Goal: Task Accomplishment & Management: Complete application form

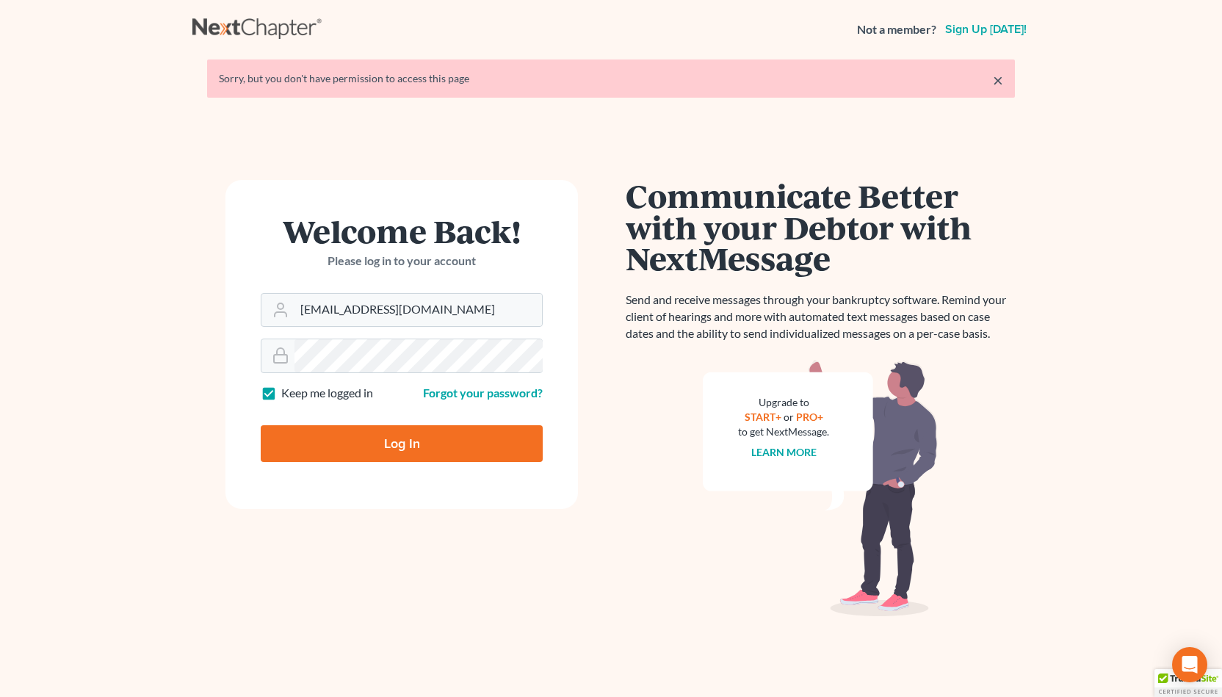
click at [355, 443] on input "Log In" at bounding box center [402, 443] width 282 height 37
type input "Thinking..."
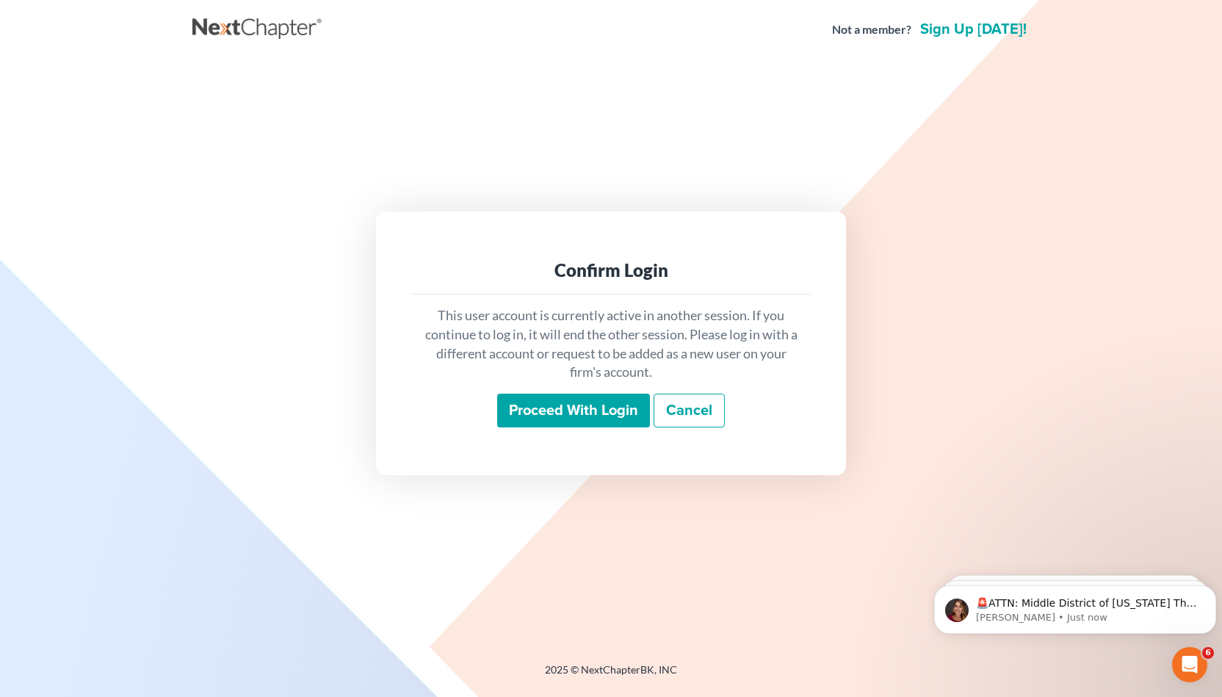
click at [549, 409] on input "Proceed with login" at bounding box center [573, 410] width 153 height 34
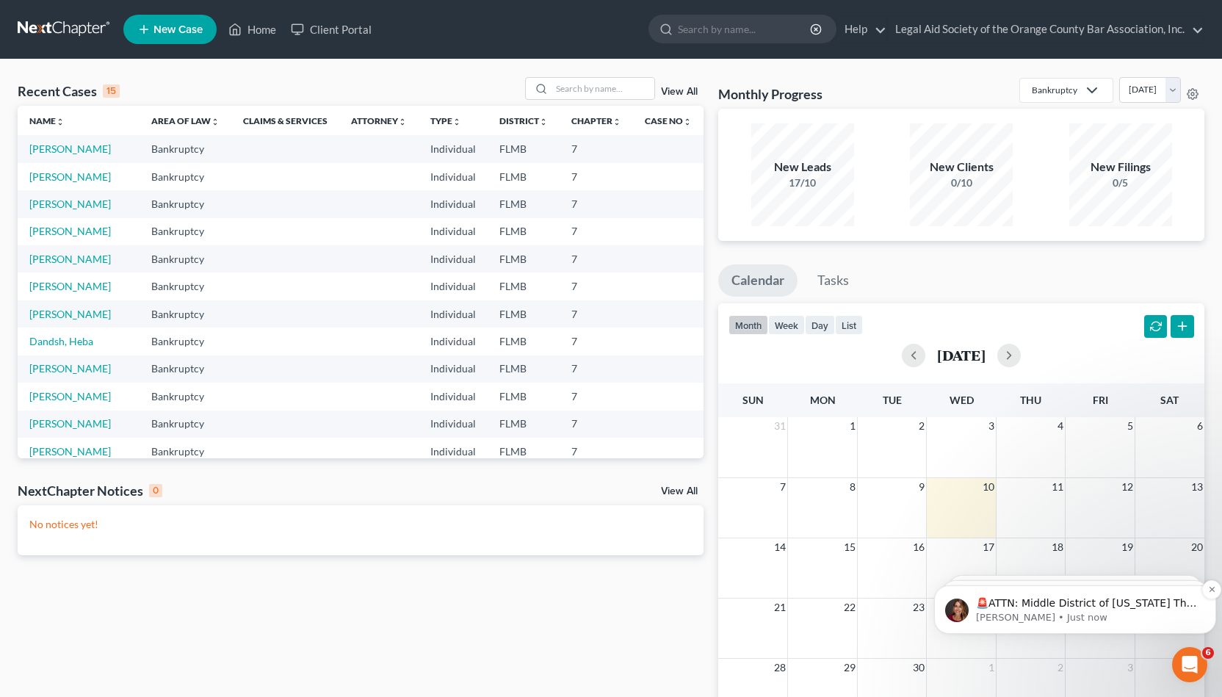
click at [1005, 604] on p "🚨ATTN: Middle District of [US_STATE] The court has added a new Credit Counselin…" at bounding box center [1087, 603] width 222 height 15
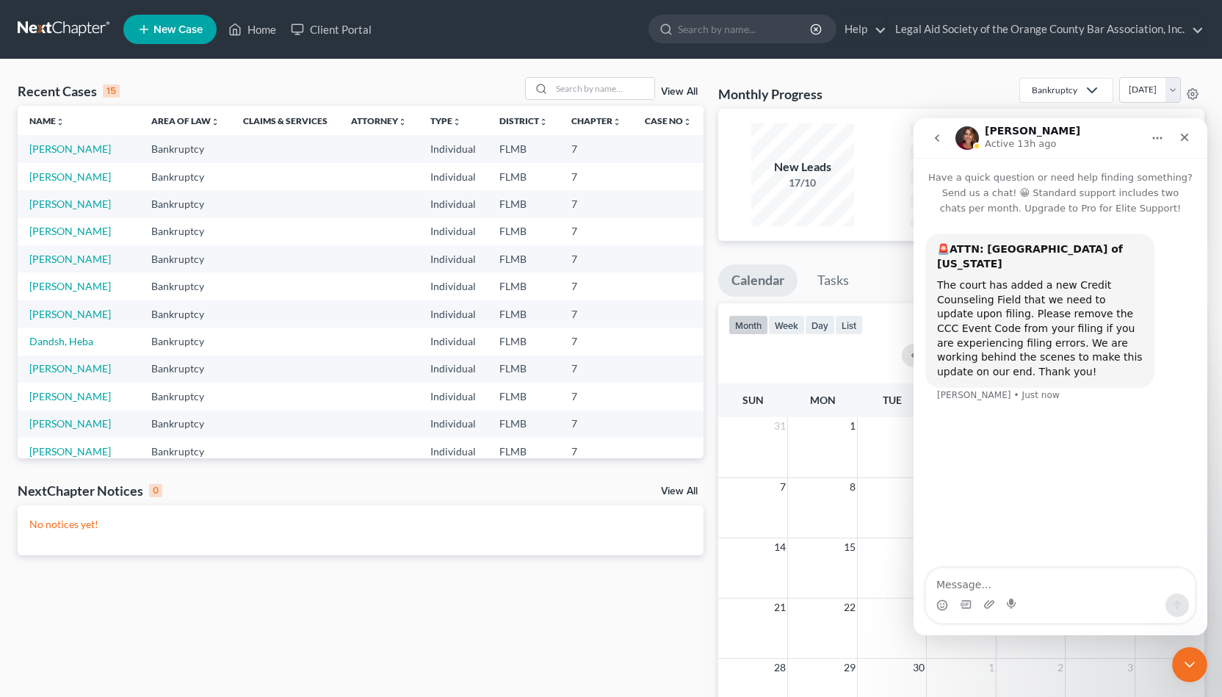
click at [1051, 283] on div "The court has added a new Credit Counseling Field that we need to update upon f…" at bounding box center [1040, 328] width 206 height 101
drag, startPoint x: 1009, startPoint y: 291, endPoint x: 1033, endPoint y: 273, distance: 30.0
click at [1033, 278] on div "The court has added a new Credit Counseling Field that we need to update upon f…" at bounding box center [1040, 328] width 206 height 101
click at [705, 30] on input "search" at bounding box center [745, 28] width 134 height 27
click at [855, 35] on link "Help" at bounding box center [861, 29] width 49 height 26
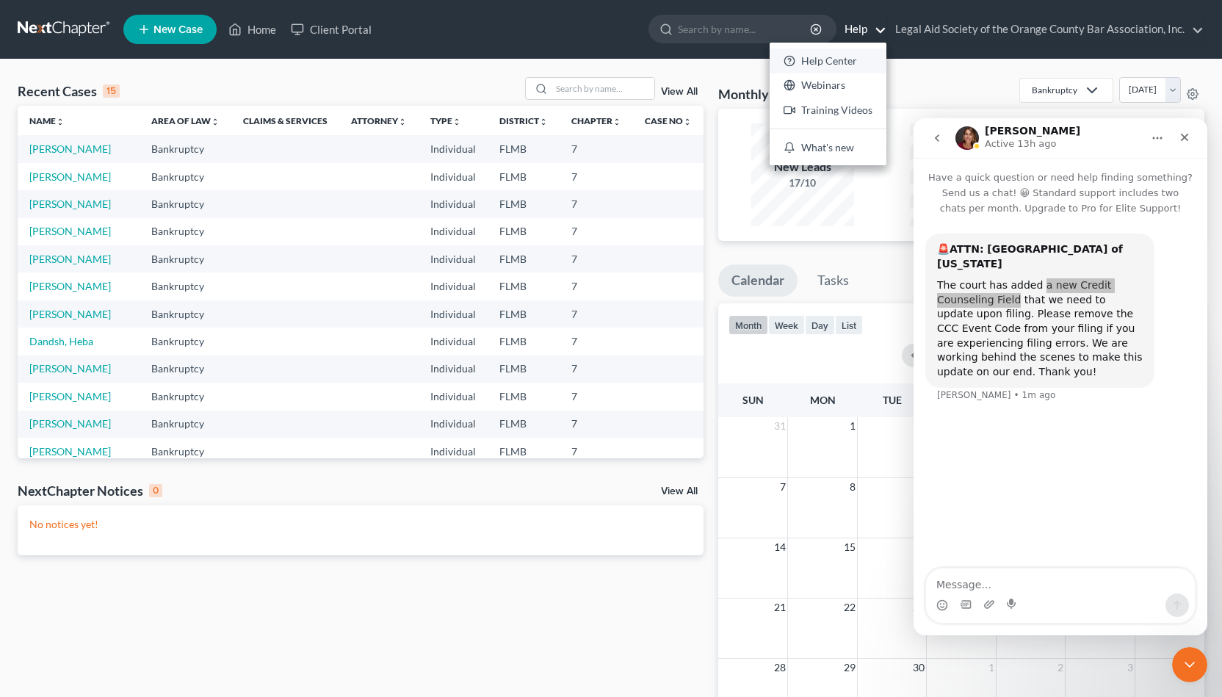
click at [844, 56] on link "Help Center" at bounding box center [827, 60] width 117 height 25
click at [304, 23] on icon at bounding box center [297, 30] width 13 height 18
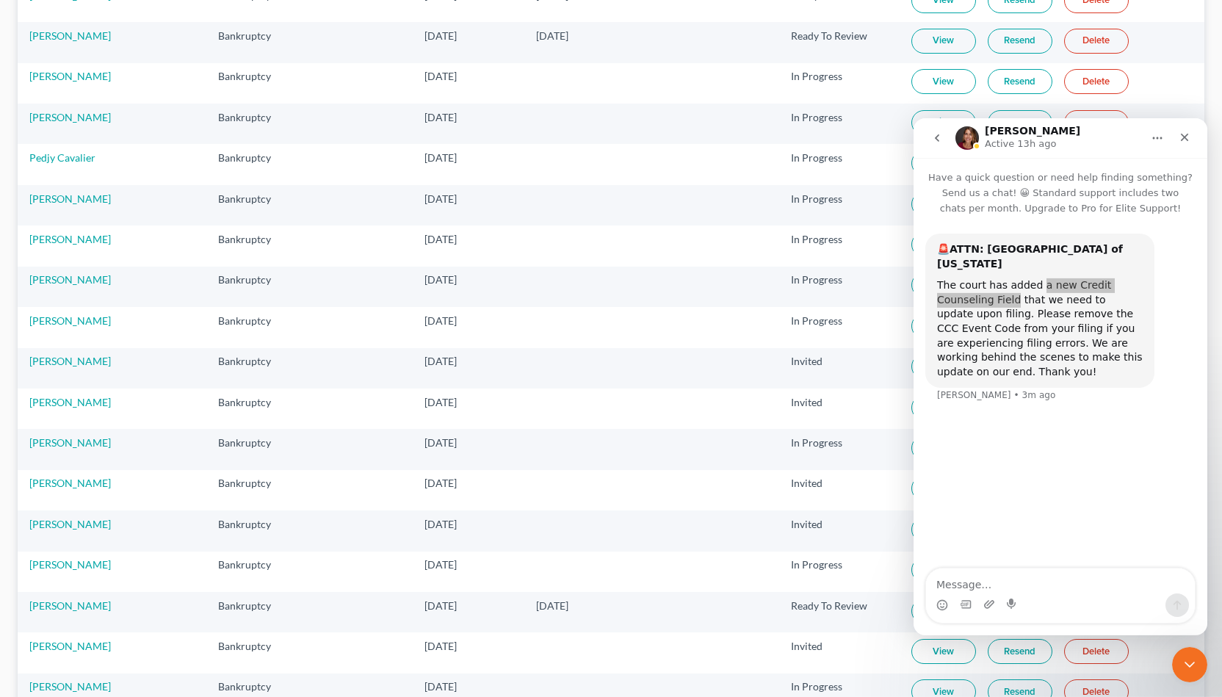
scroll to position [498, 0]
click at [82, 352] on link "[PERSON_NAME]" at bounding box center [69, 358] width 81 height 12
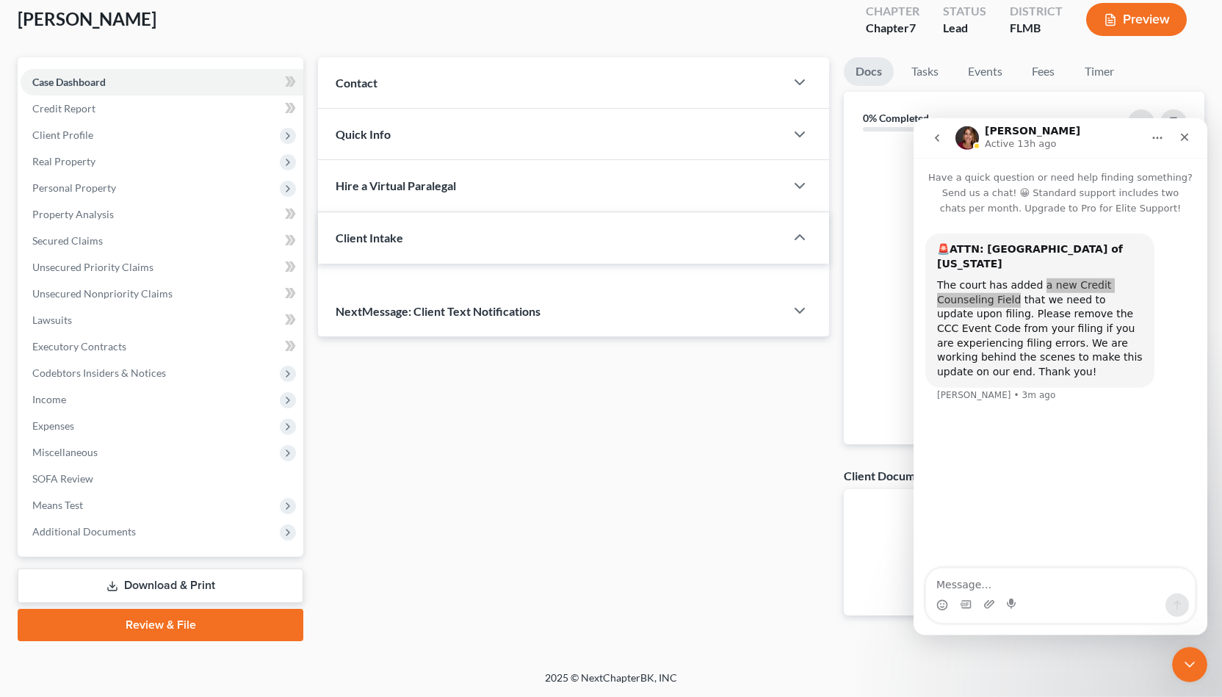
scroll to position [81, 0]
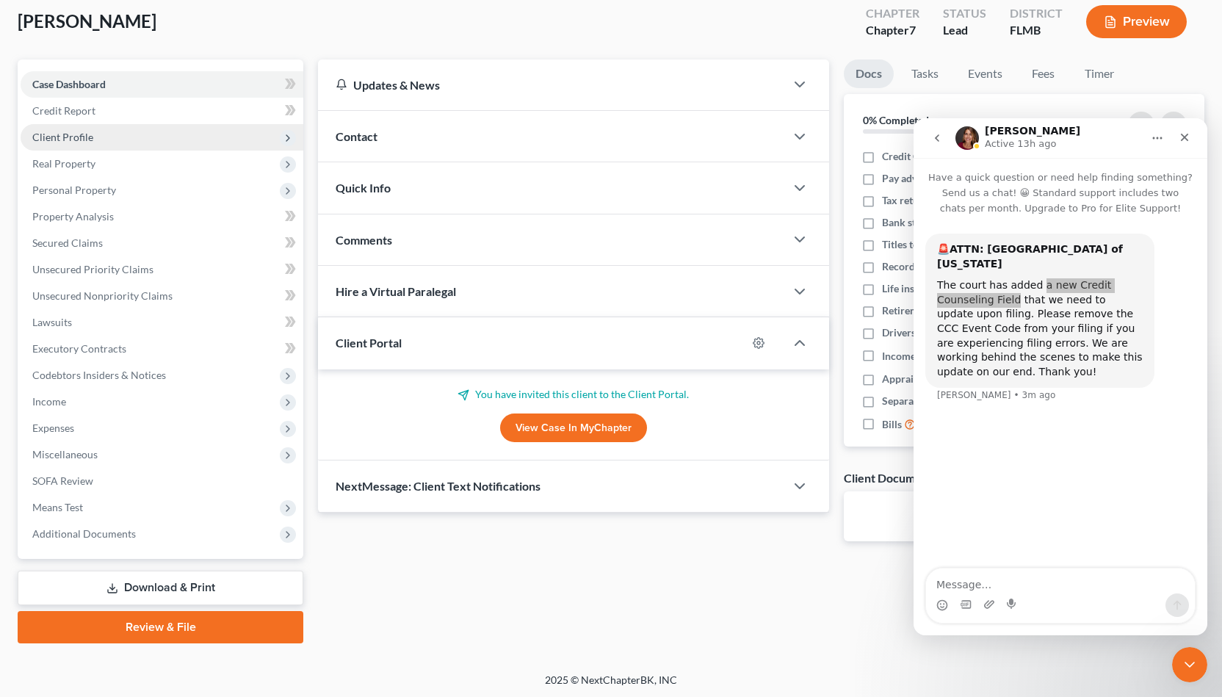
click at [184, 124] on span "Client Profile" at bounding box center [162, 137] width 283 height 26
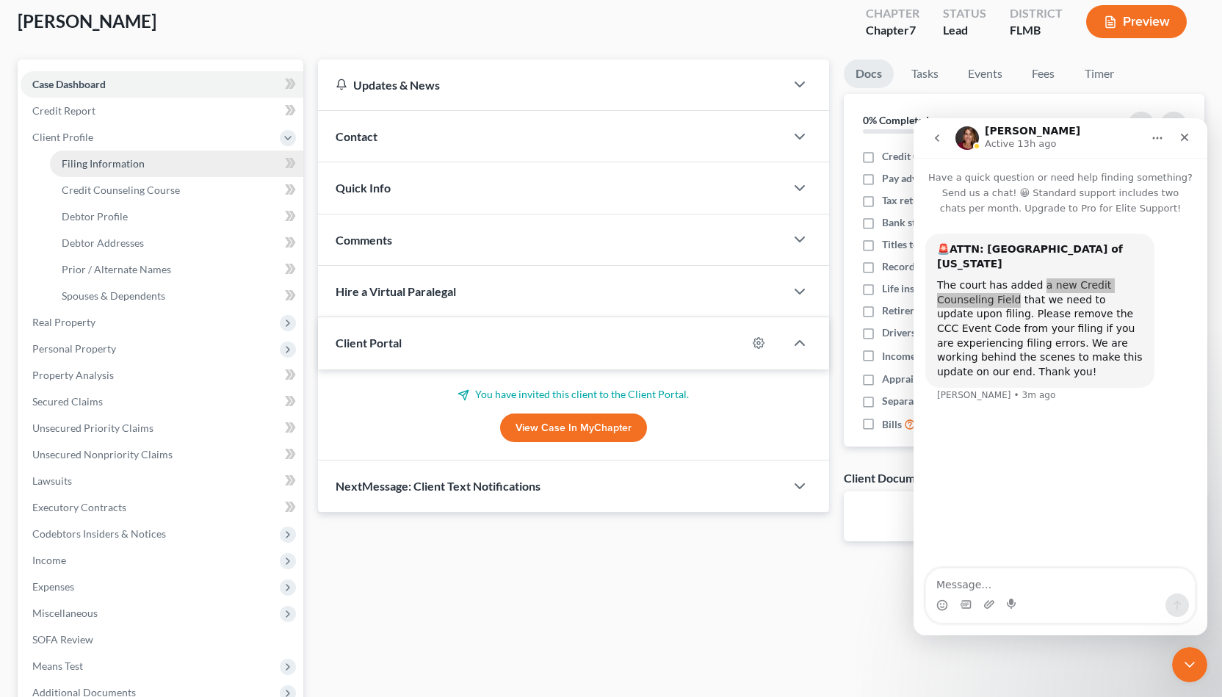
click at [183, 158] on link "Filing Information" at bounding box center [176, 163] width 253 height 26
select select "1"
select select "0"
select select "15"
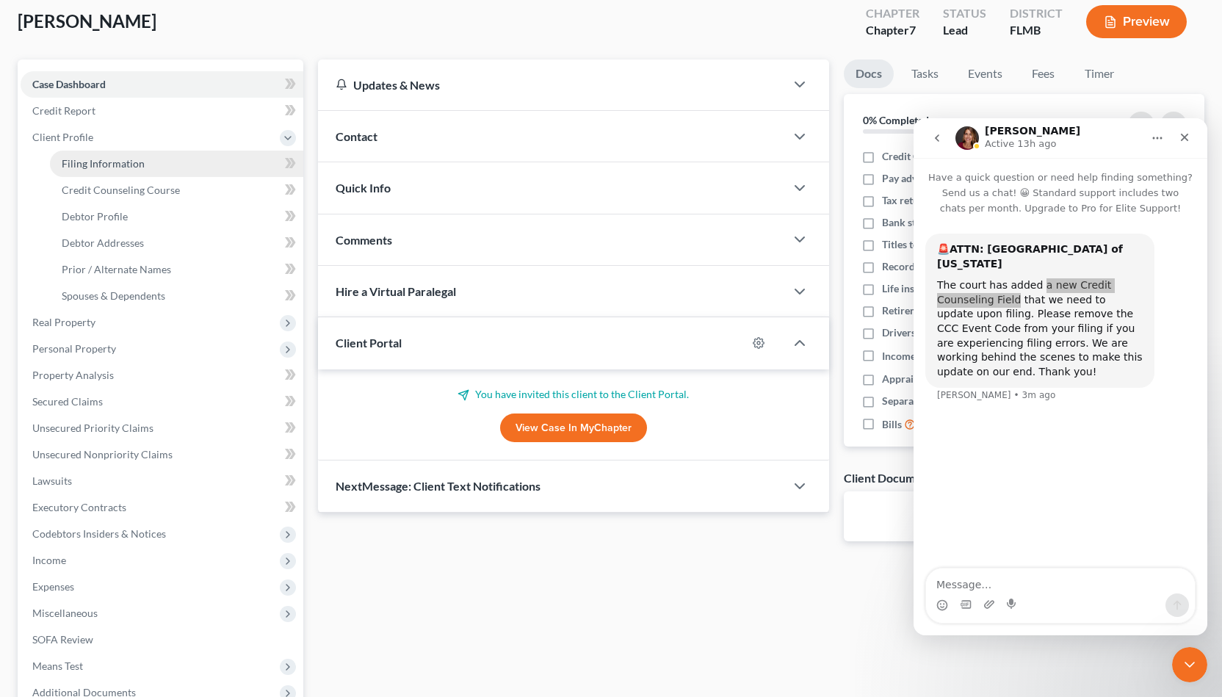
select select "9"
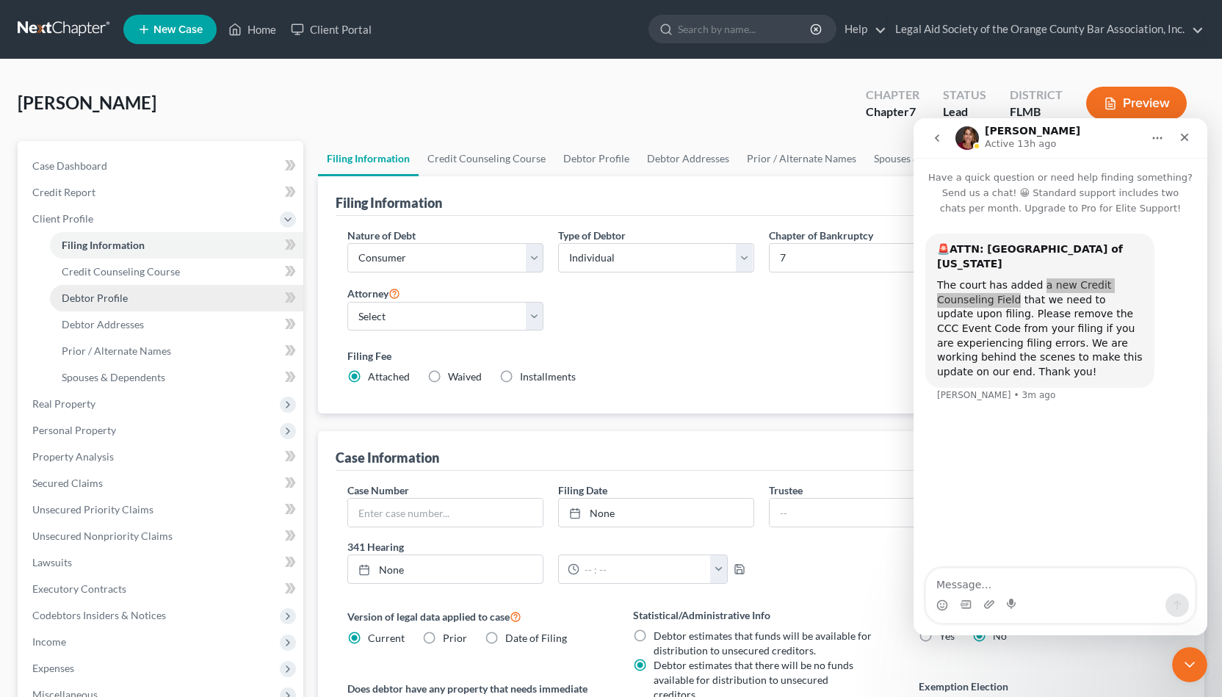
click at [171, 296] on link "Debtor Profile" at bounding box center [176, 298] width 253 height 26
select select "0"
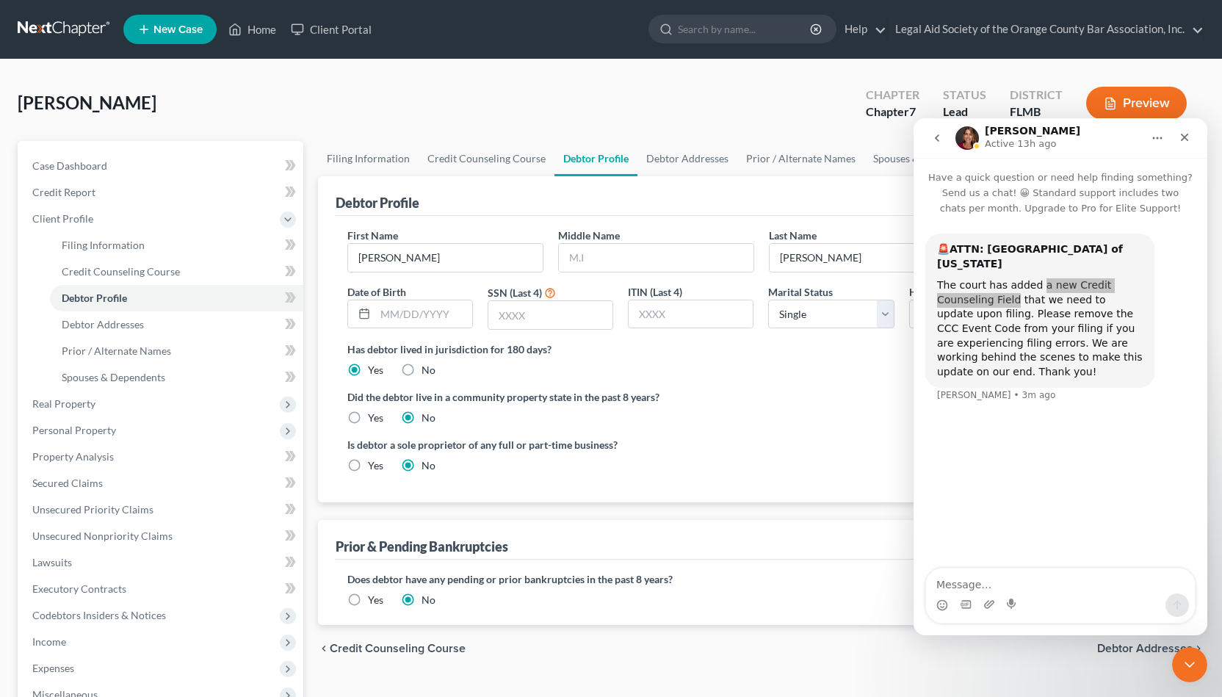
click at [763, 365] on div "Has debtor lived in jurisdiction for 180 days? Yes No Debtor must reside in jur…" at bounding box center [760, 359] width 827 height 36
click at [1189, 137] on icon "Close" at bounding box center [1184, 137] width 12 height 12
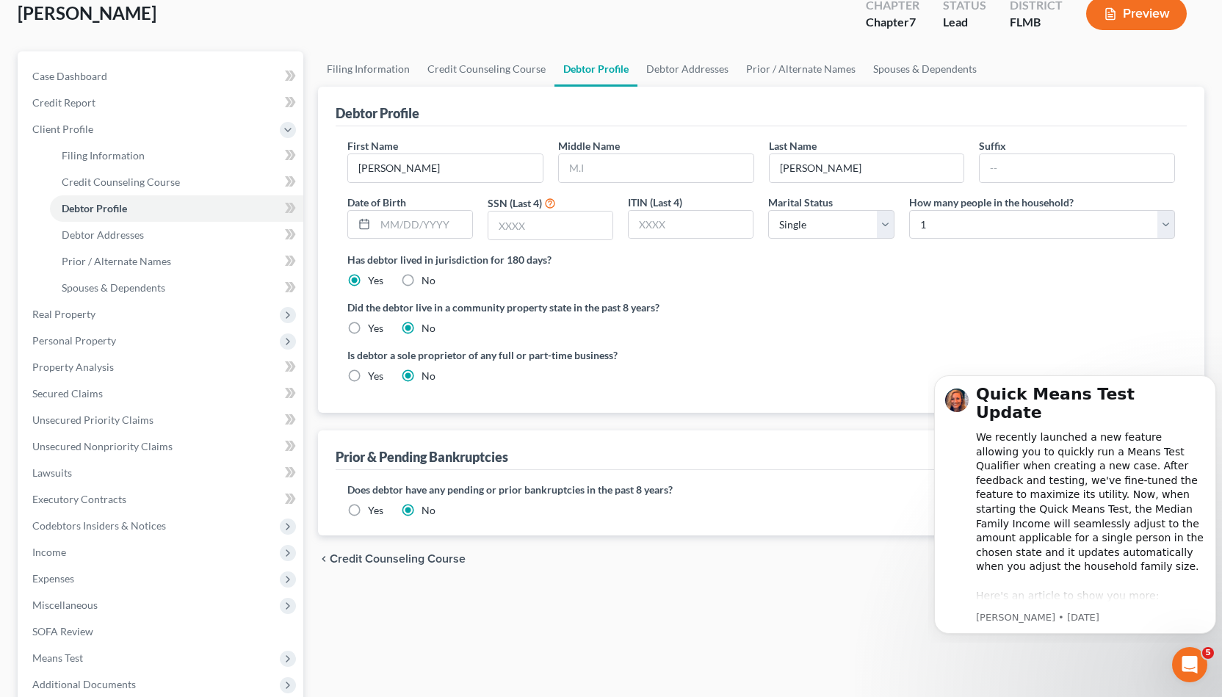
scroll to position [89, 0]
select select "1"
click option "Married" at bounding box center [0, 0] width 0 height 0
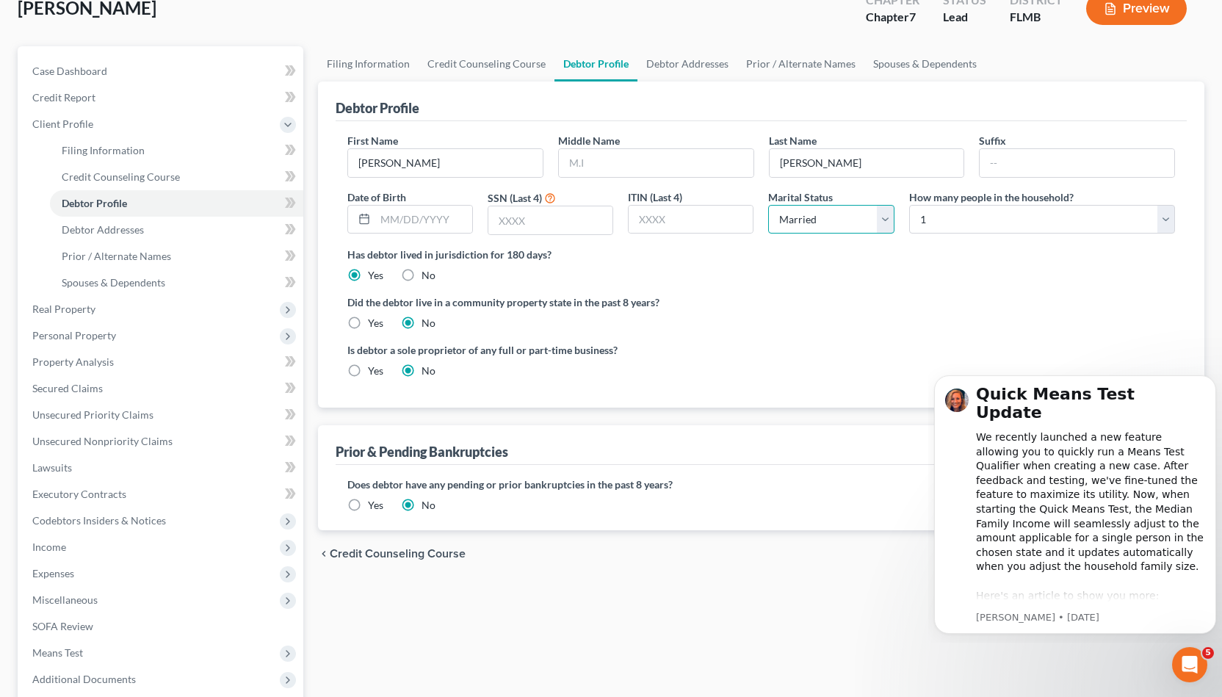
scroll to position [95, 0]
click at [358, 52] on link "Filing Information" at bounding box center [368, 63] width 101 height 35
select select "1"
select select "0"
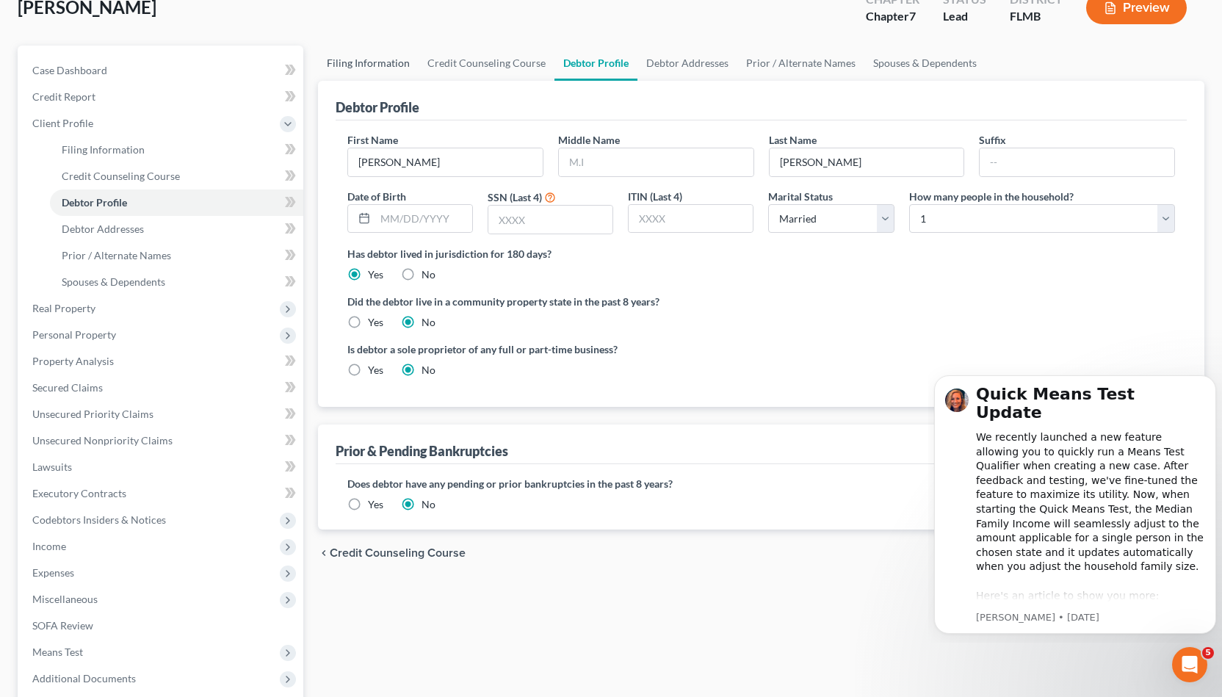
select select "15"
select select "9"
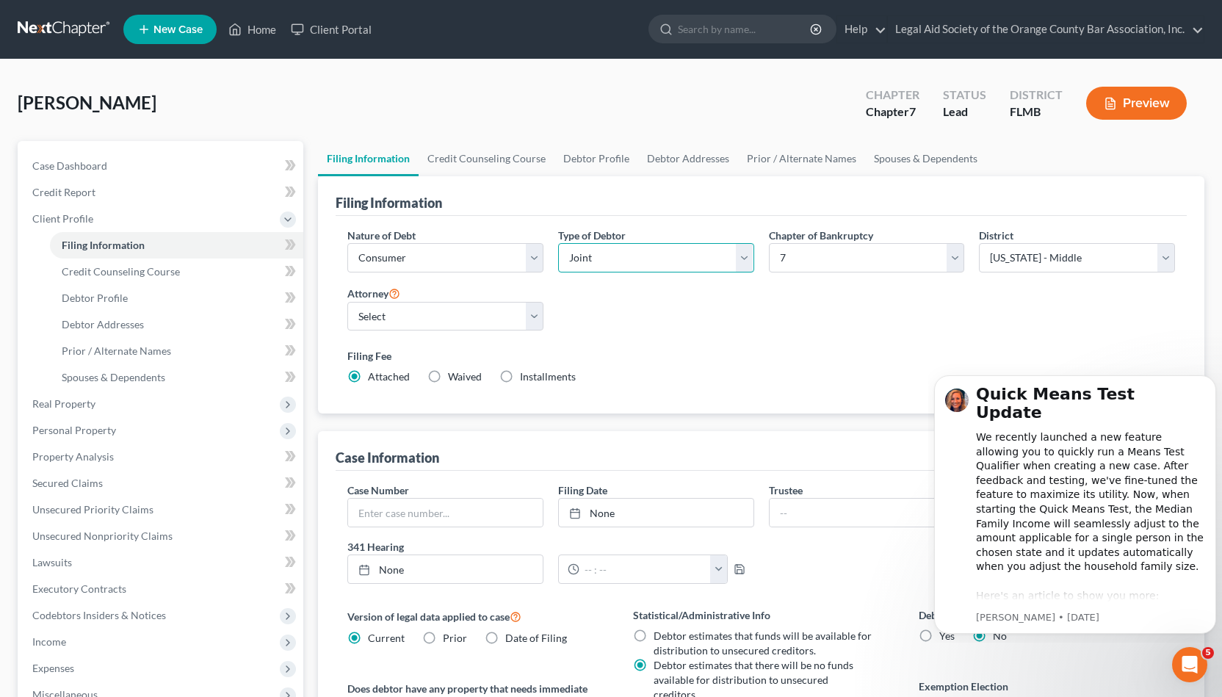
click option "Joint" at bounding box center [0, 0] width 0 height 0
click option "Individual" at bounding box center [0, 0] width 0 height 0
click at [558, 243] on select "Select Individual Joint" at bounding box center [656, 257] width 196 height 29
select select "1"
click option "Joint" at bounding box center [0, 0] width 0 height 0
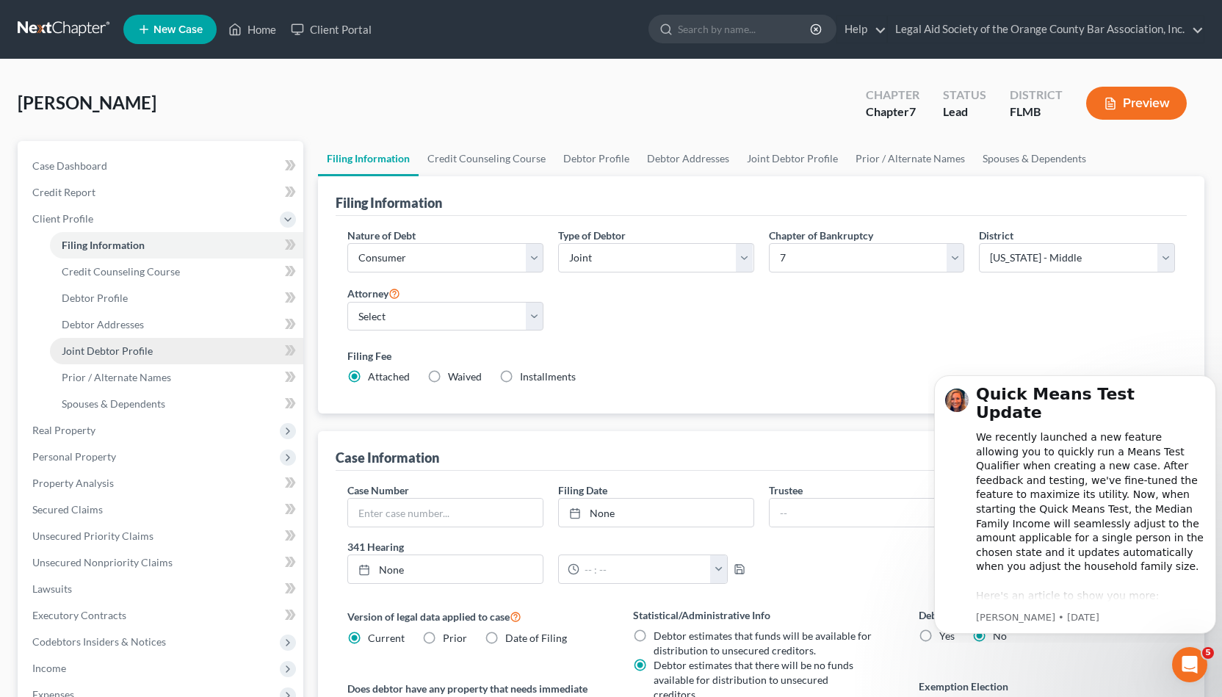
click at [206, 354] on link "Joint Debtor Profile" at bounding box center [176, 351] width 253 height 26
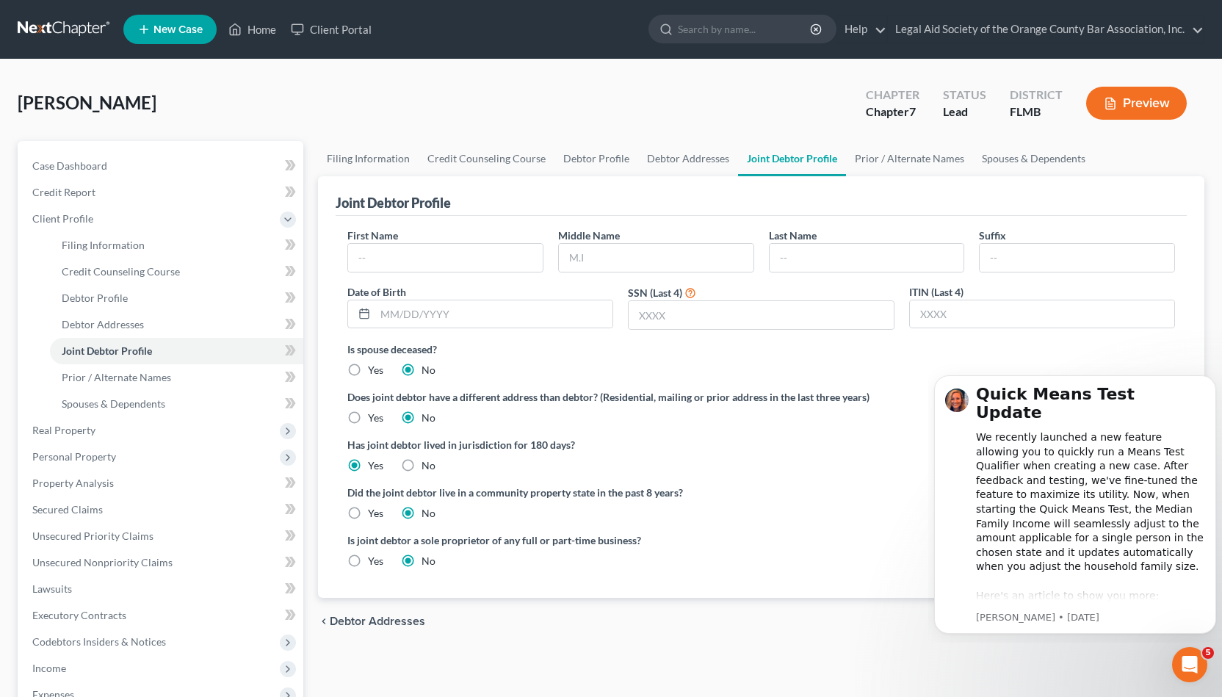
click at [59, 30] on link at bounding box center [65, 29] width 94 height 26
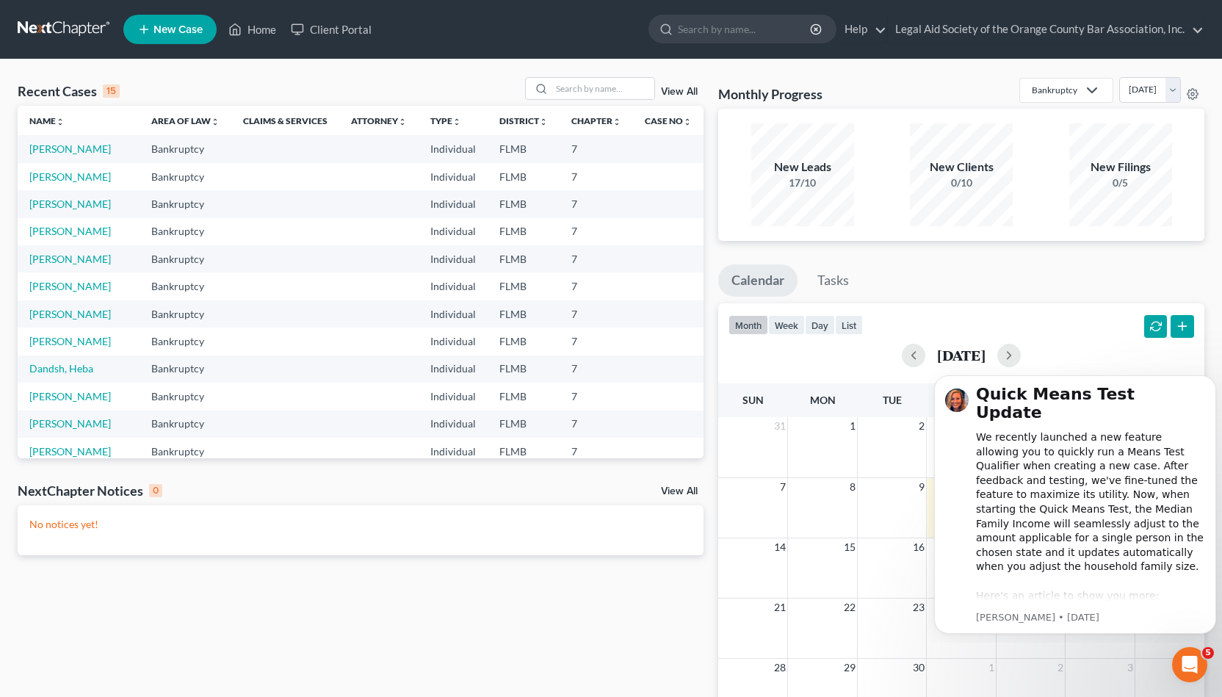
click at [84, 96] on div "Recent Cases 15" at bounding box center [69, 91] width 102 height 18
click at [40, 120] on link "Name unfold_more expand_more expand_less" at bounding box center [46, 120] width 35 height 11
click at [669, 96] on link "View All" at bounding box center [679, 92] width 37 height 10
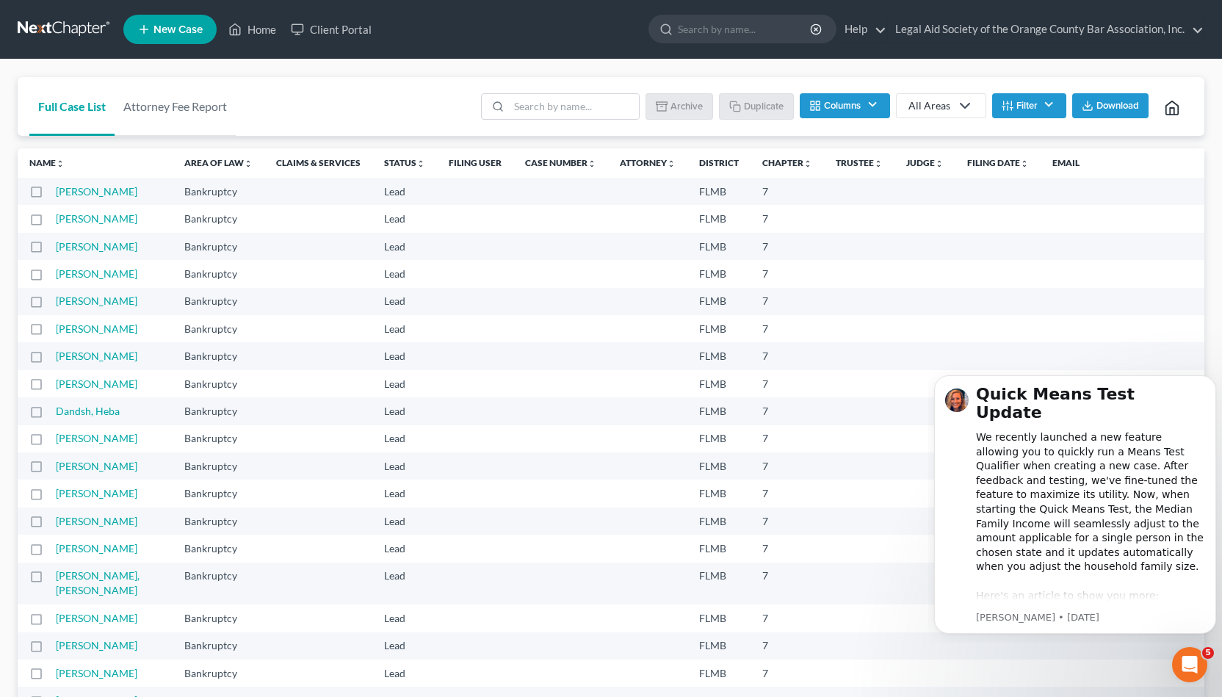
click at [184, 37] on link "New Case" at bounding box center [169, 29] width 93 height 29
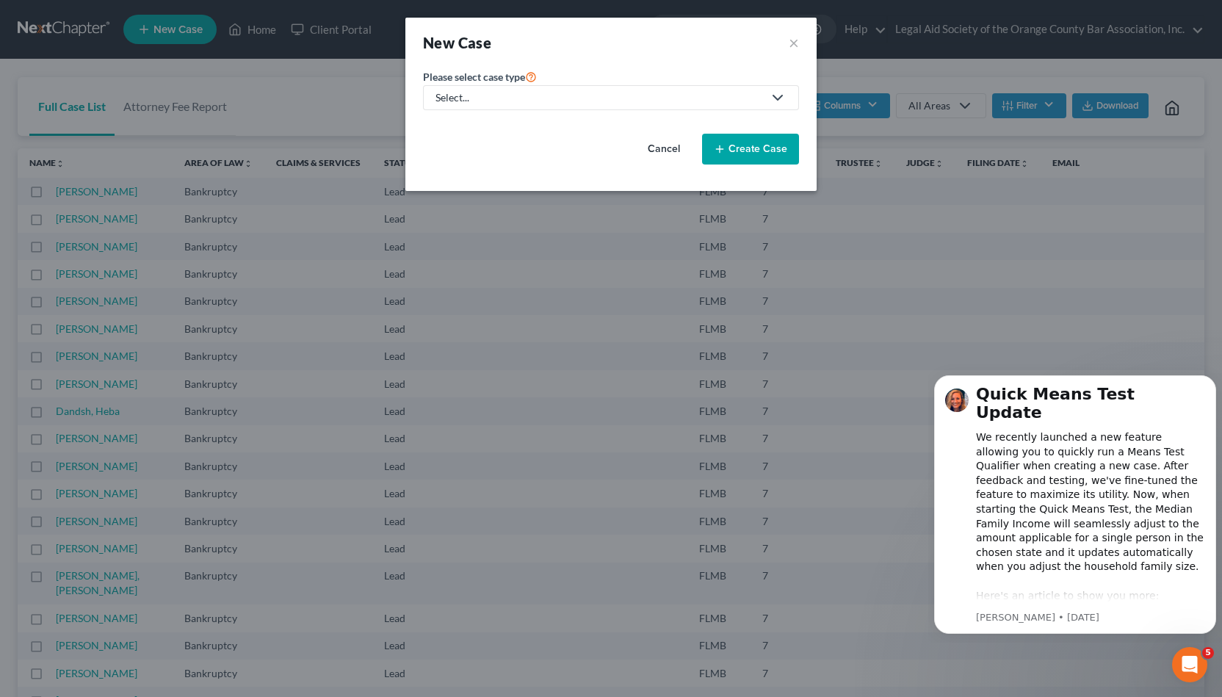
click at [559, 101] on div "Select..." at bounding box center [598, 97] width 327 height 15
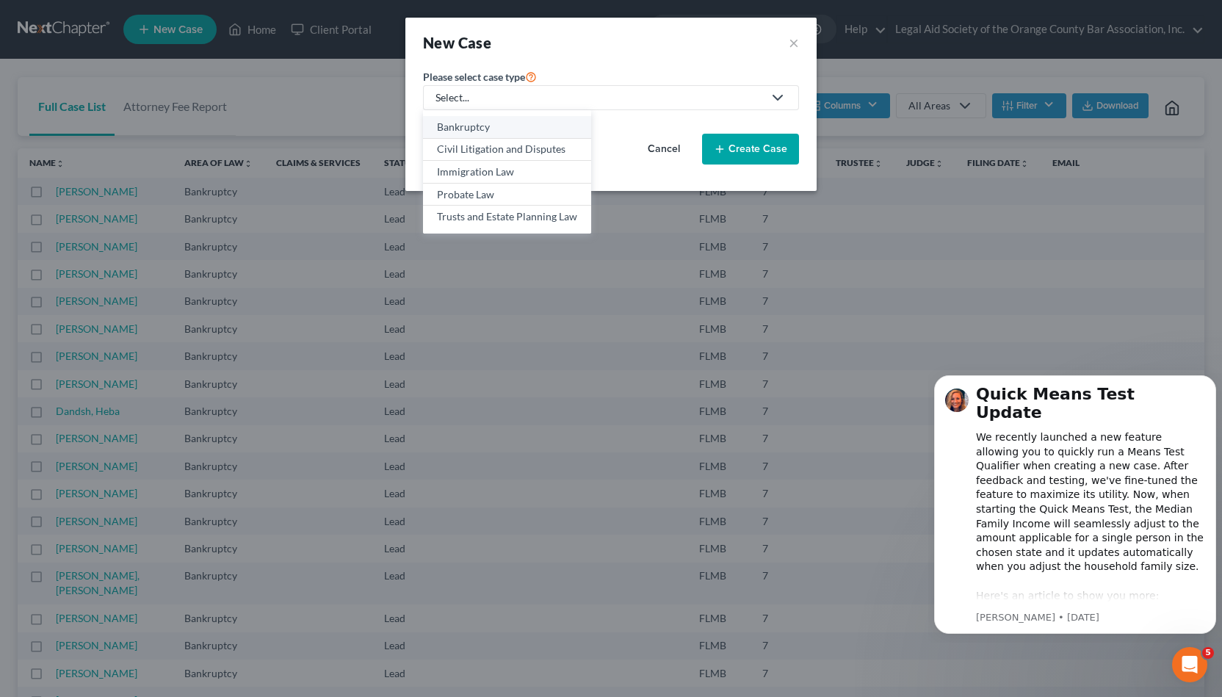
click at [555, 130] on div "Bankruptcy" at bounding box center [507, 127] width 140 height 15
select select "15"
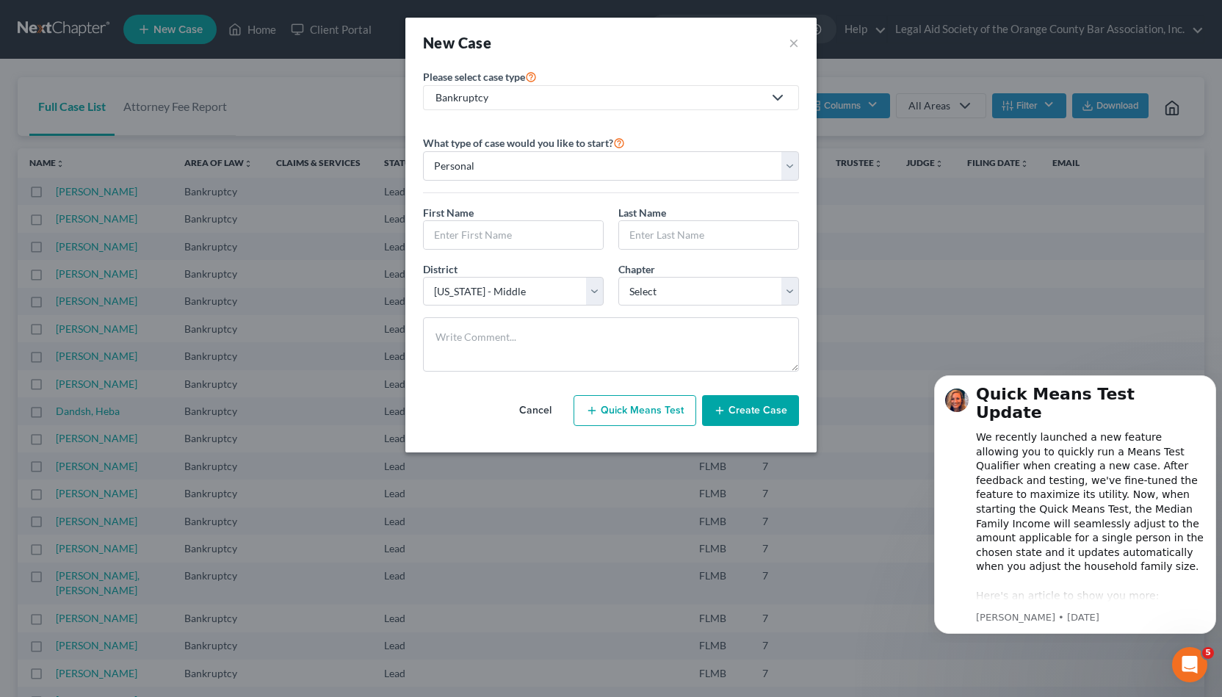
click at [645, 269] on span "Chapter" at bounding box center [636, 269] width 37 height 12
select select "0"
click option "7" at bounding box center [0, 0] width 0 height 0
click at [661, 353] on textarea at bounding box center [611, 344] width 376 height 54
click at [568, 225] on input "text" at bounding box center [513, 235] width 179 height 28
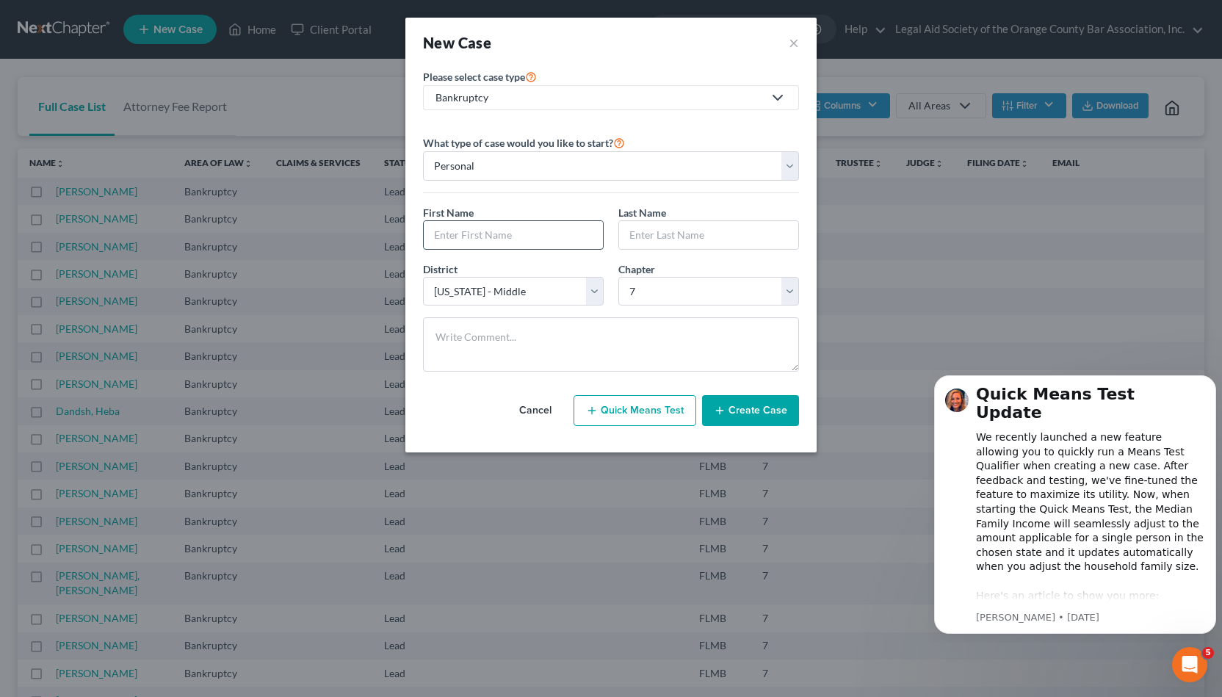
click at [572, 240] on input "text" at bounding box center [513, 235] width 179 height 28
click at [560, 242] on input "text" at bounding box center [513, 235] width 179 height 28
type input "Second"
click at [710, 241] on input "text" at bounding box center [708, 235] width 179 height 28
type input "Test"
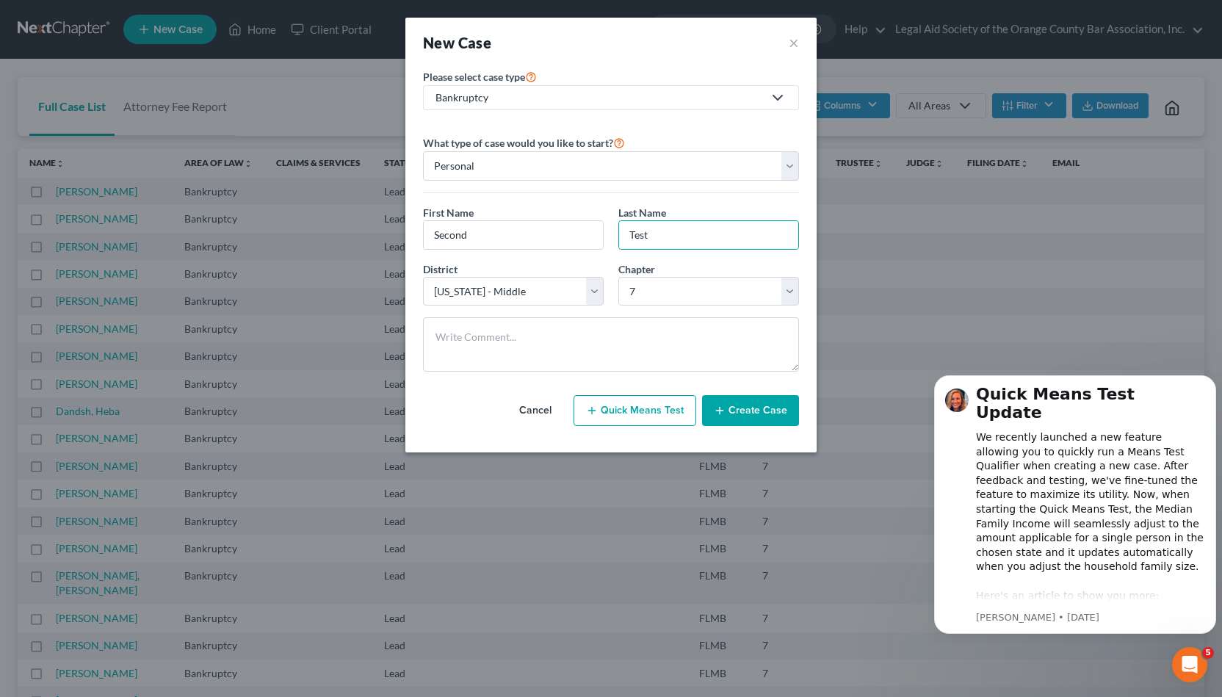
click at [750, 411] on button "Create Case" at bounding box center [750, 410] width 97 height 31
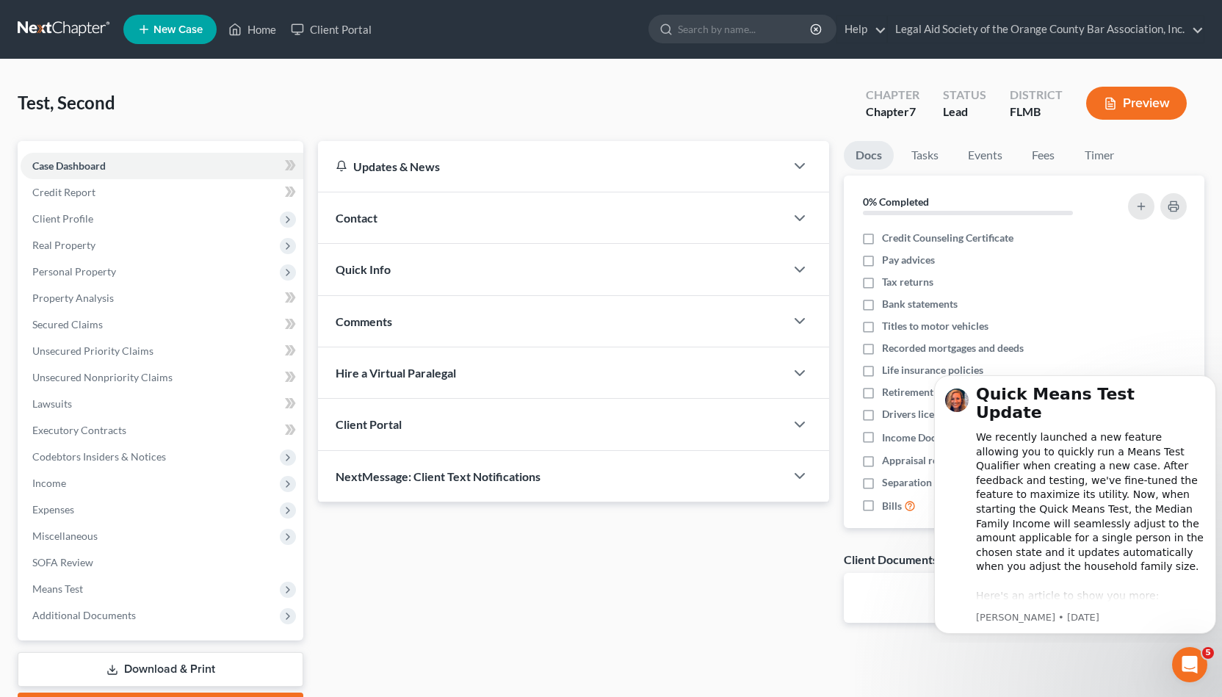
click at [442, 207] on div "Contact" at bounding box center [551, 217] width 467 height 51
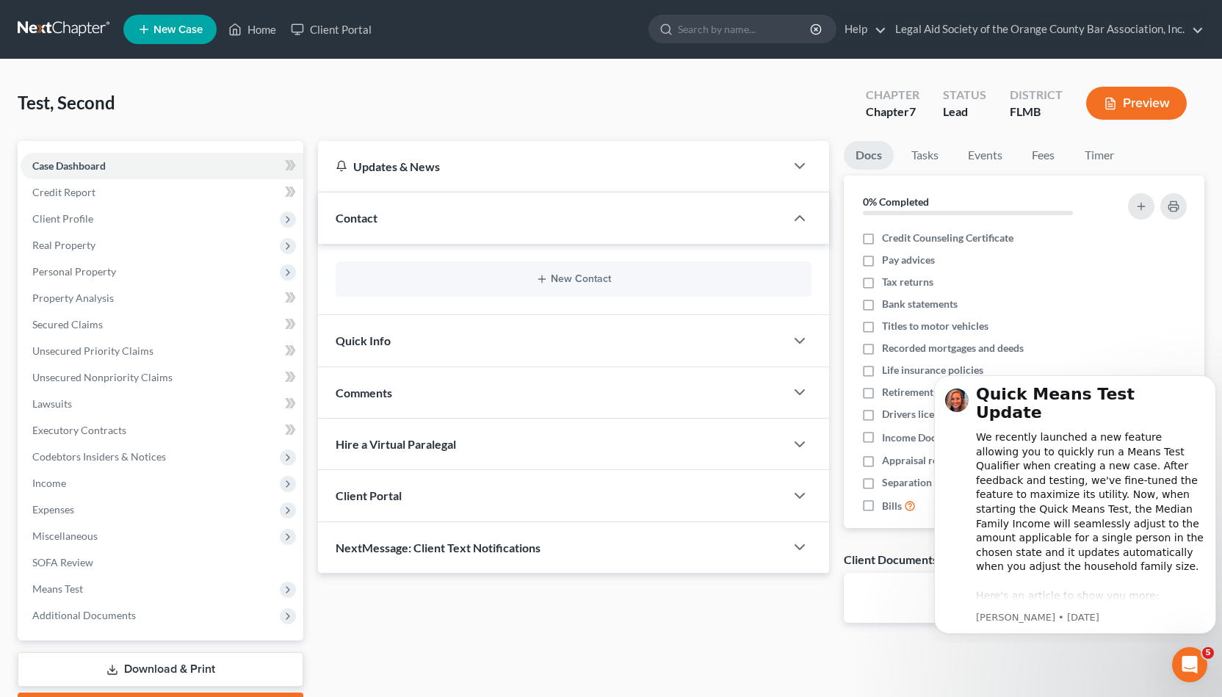
click at [446, 338] on div "Quick Info" at bounding box center [551, 340] width 467 height 51
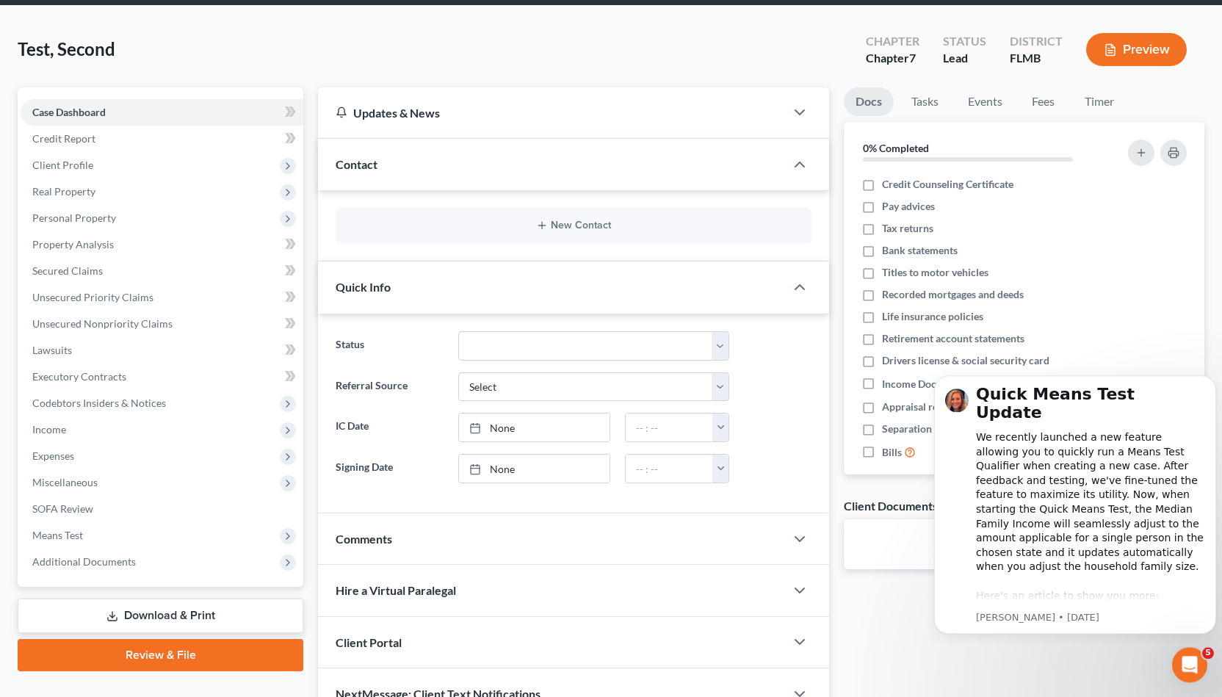
scroll to position [60, 0]
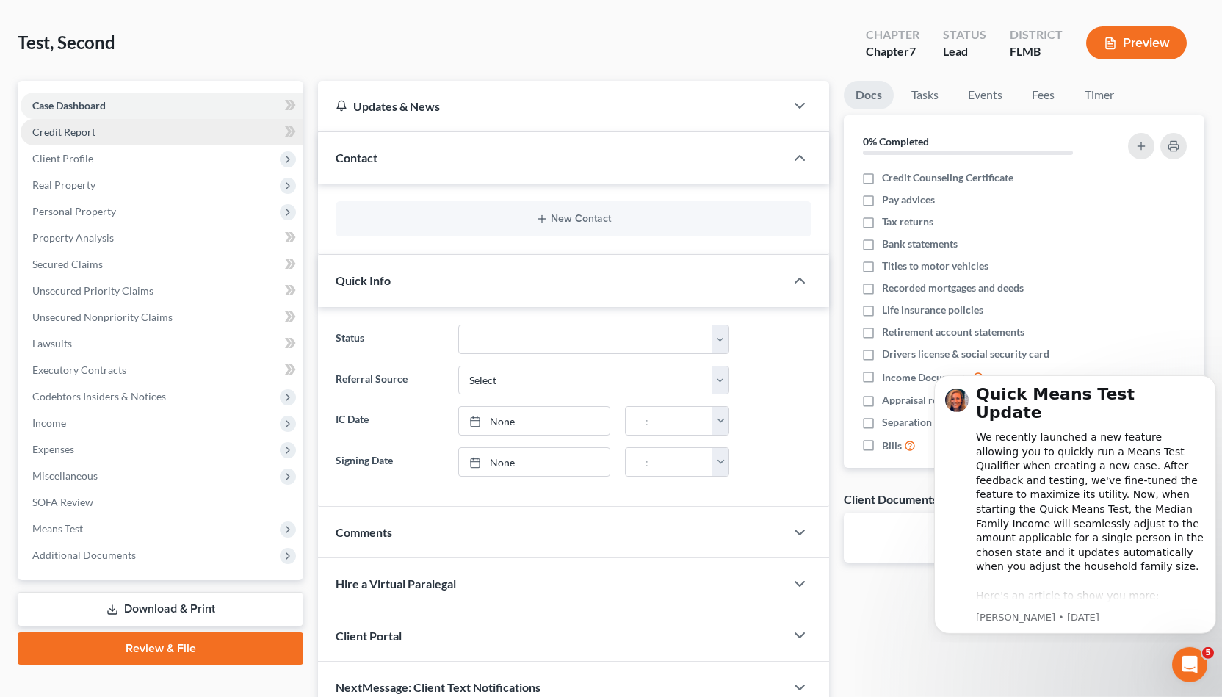
click at [225, 131] on link "Credit Report" at bounding box center [162, 132] width 283 height 26
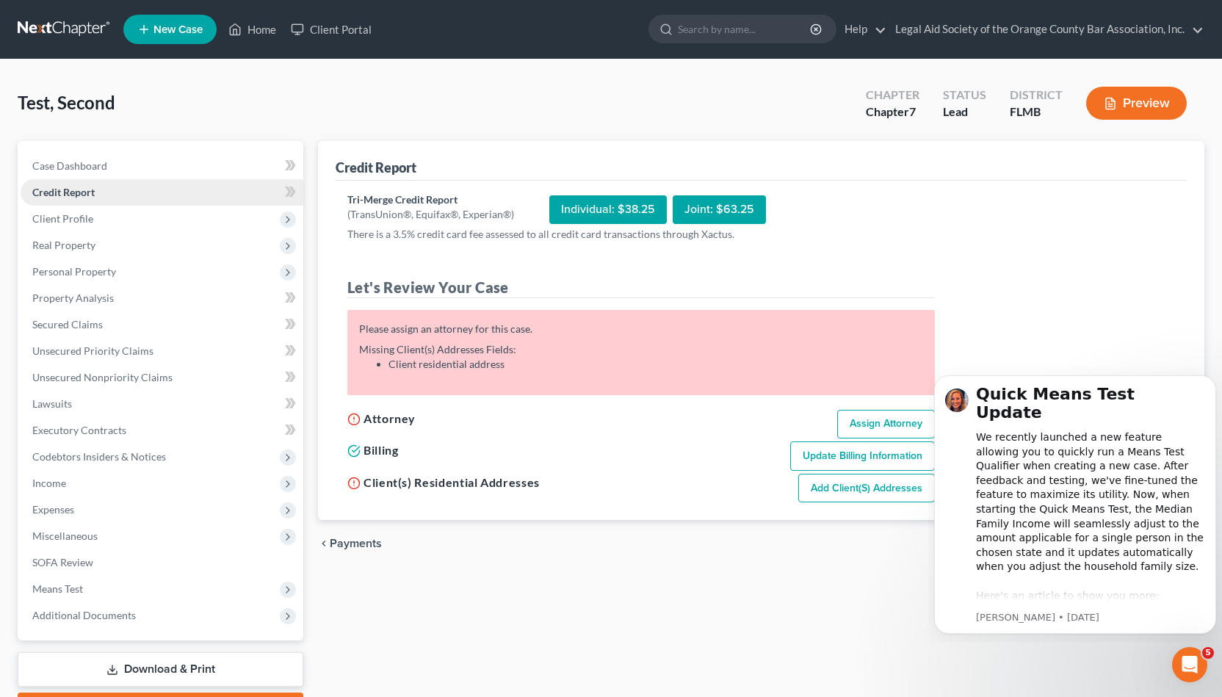
scroll to position [81, 0]
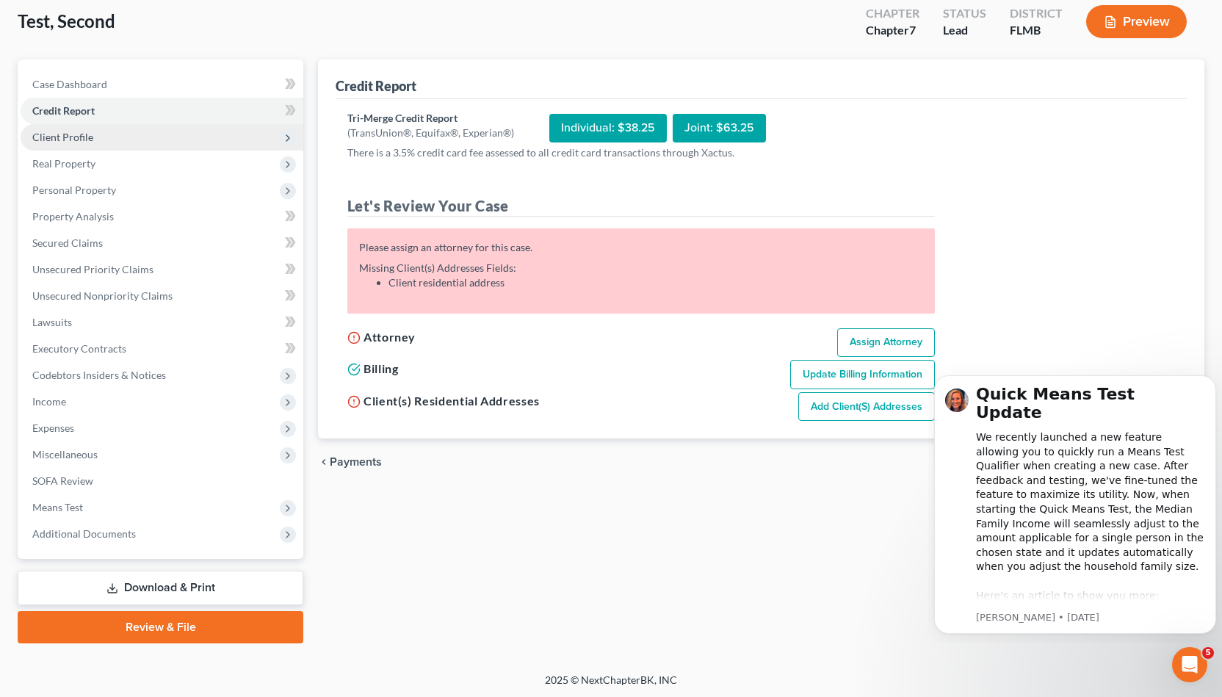
click at [225, 127] on span "Client Profile" at bounding box center [162, 137] width 283 height 26
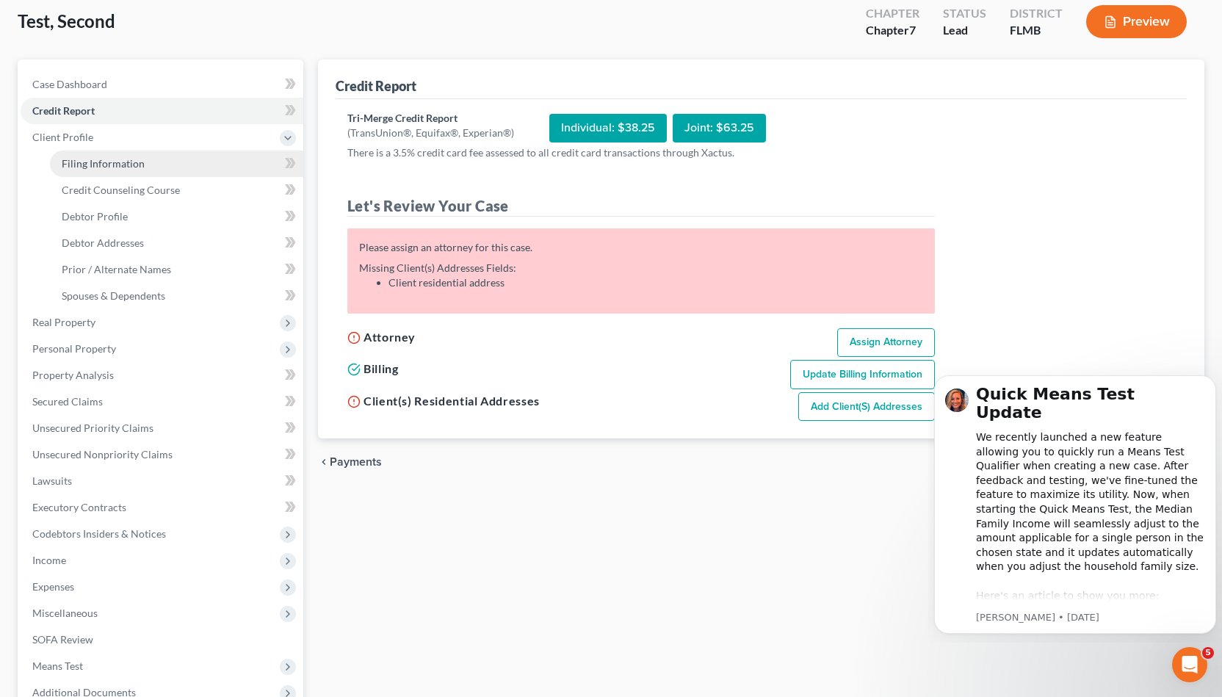
click at [222, 151] on link "Filing Information" at bounding box center [176, 163] width 253 height 26
select select "1"
select select "0"
select select "15"
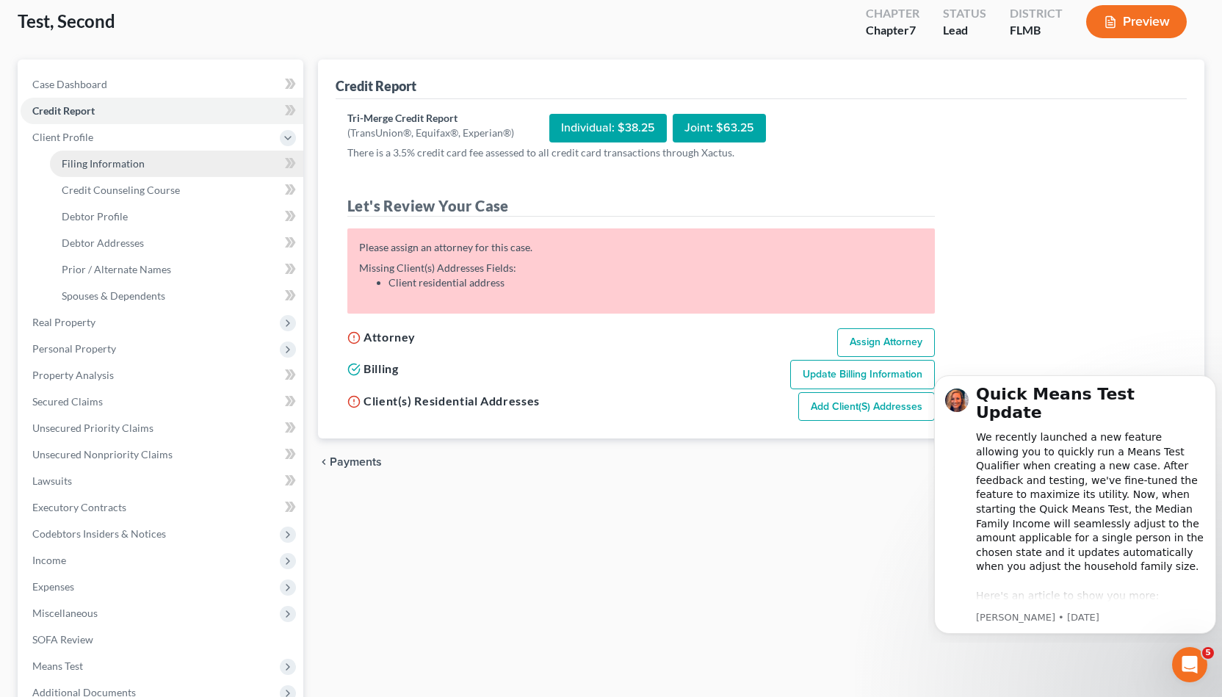
select select "9"
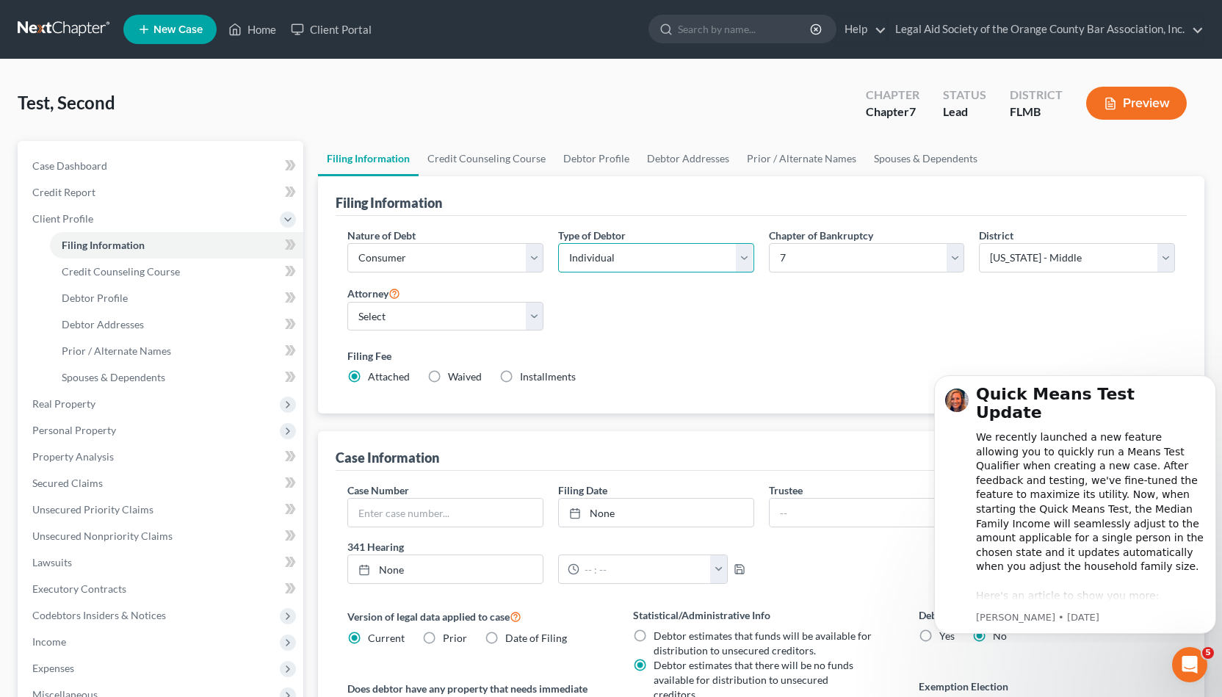
click at [558, 243] on select "Select Individual Joint" at bounding box center [656, 257] width 196 height 29
select select "1"
click option "Joint" at bounding box center [0, 0] width 0 height 0
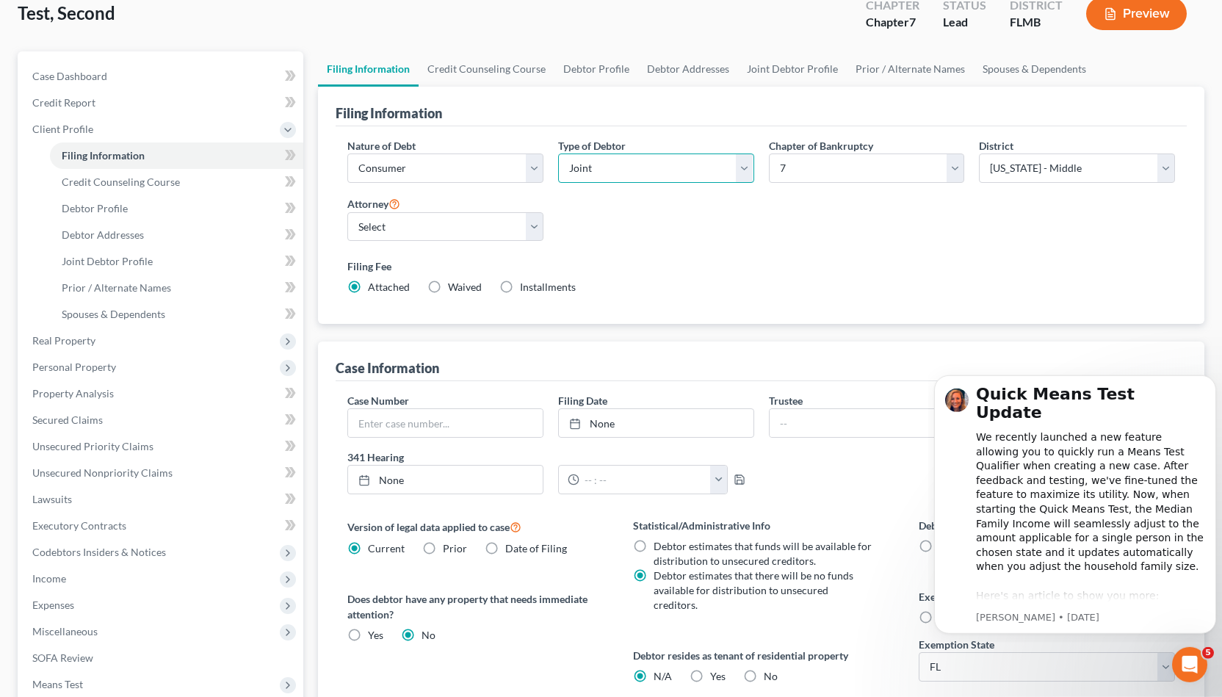
scroll to position [94, 0]
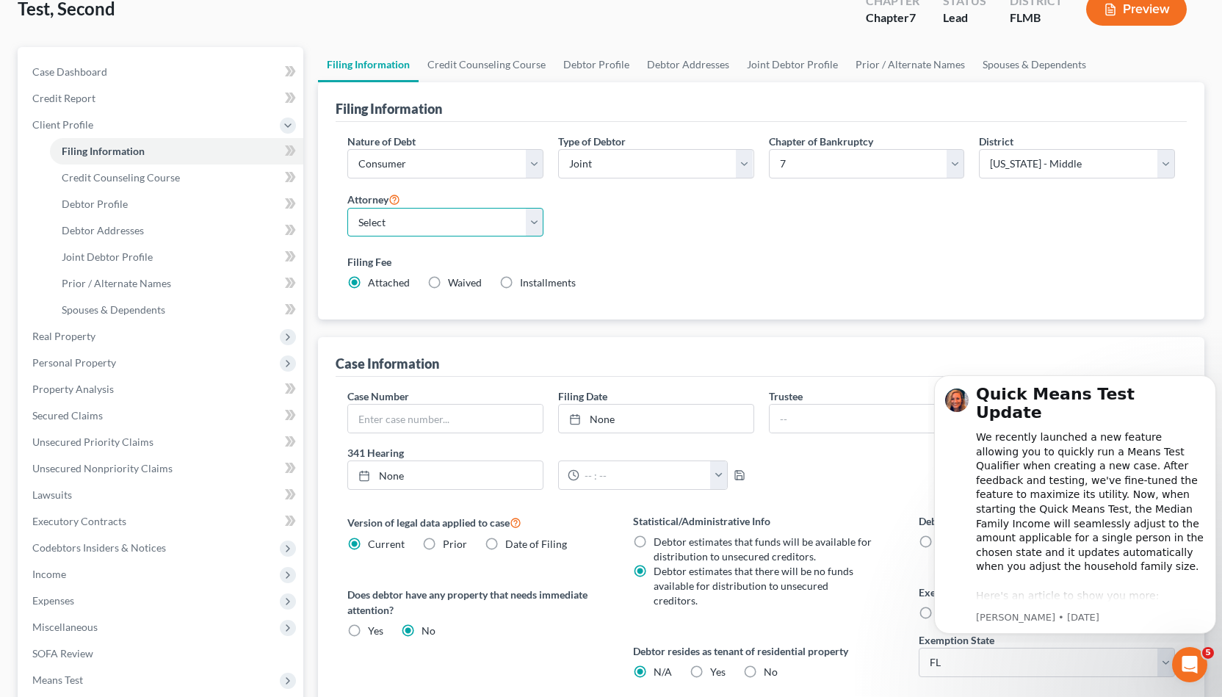
click at [347, 208] on select "Select Jamos Mobley - FLMB Kaelin Richard - FLMB" at bounding box center [445, 222] width 196 height 29
click at [655, 195] on div "Nature of Debt Select Business Consumer Other Nature of Business Select Clearin…" at bounding box center [761, 218] width 842 height 169
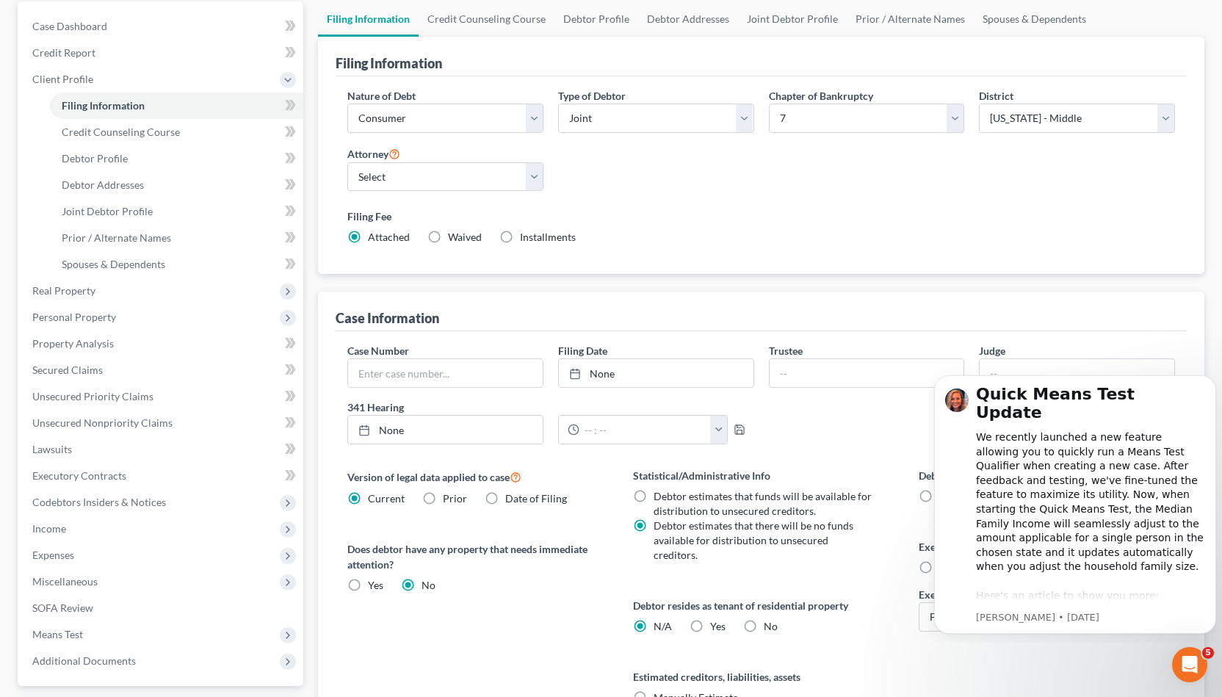
scroll to position [0, 0]
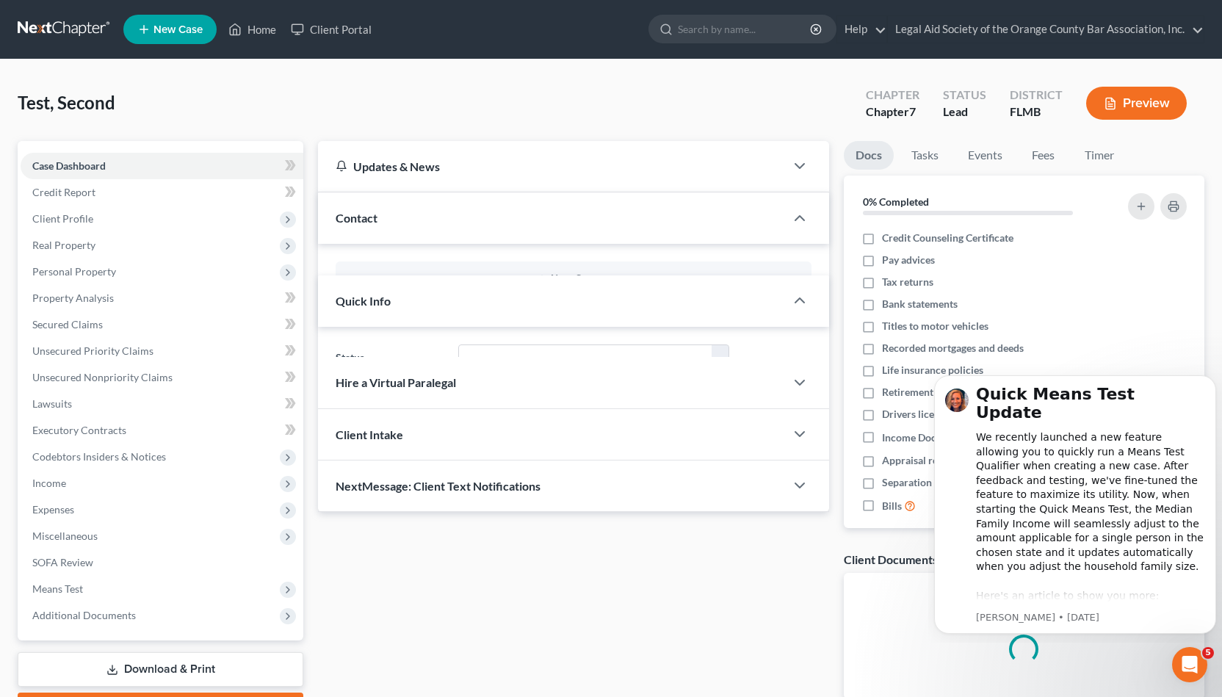
scroll to position [60, 0]
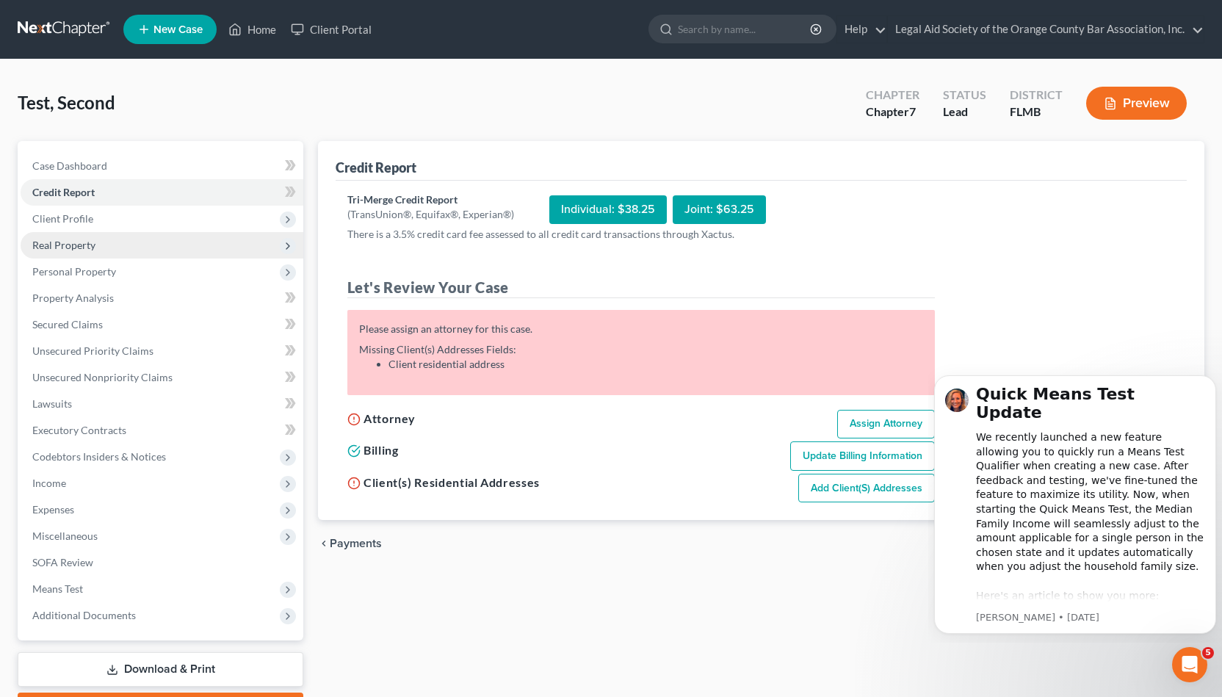
click at [96, 242] on span "Real Property" at bounding box center [162, 245] width 283 height 26
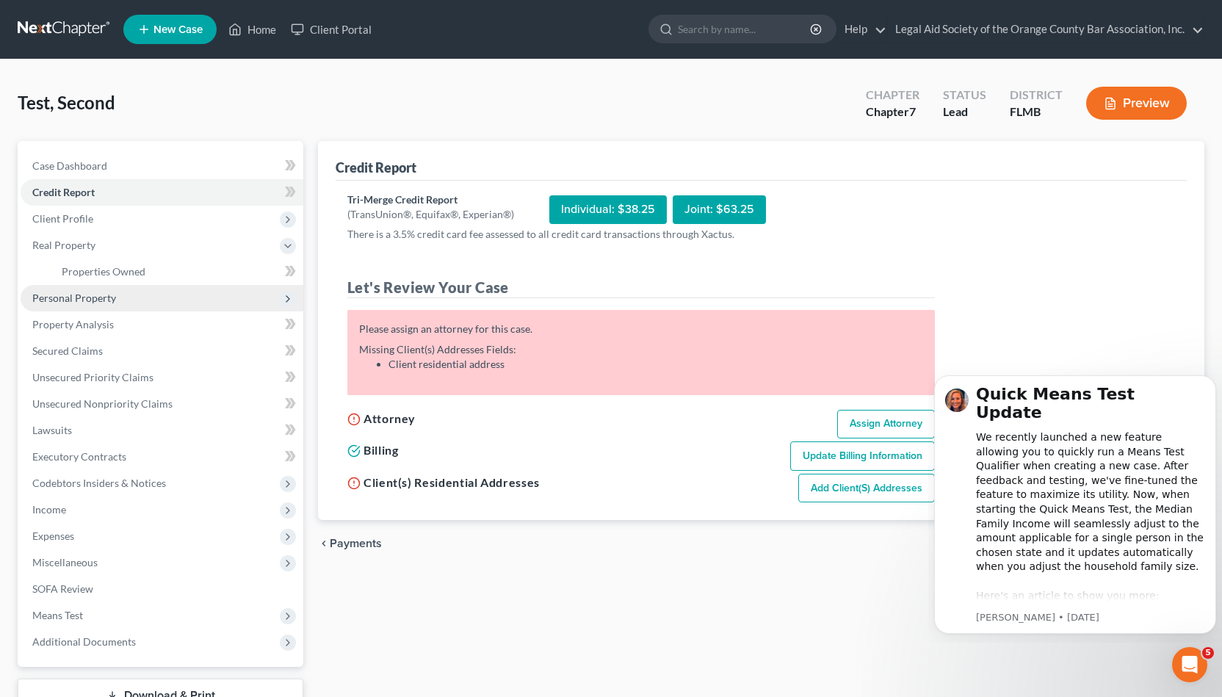
click at [97, 286] on span "Personal Property" at bounding box center [162, 298] width 283 height 26
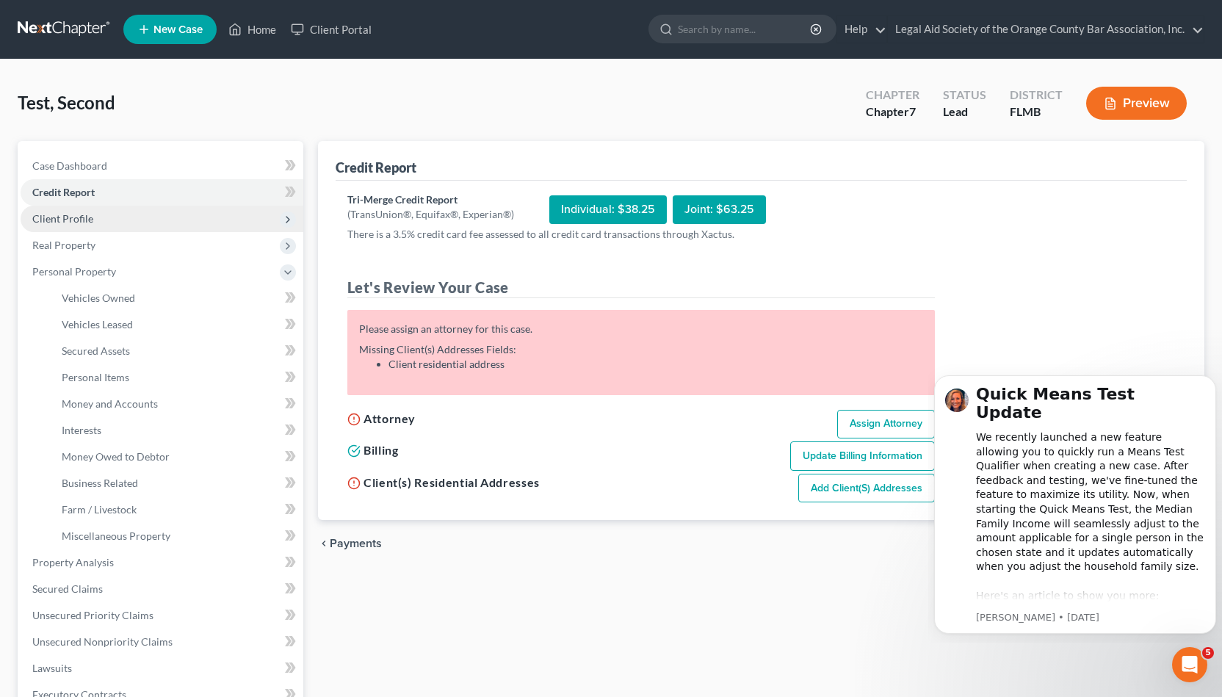
click at [114, 221] on span "Client Profile" at bounding box center [162, 219] width 283 height 26
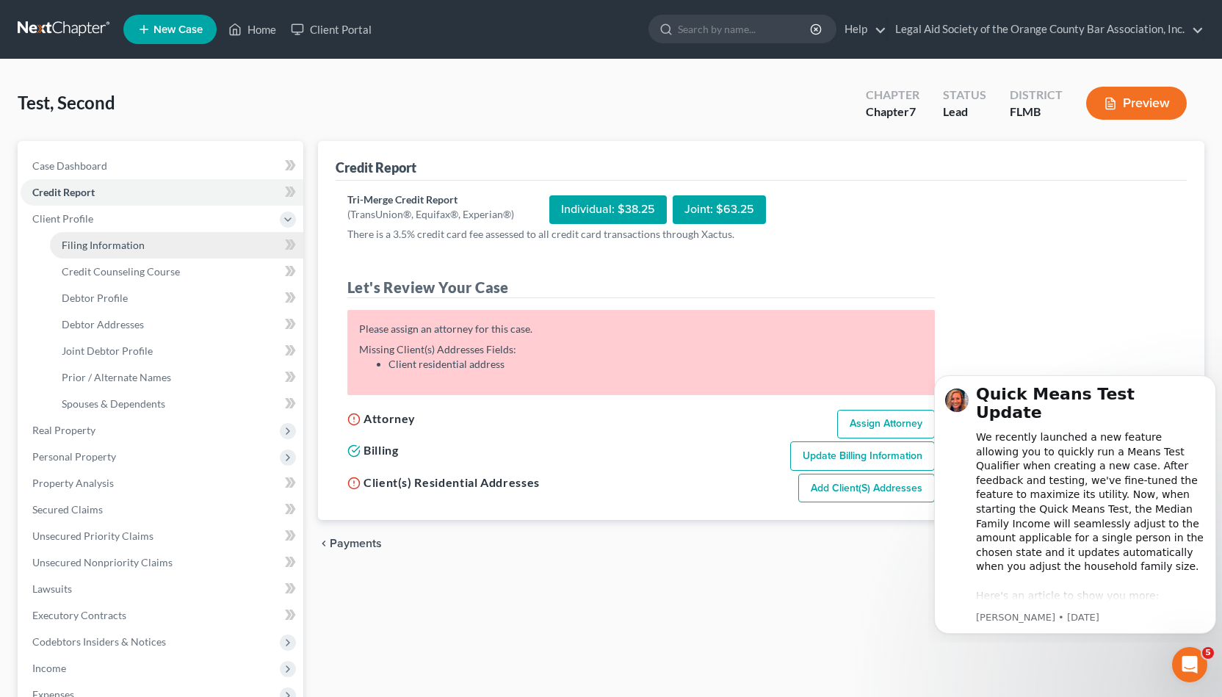
click at [116, 245] on span "Filing Information" at bounding box center [103, 245] width 83 height 12
select select "1"
select select "0"
select select "15"
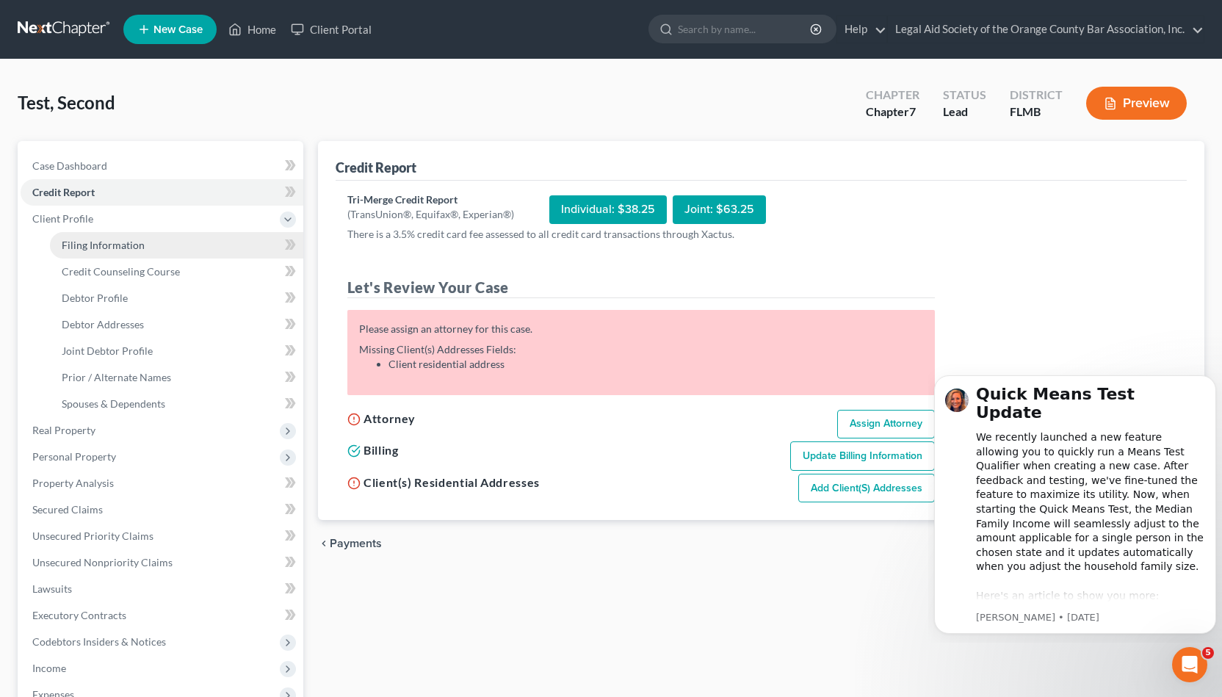
select select "9"
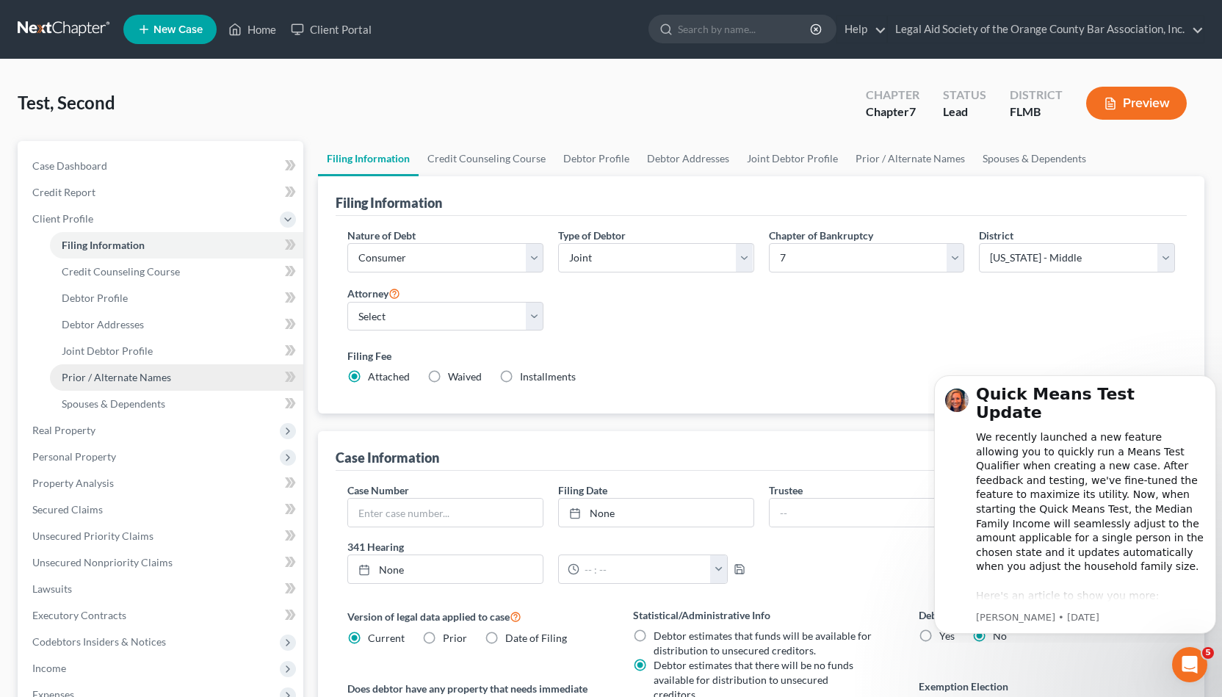
click at [211, 377] on link "Prior / Alternate Names" at bounding box center [176, 377] width 253 height 26
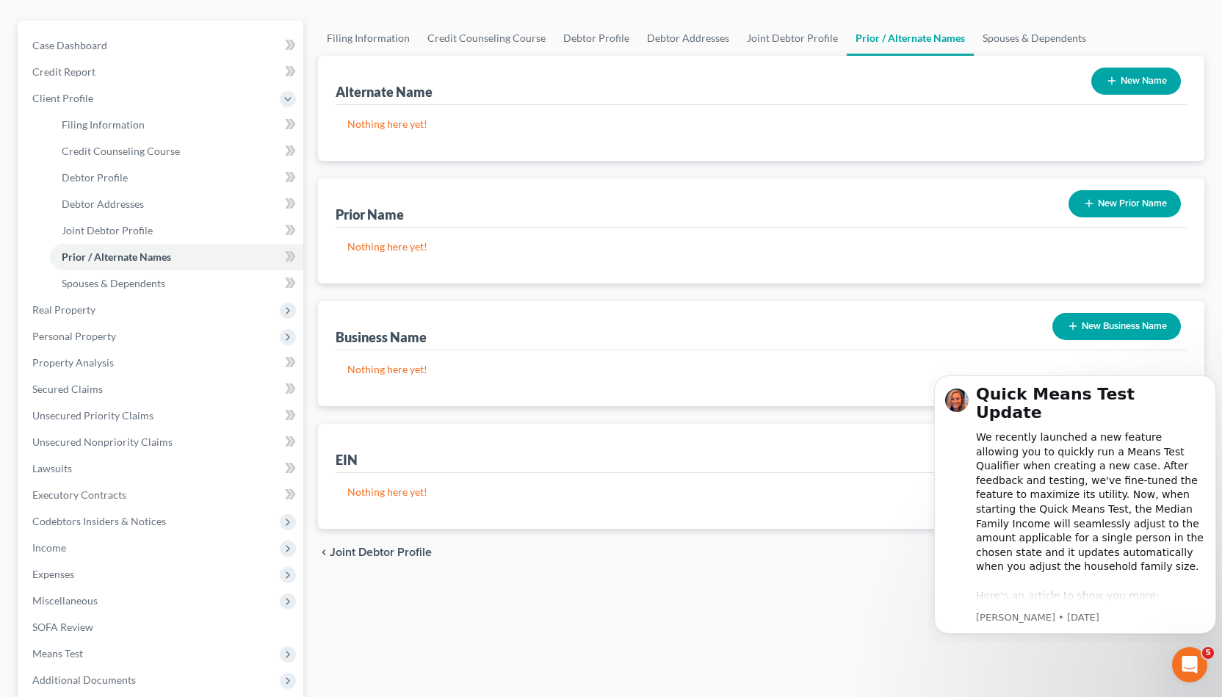
scroll to position [122, 0]
click at [1124, 72] on button "New Name" at bounding box center [1136, 79] width 90 height 27
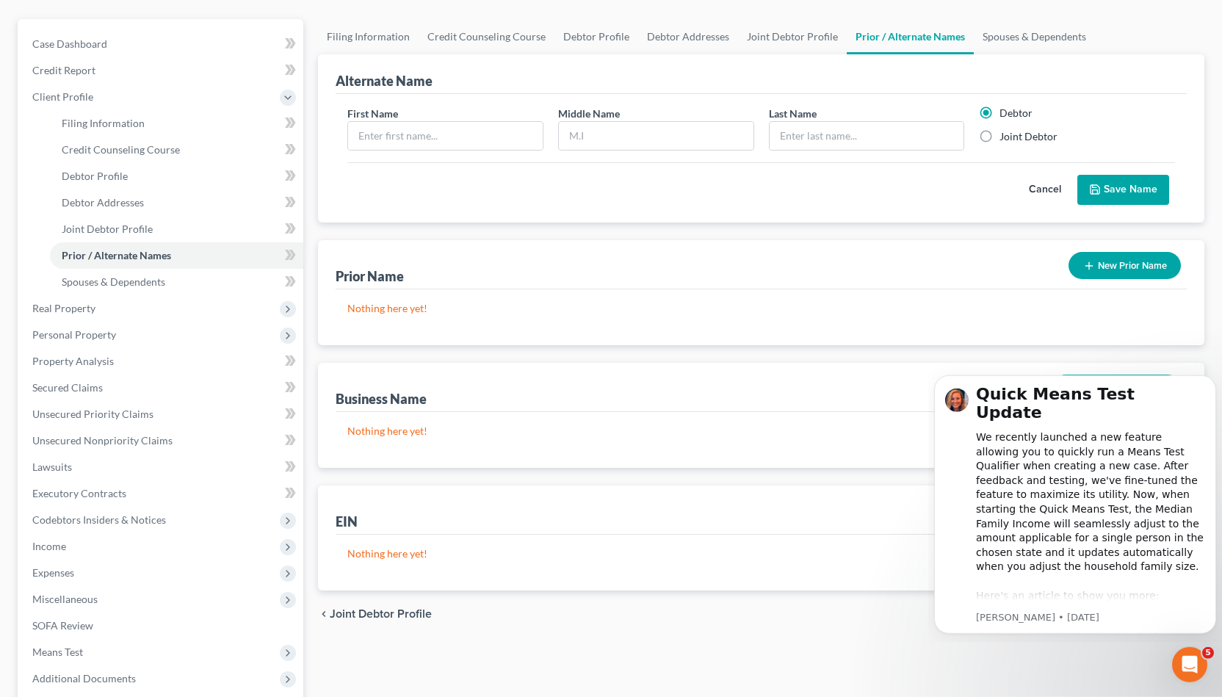
click at [1115, 261] on button "New Prior Name" at bounding box center [1124, 265] width 112 height 27
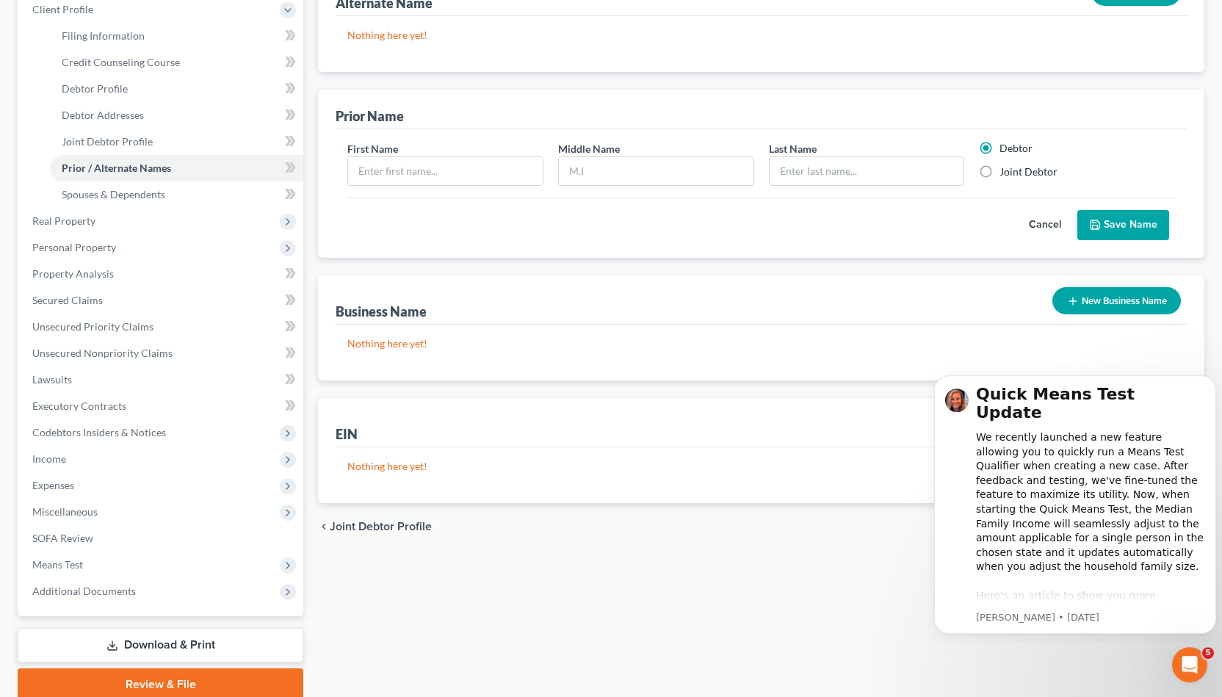
scroll to position [178, 0]
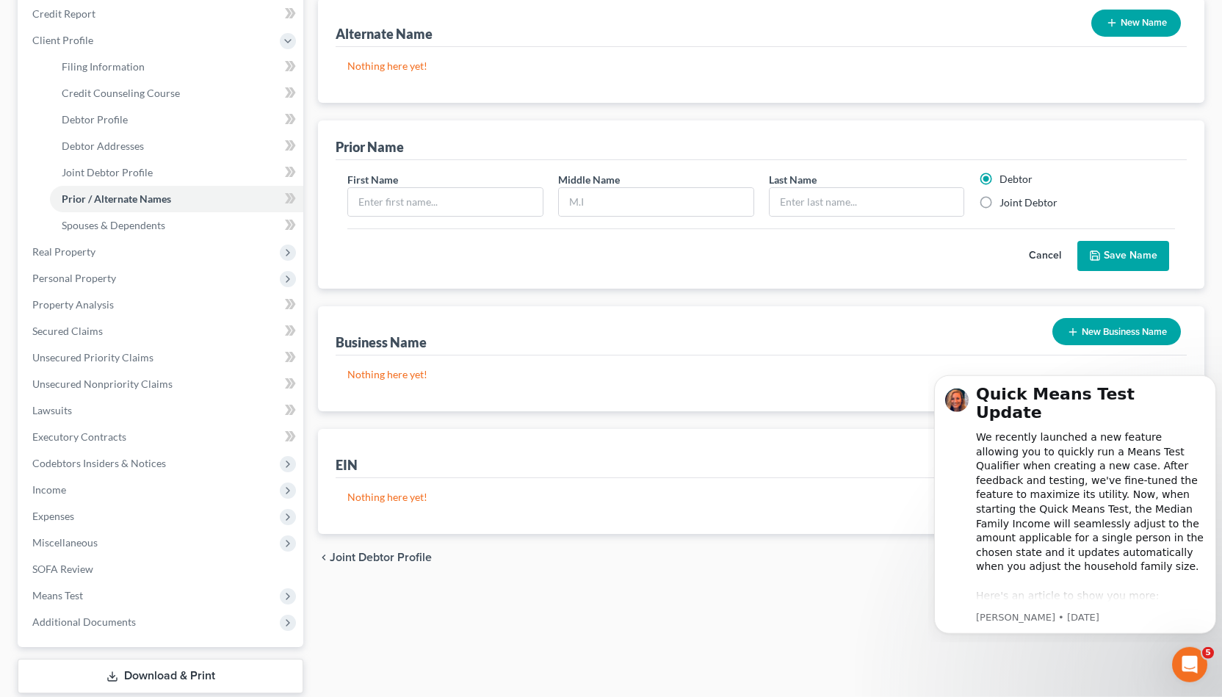
click at [999, 195] on label "Joint Debtor" at bounding box center [1028, 202] width 58 height 15
click at [1005, 195] on input "Joint Debtor" at bounding box center [1010, 200] width 10 height 10
radio input "true"
click at [999, 173] on label "Debtor" at bounding box center [1015, 179] width 33 height 15
click at [1005, 173] on input "Debtor" at bounding box center [1010, 177] width 10 height 10
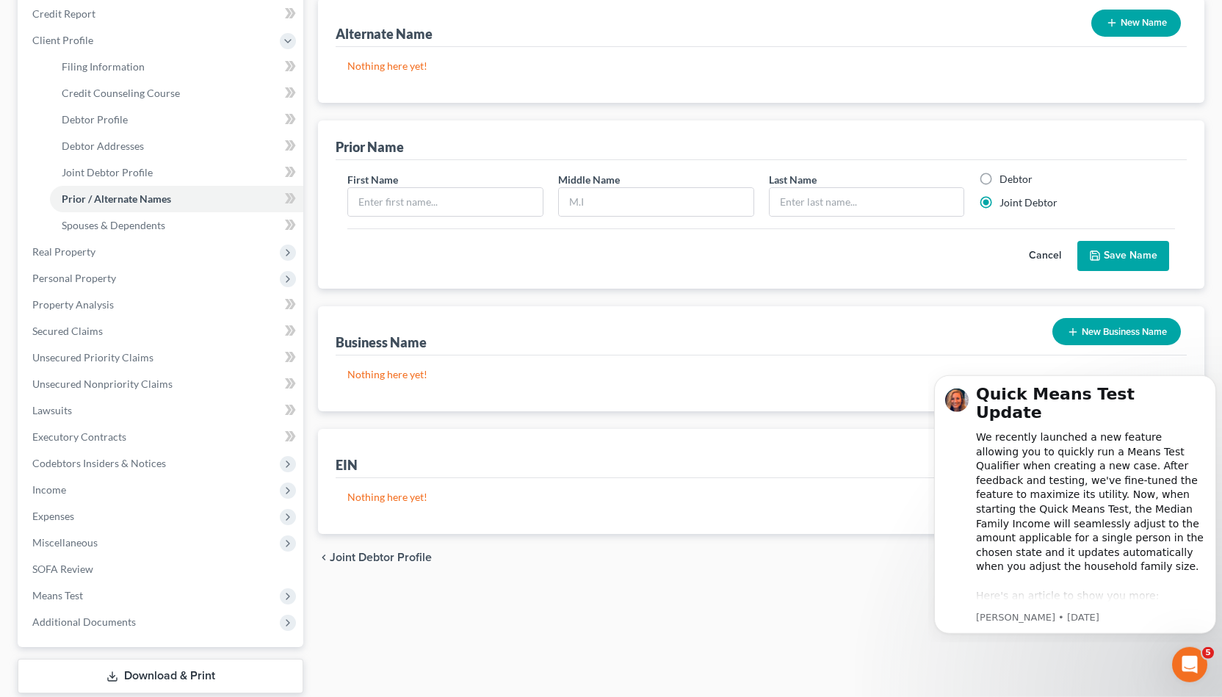
radio input "true"
radio input "false"
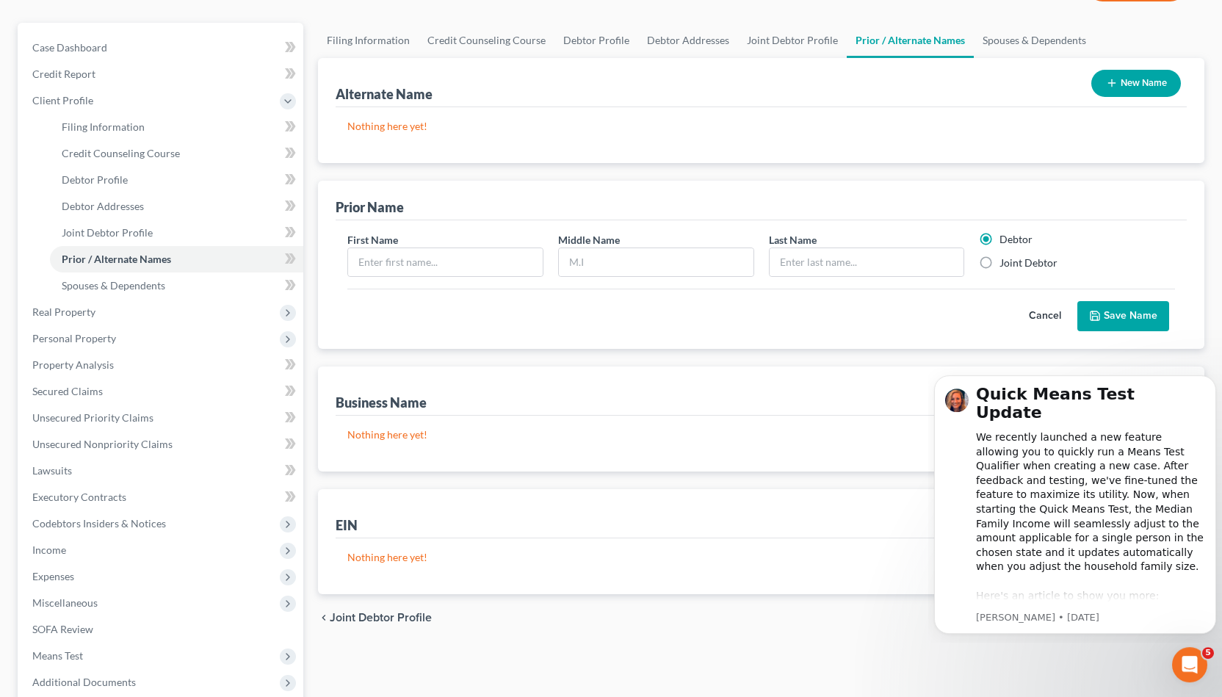
click at [965, 93] on div "Alternate Name New Name" at bounding box center [760, 82] width 851 height 49
click at [1121, 90] on button "New Name" at bounding box center [1136, 83] width 90 height 27
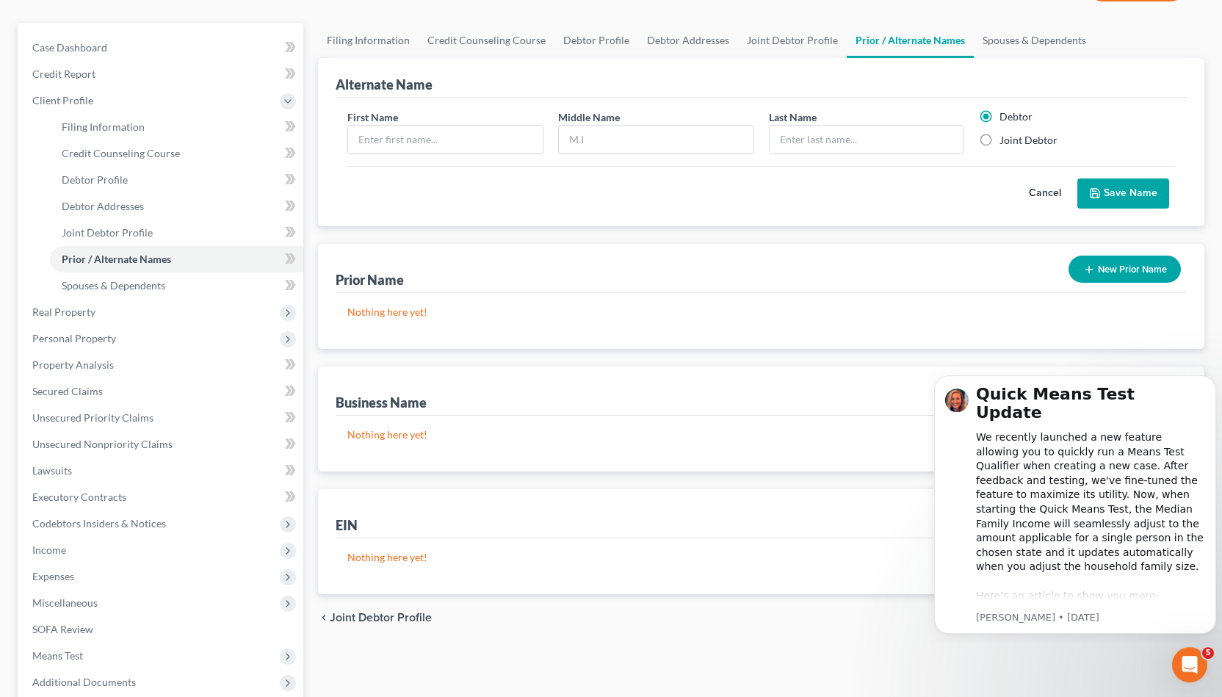
click at [999, 142] on label "Joint Debtor" at bounding box center [1028, 140] width 58 height 15
click at [1005, 142] on input "Joint Debtor" at bounding box center [1010, 138] width 10 height 10
radio input "true"
radio input "false"
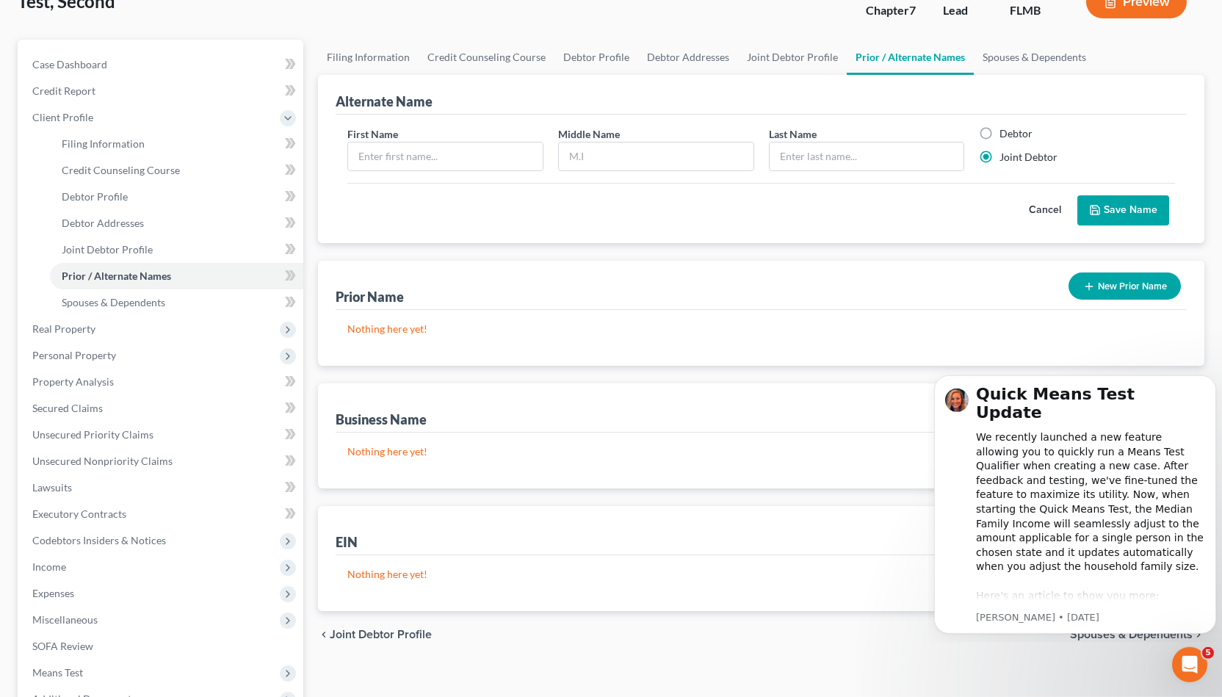
scroll to position [99, 0]
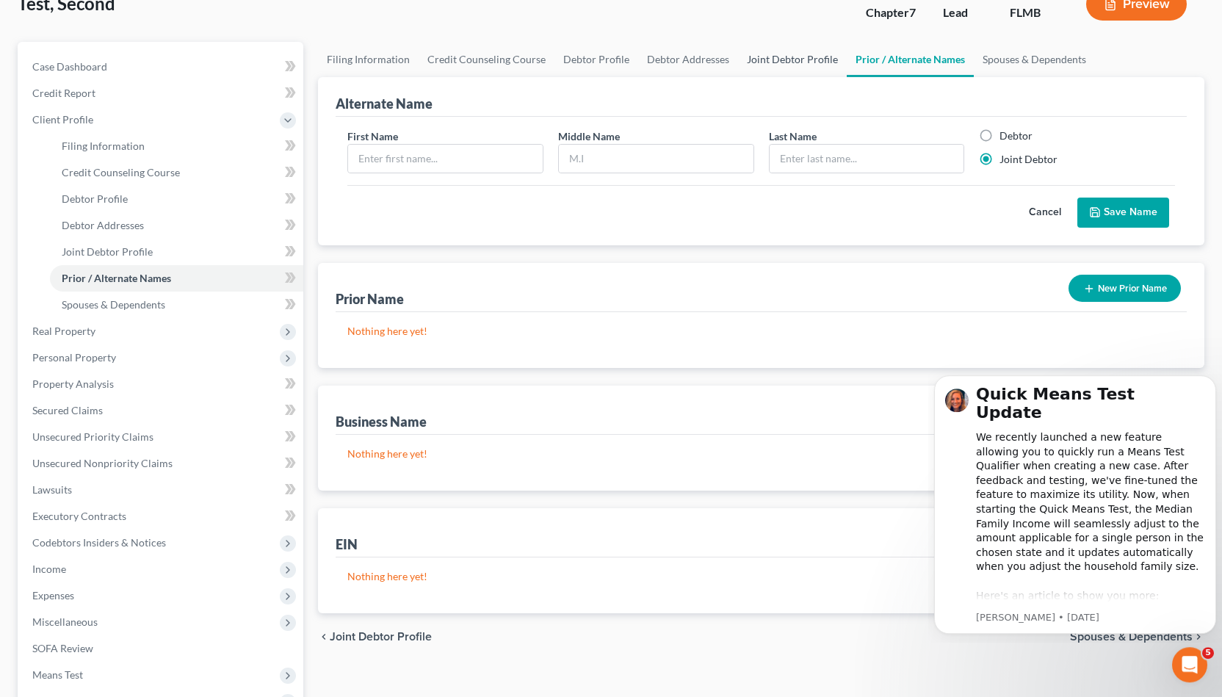
click at [785, 57] on link "Joint Debtor Profile" at bounding box center [792, 59] width 109 height 35
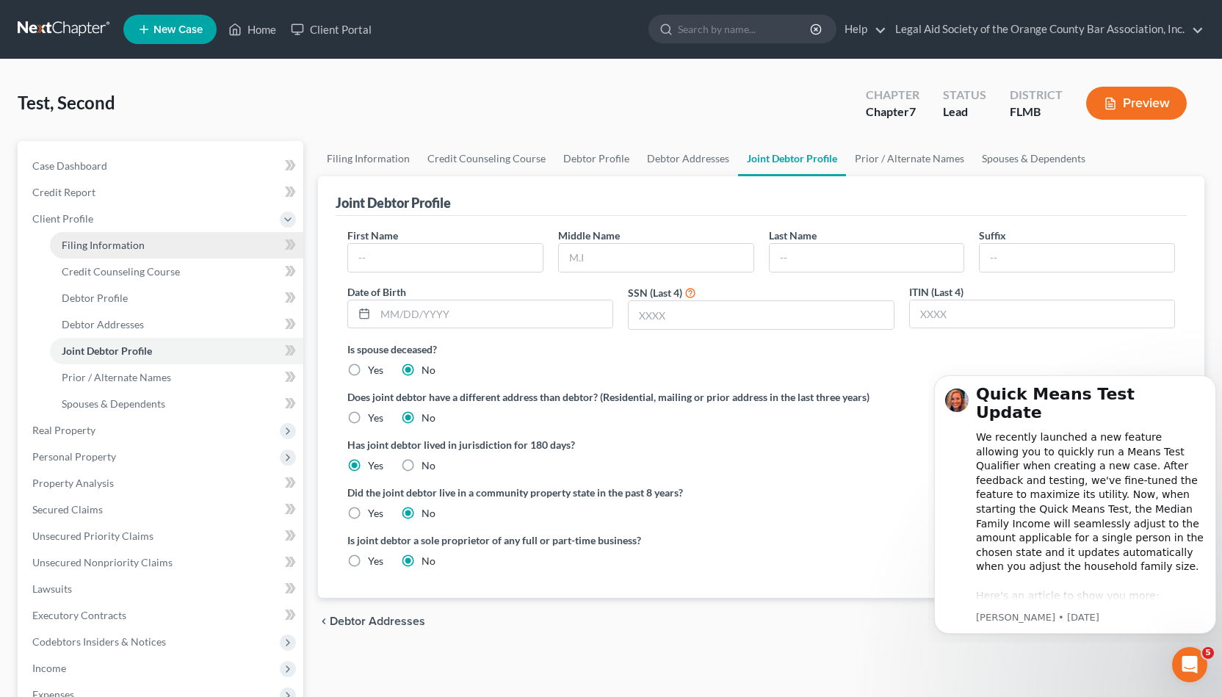
click at [177, 239] on link "Filing Information" at bounding box center [176, 245] width 253 height 26
select select "1"
select select "0"
select select "15"
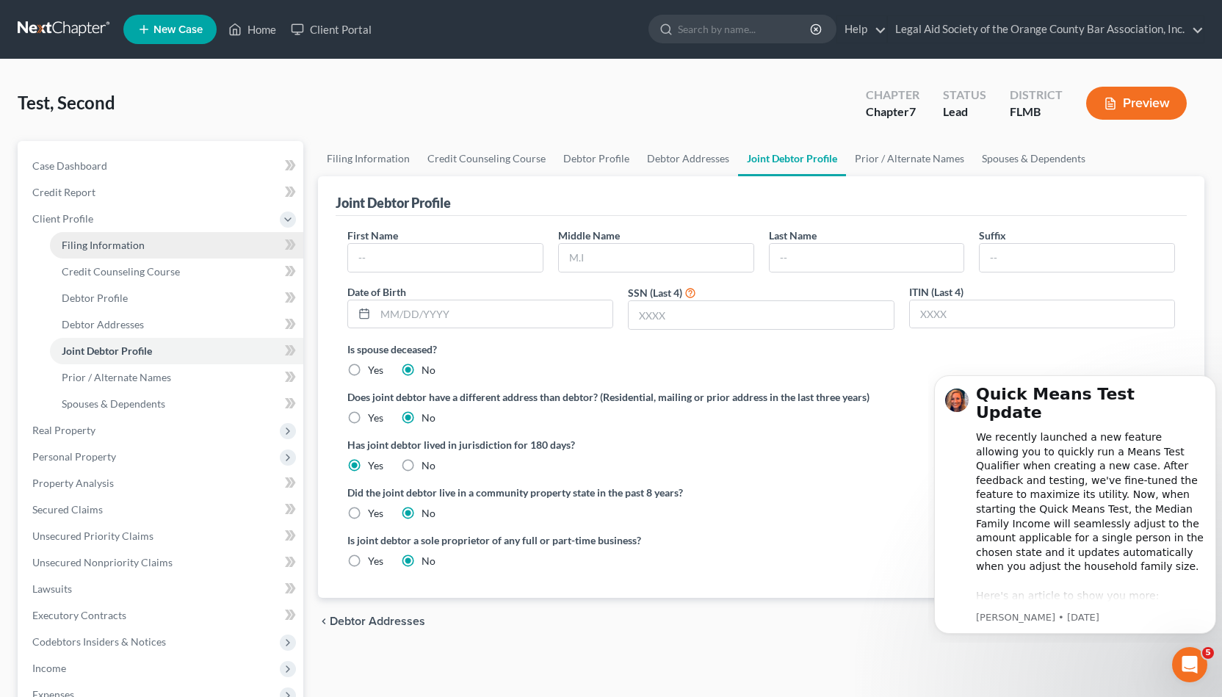
select select "9"
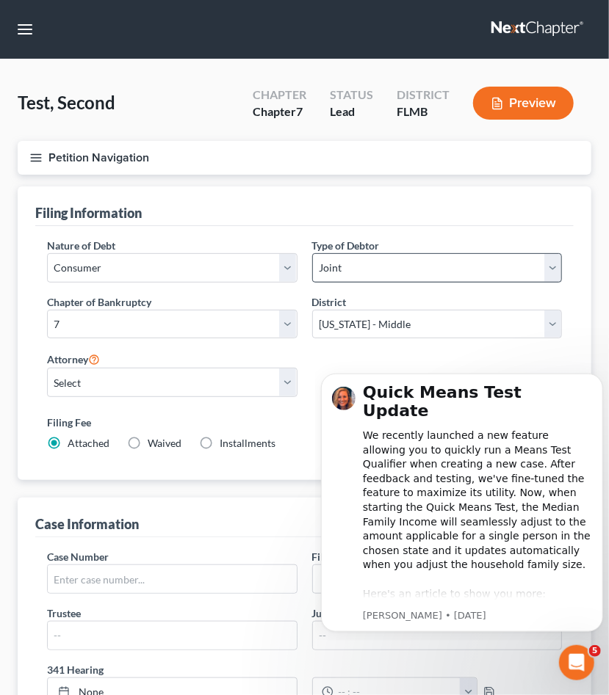
click at [443, 217] on div "Filing Information" at bounding box center [304, 206] width 538 height 40
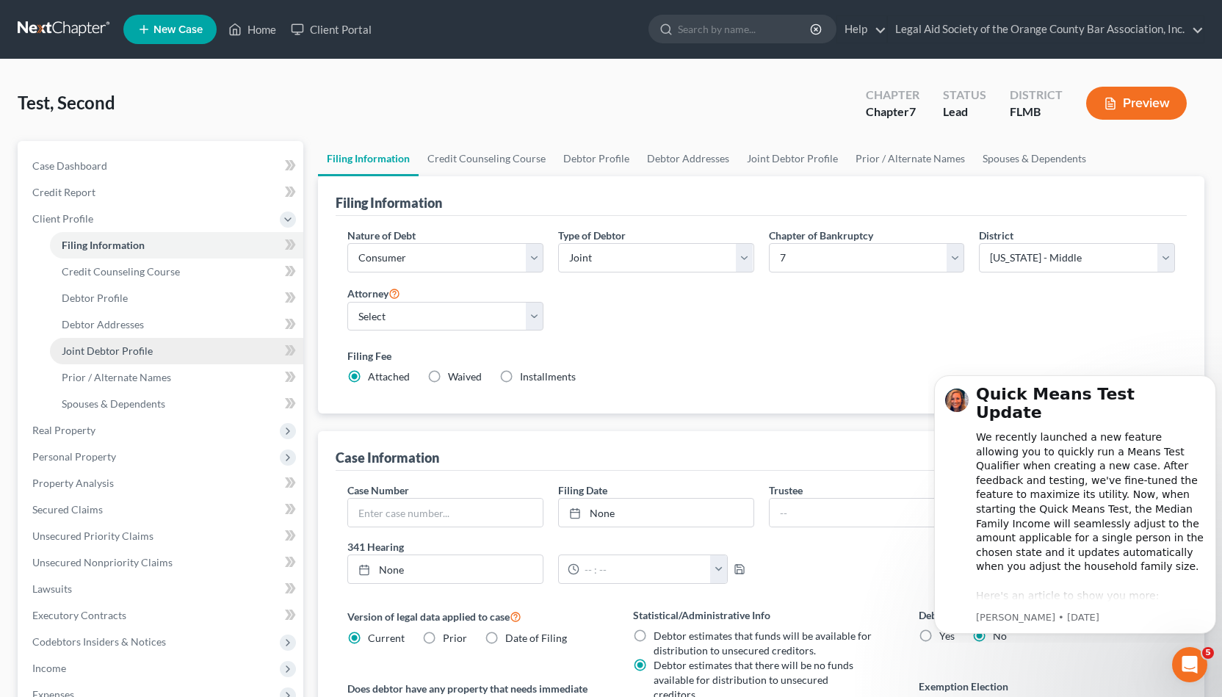
click at [206, 349] on link "Joint Debtor Profile" at bounding box center [176, 351] width 253 height 26
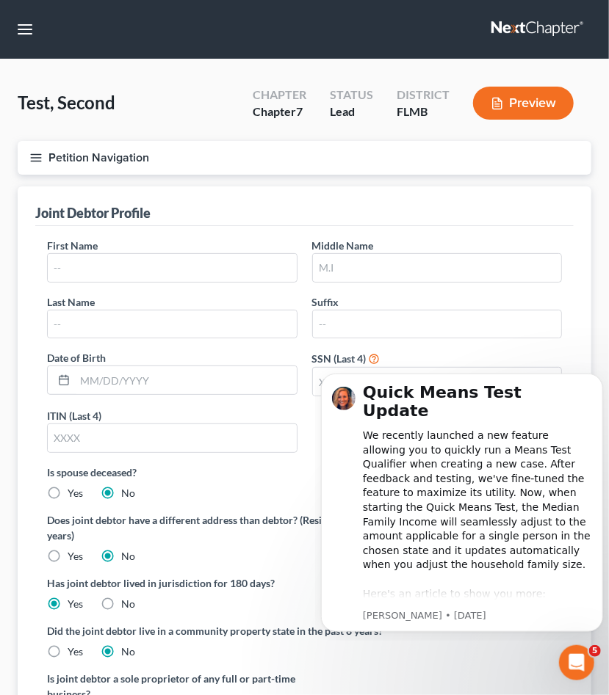
click at [0, 118] on div "Test, Second Upgraded Chapter Chapter 7 Status Lead District FLMB Preview Petit…" at bounding box center [304, 443] width 609 height 769
click at [396, 186] on div "Joint Debtor Profile" at bounding box center [304, 206] width 538 height 40
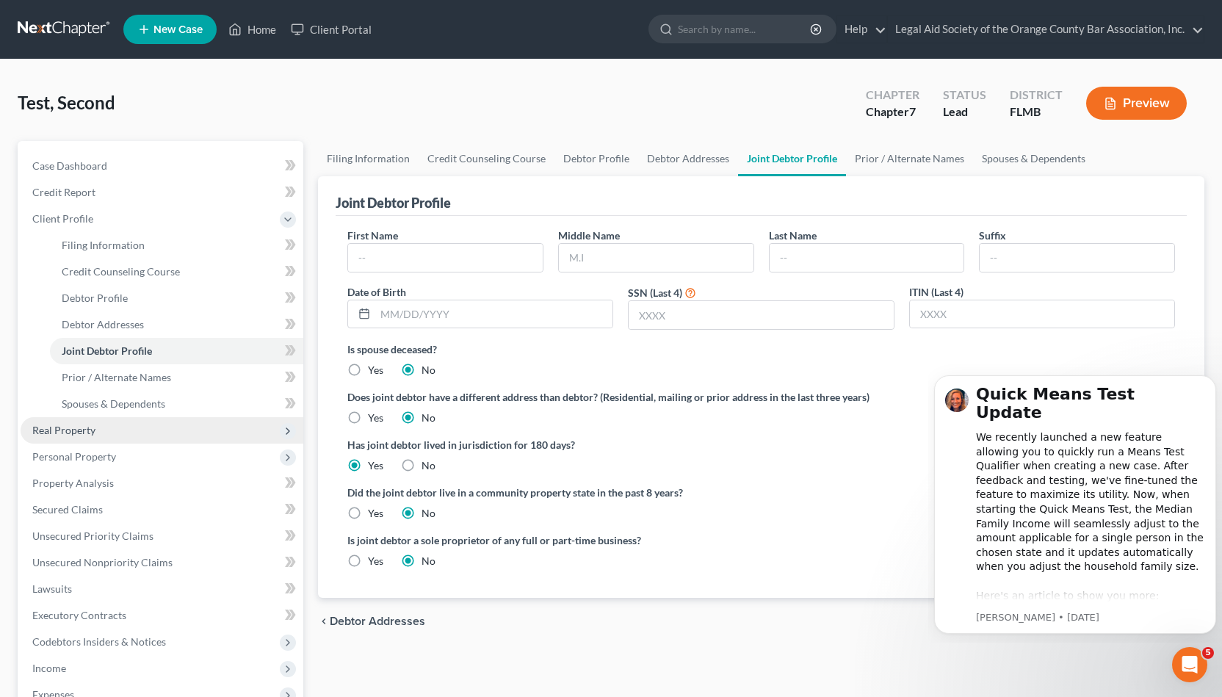
click at [188, 419] on span "Real Property" at bounding box center [162, 430] width 283 height 26
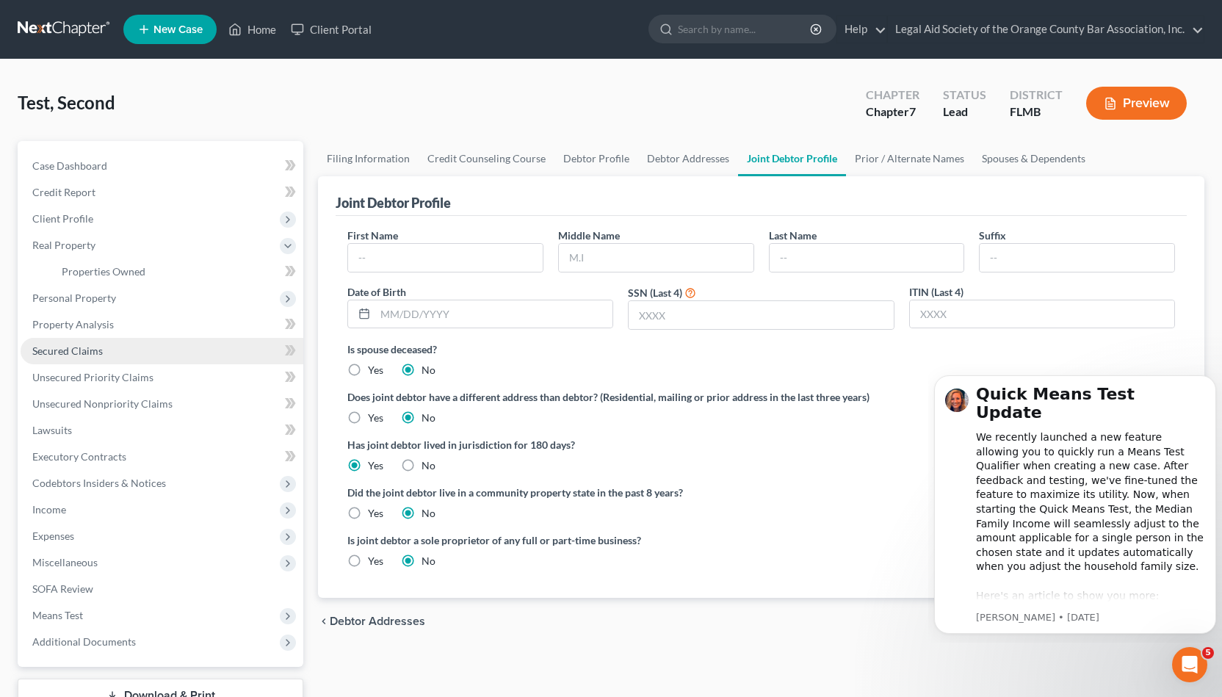
click at [181, 338] on link "Secured Claims" at bounding box center [162, 351] width 283 height 26
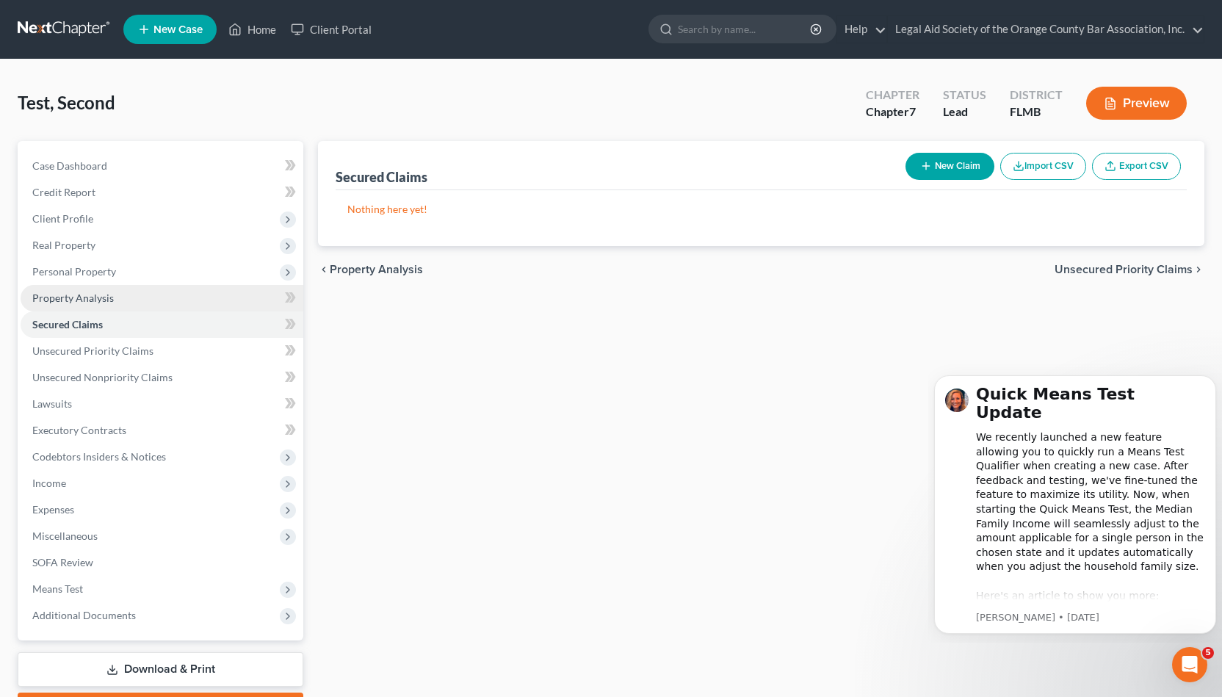
click at [201, 302] on link "Property Analysis" at bounding box center [162, 298] width 283 height 26
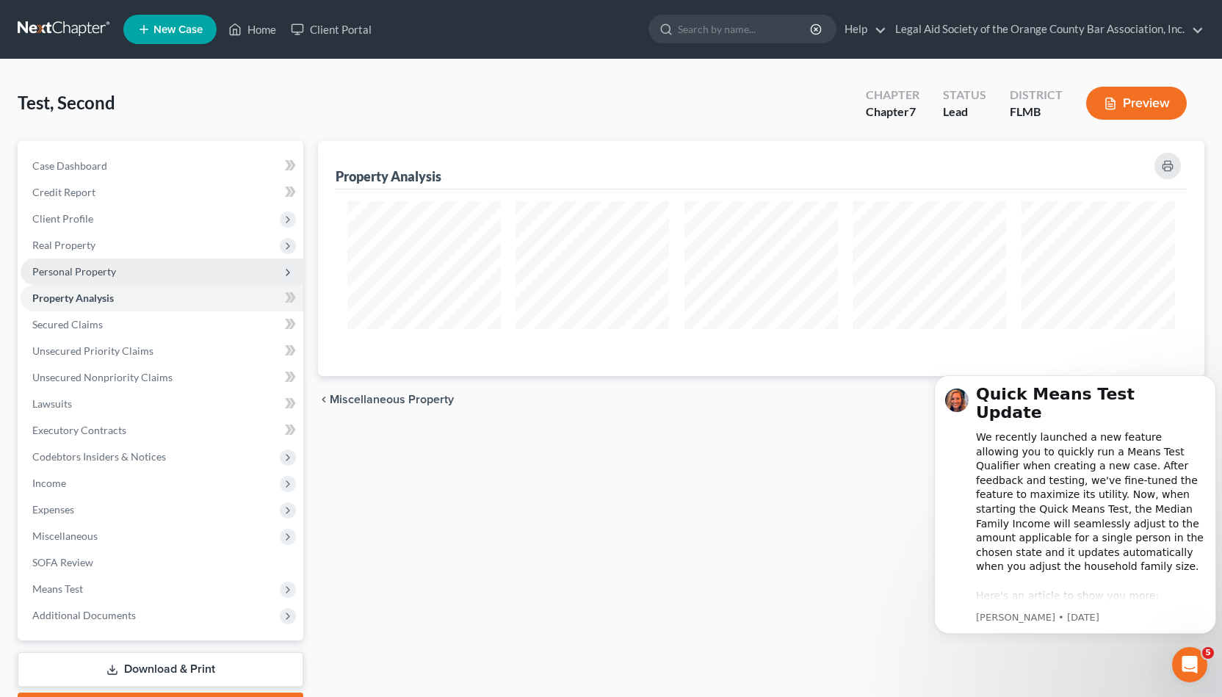
scroll to position [235, 886]
click at [214, 275] on span "Personal Property" at bounding box center [162, 271] width 283 height 26
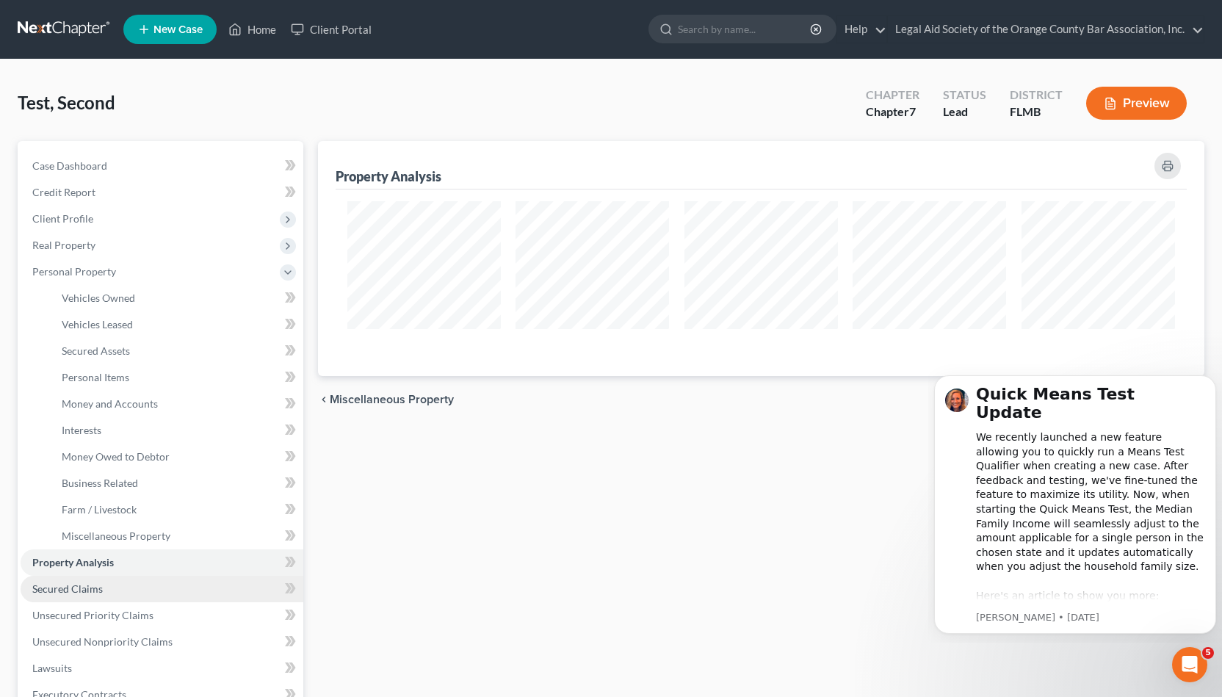
click at [162, 592] on link "Secured Claims" at bounding box center [162, 589] width 283 height 26
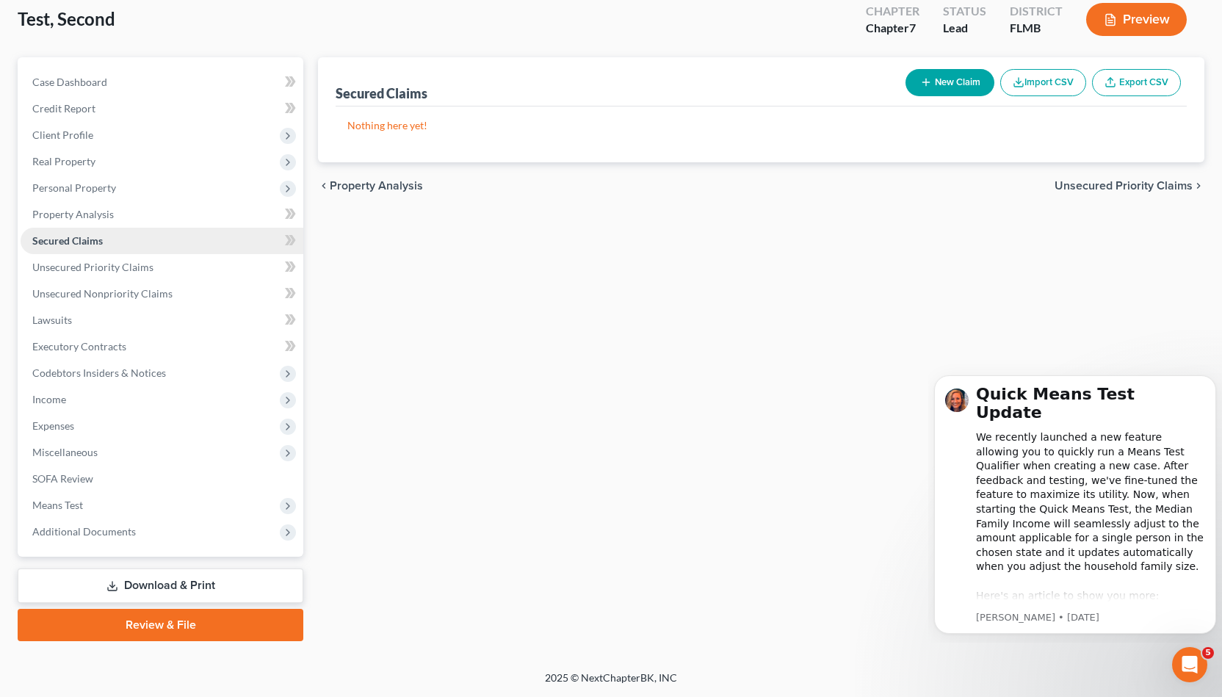
scroll to position [81, 0]
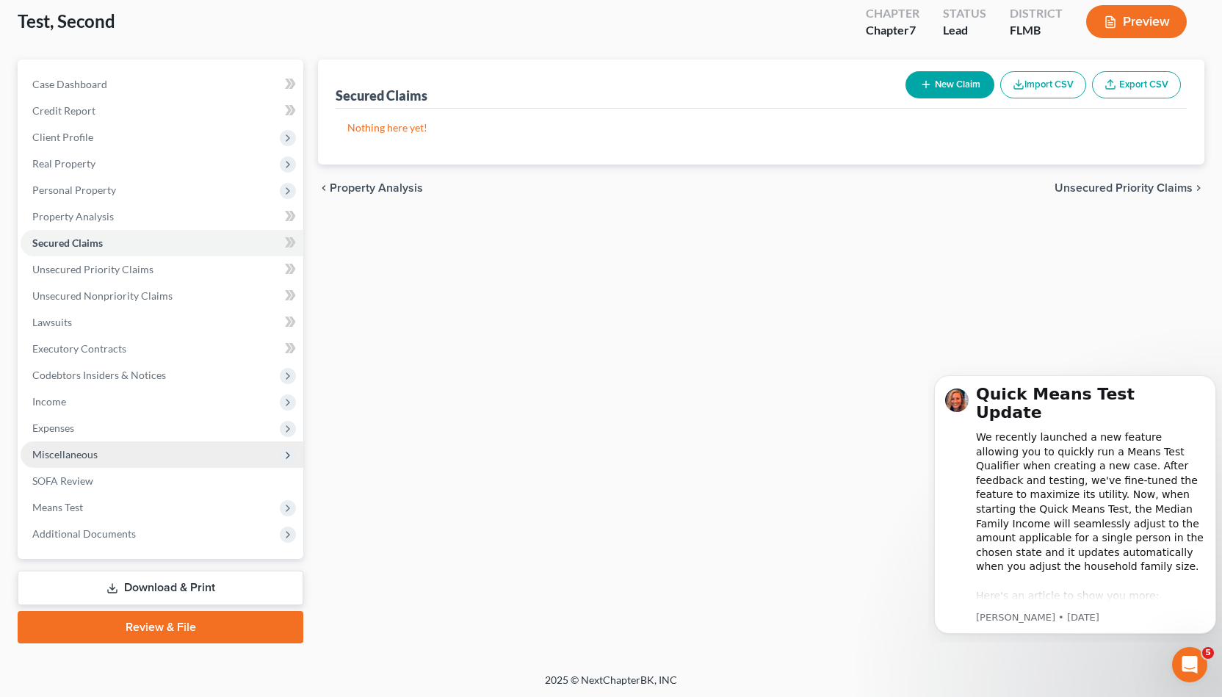
click at [165, 448] on span "Miscellaneous" at bounding box center [162, 454] width 283 height 26
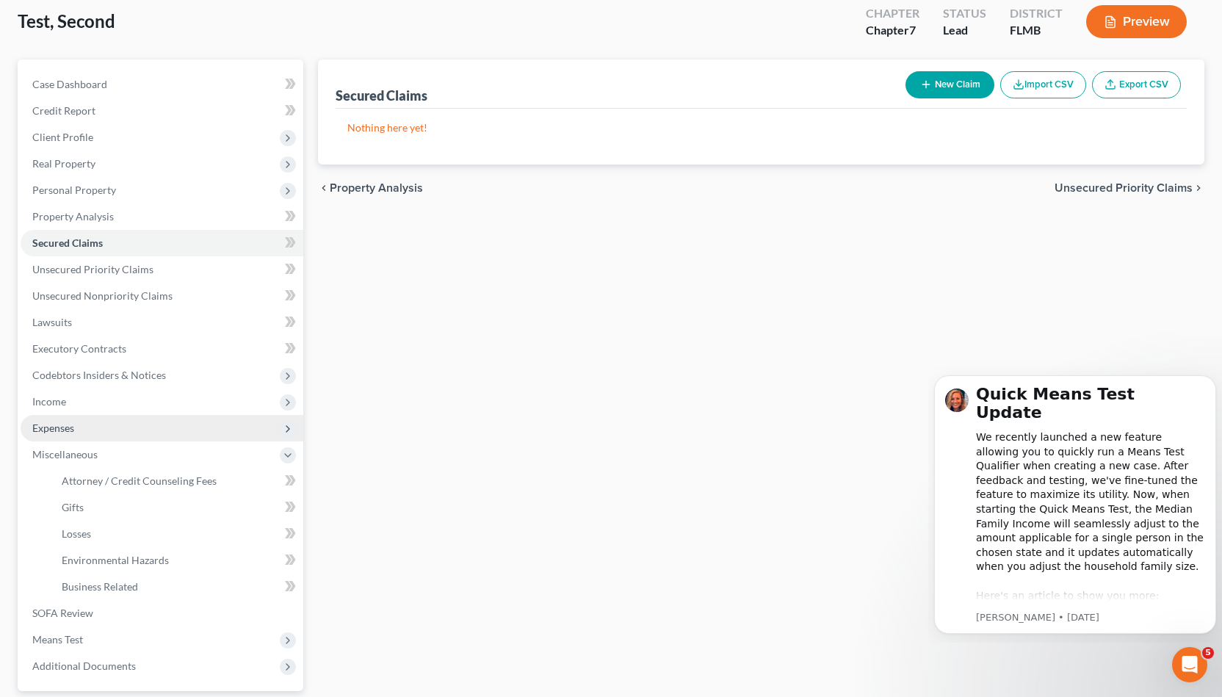
click at [167, 420] on span "Expenses" at bounding box center [162, 428] width 283 height 26
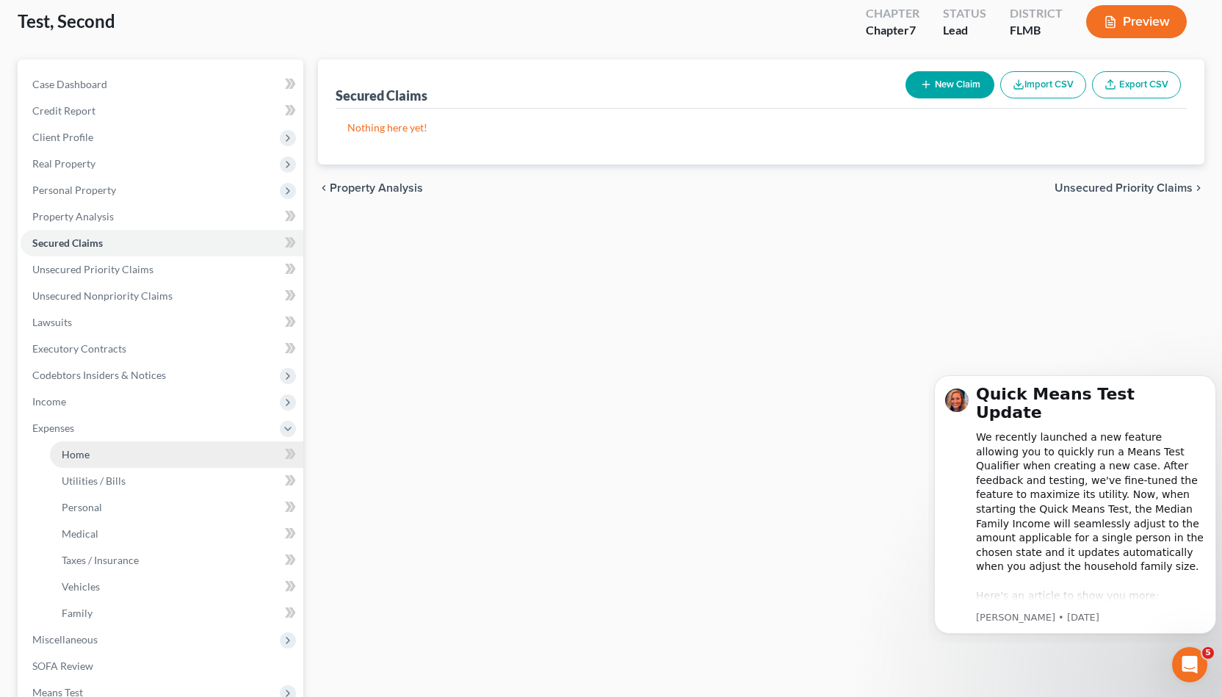
click at [172, 454] on link "Home" at bounding box center [176, 454] width 253 height 26
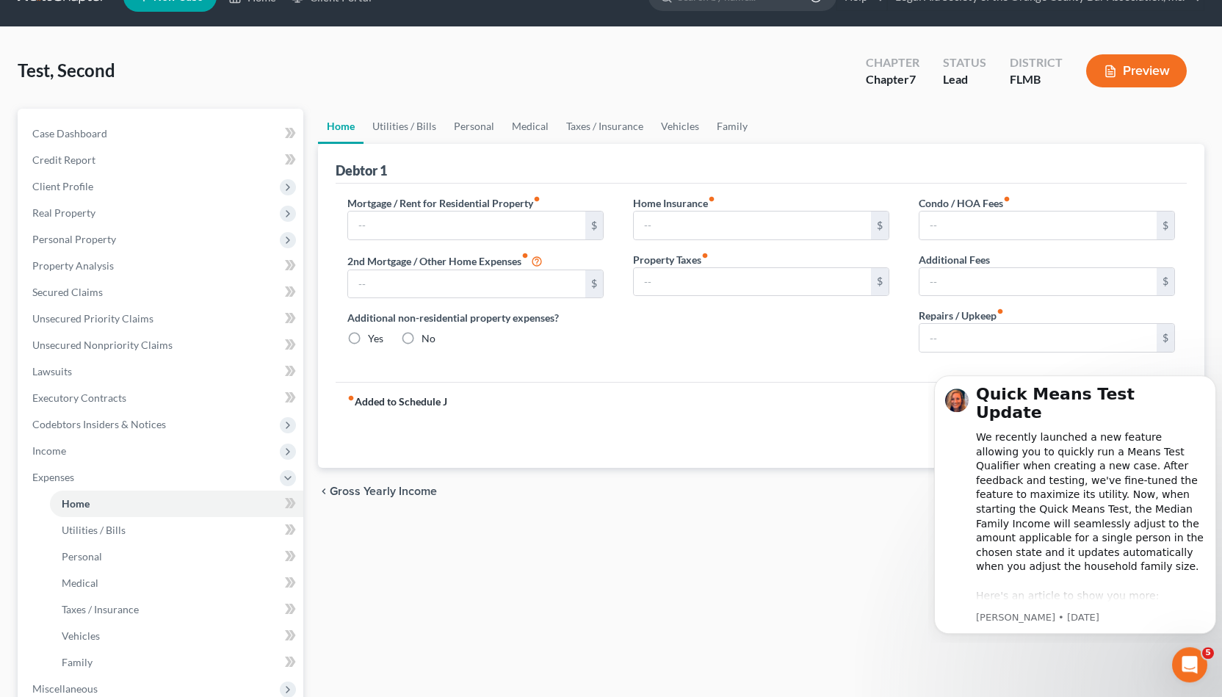
type input "0.00"
radio input "true"
type input "0.00"
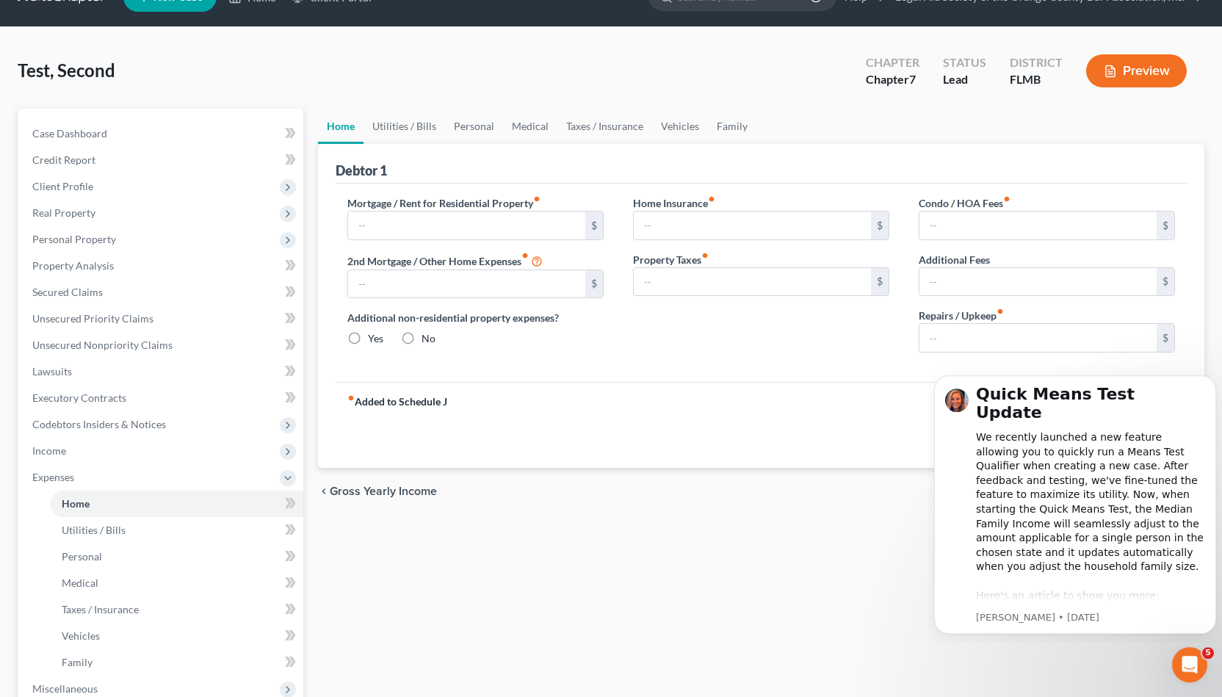
type input "0.00"
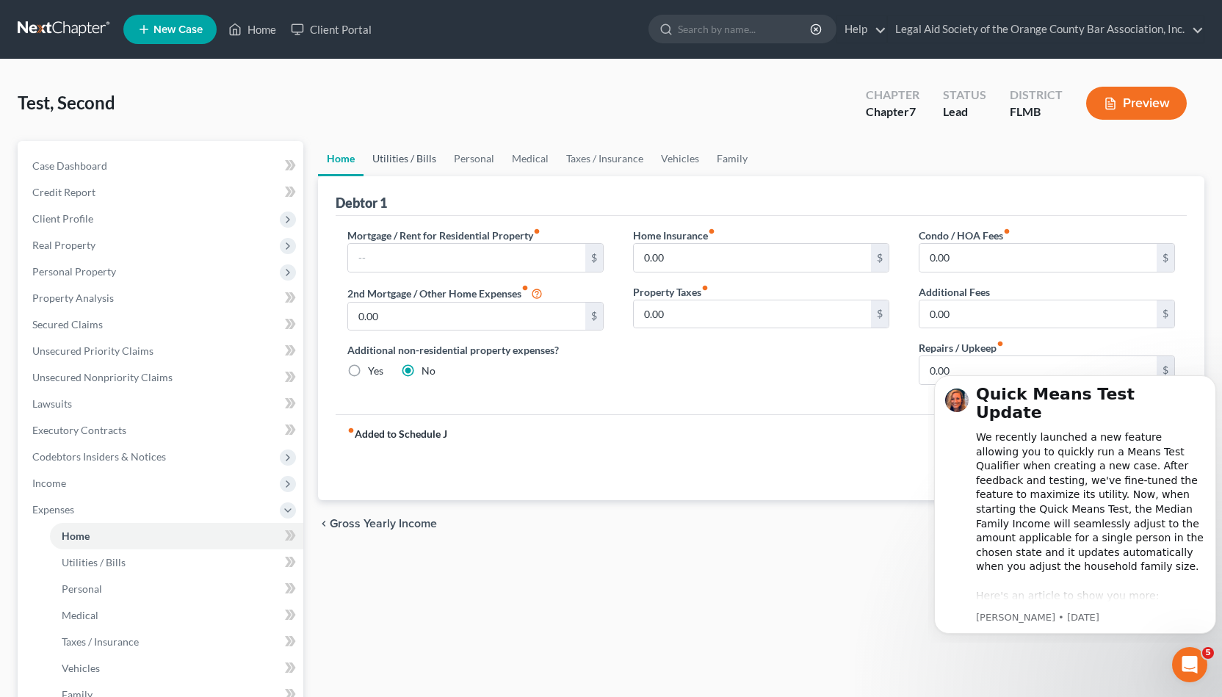
click at [417, 148] on link "Utilities / Bills" at bounding box center [403, 158] width 81 height 35
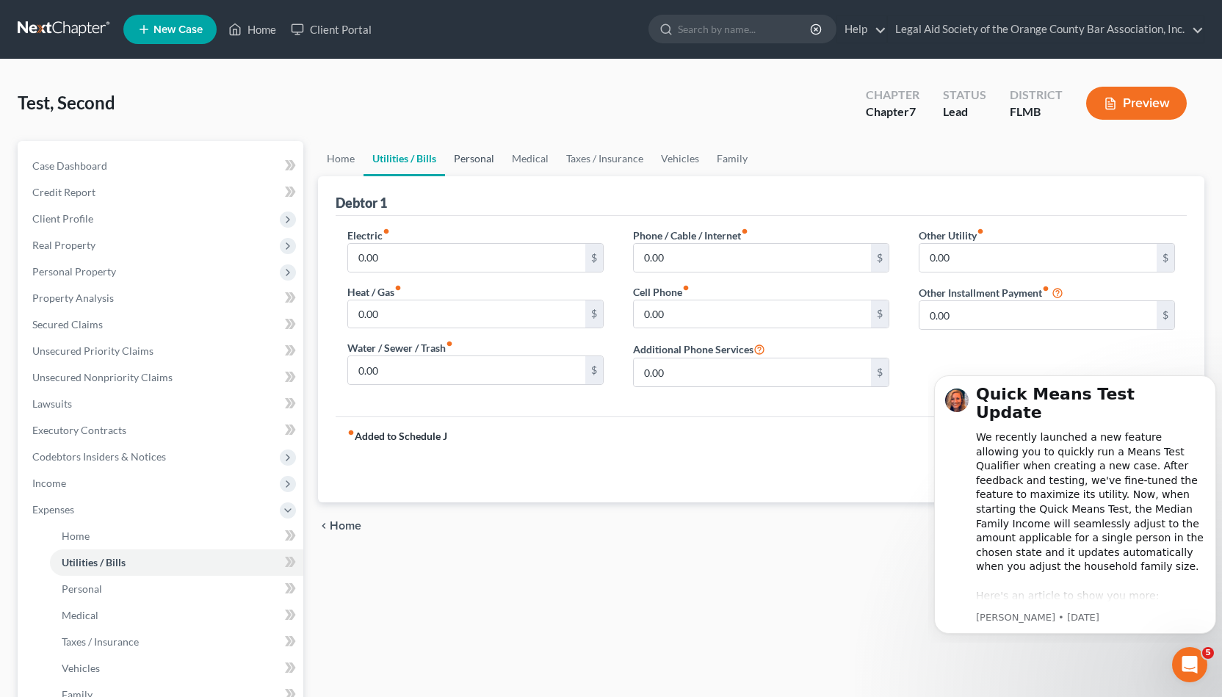
click at [485, 142] on link "Personal" at bounding box center [474, 158] width 58 height 35
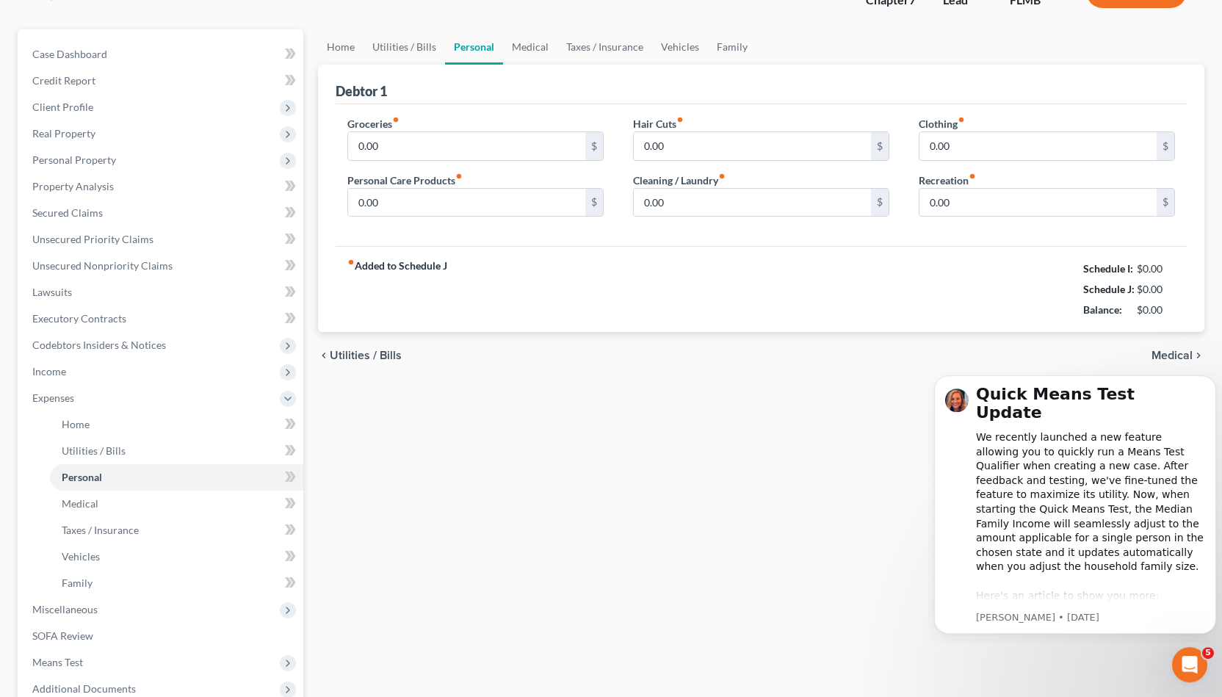
scroll to position [170, 0]
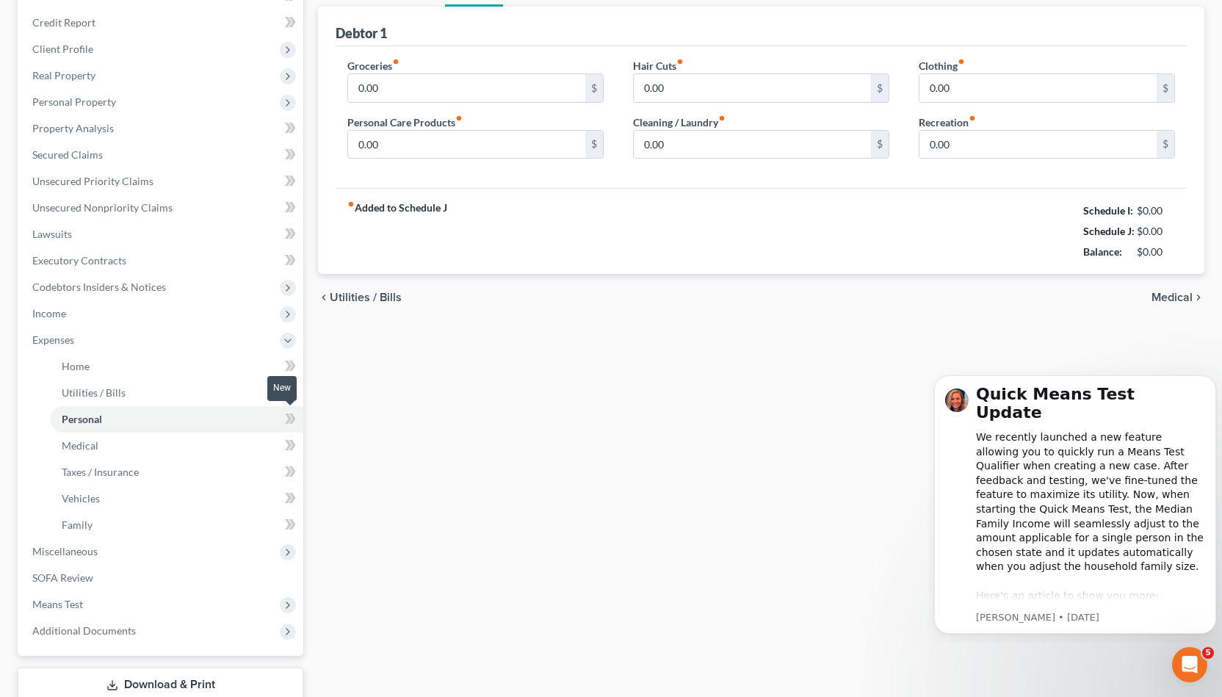
click at [283, 421] on span at bounding box center [291, 421] width 26 height 22
click at [297, 421] on span at bounding box center [291, 421] width 26 height 22
click at [283, 421] on span at bounding box center [291, 421] width 26 height 22
click at [206, 449] on link "Medical" at bounding box center [176, 445] width 253 height 26
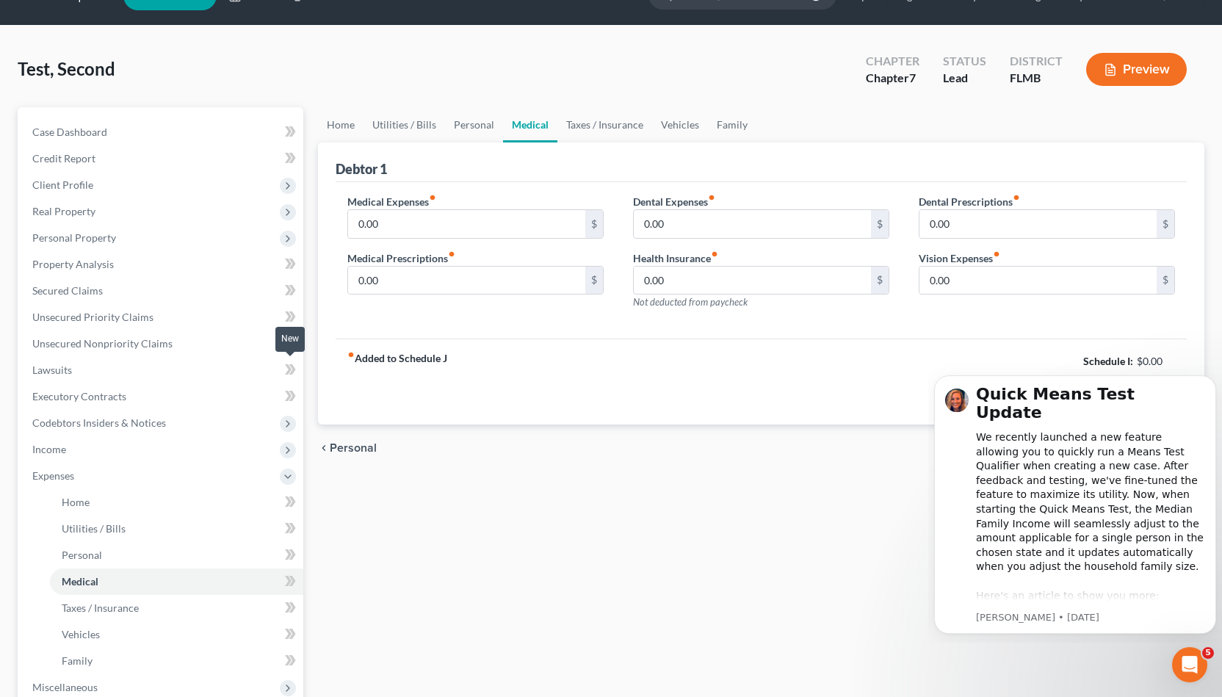
scroll to position [57, 0]
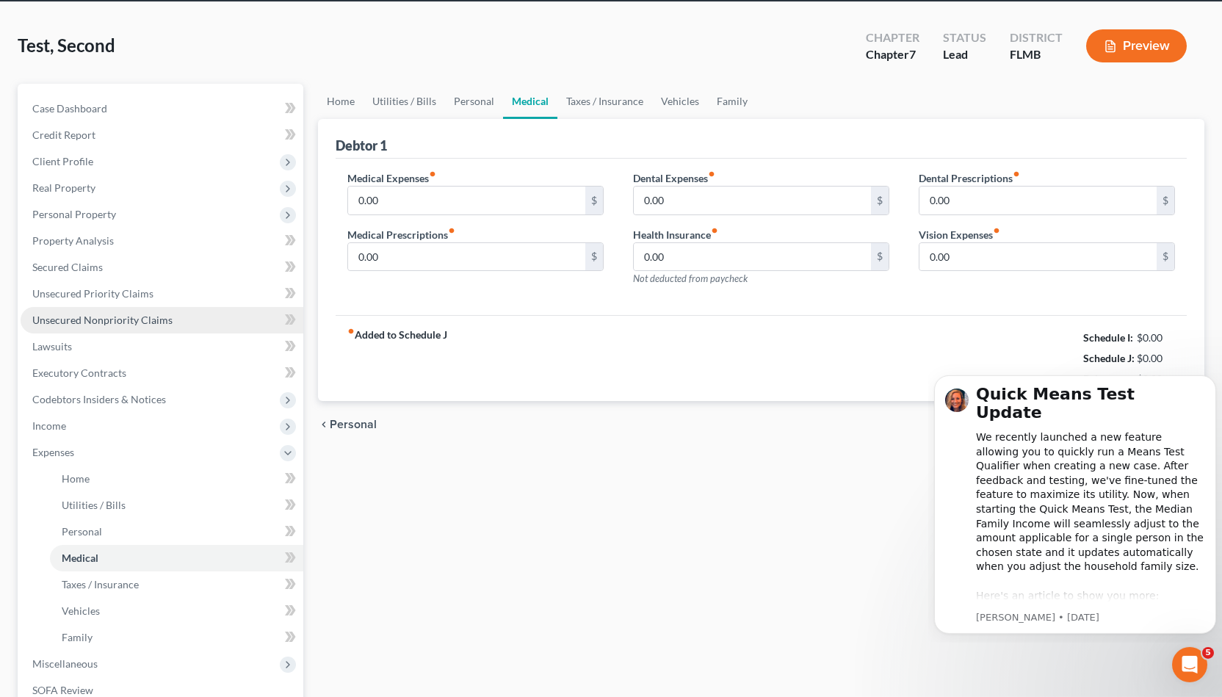
click at [187, 325] on link "Unsecured Nonpriority Claims" at bounding box center [162, 320] width 283 height 26
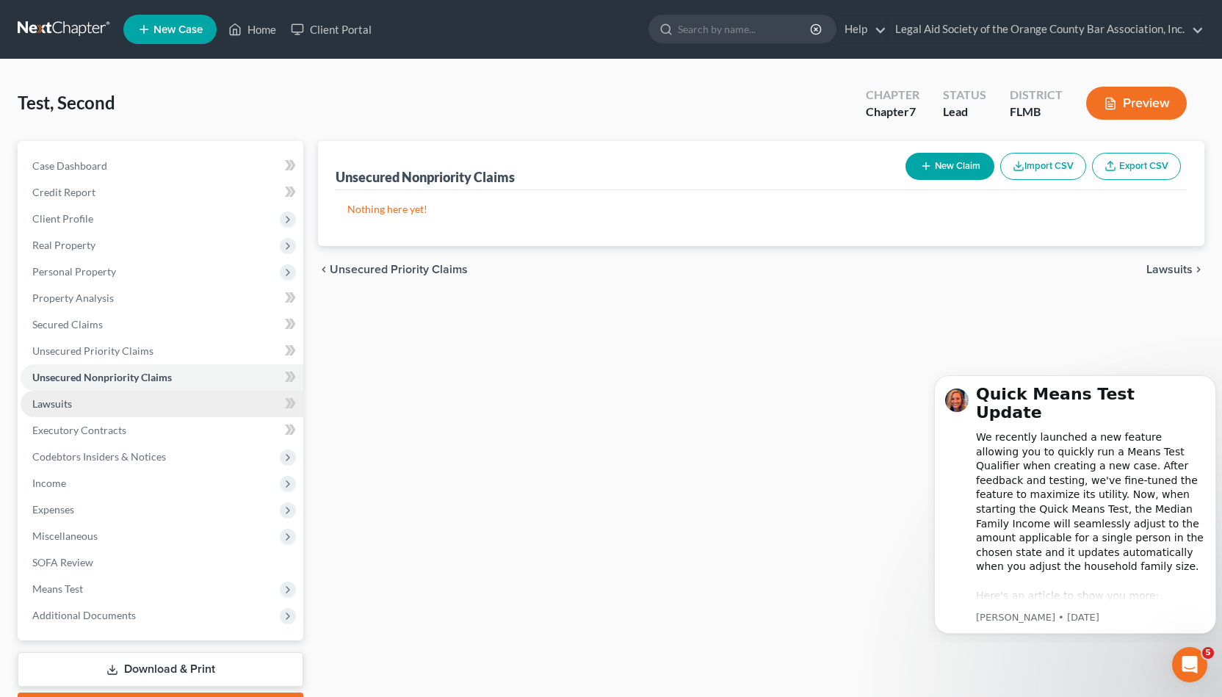
click at [186, 391] on link "Lawsuits" at bounding box center [162, 404] width 283 height 26
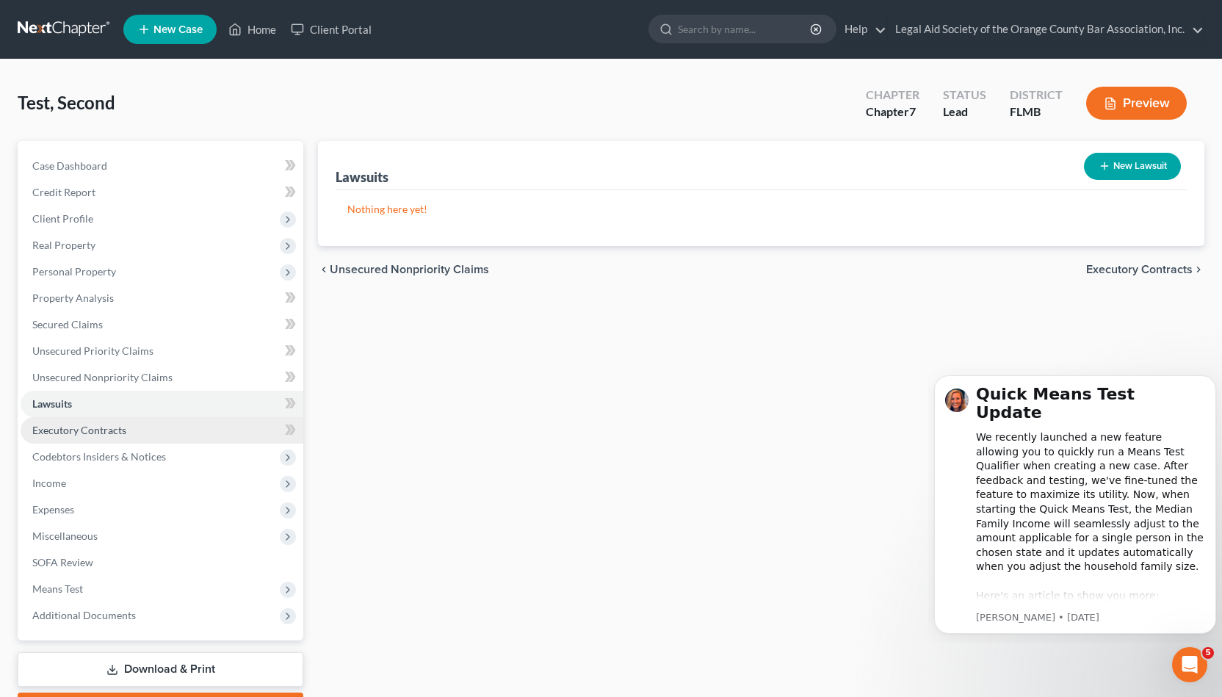
click at [184, 437] on link "Executory Contracts" at bounding box center [162, 430] width 283 height 26
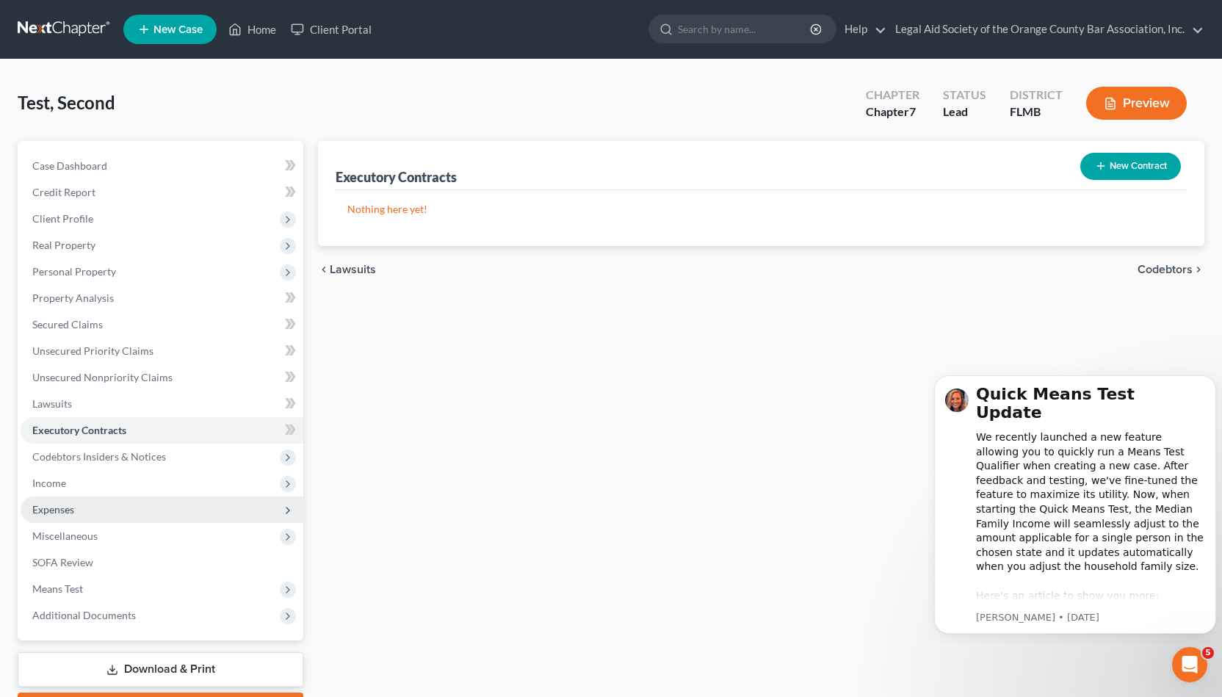
click at [177, 518] on span "Expenses" at bounding box center [162, 509] width 283 height 26
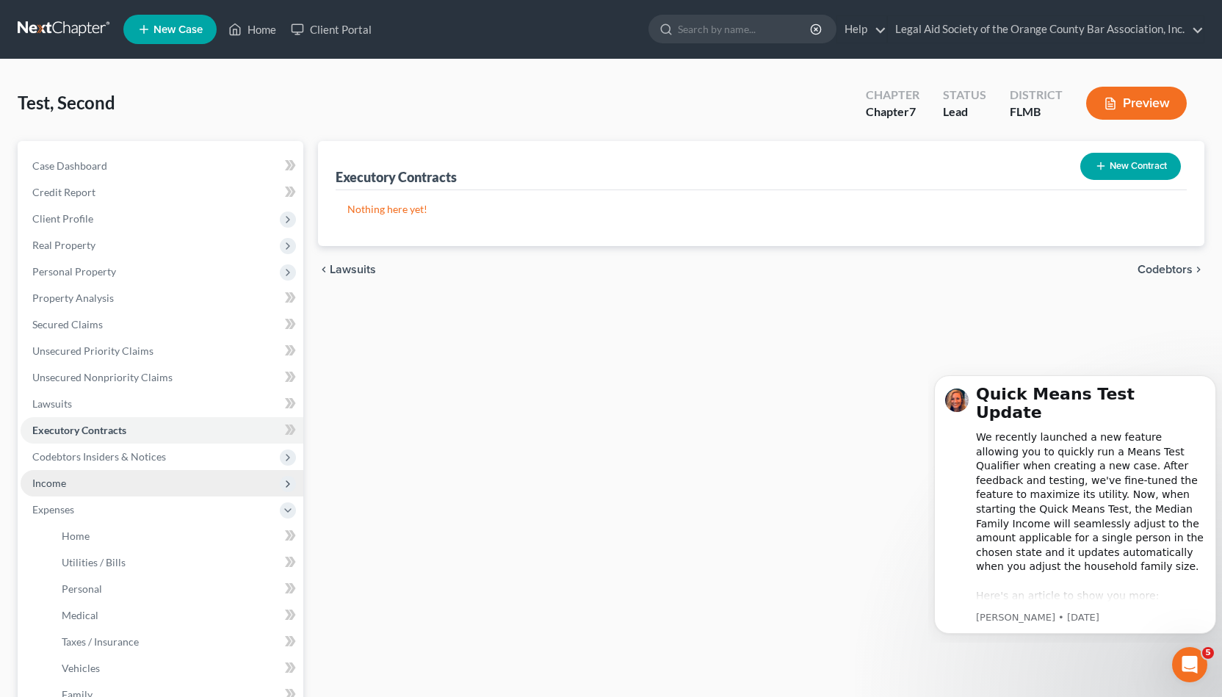
click at [187, 493] on span "Income" at bounding box center [162, 483] width 283 height 26
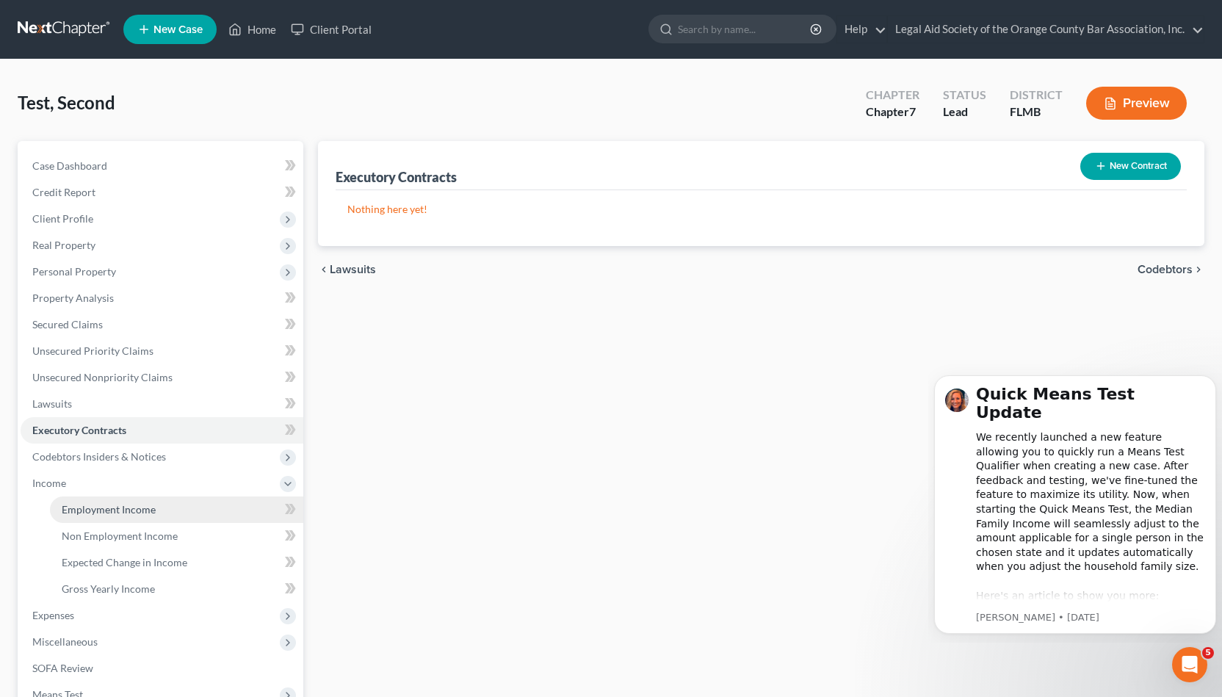
click at [184, 506] on link "Employment Income" at bounding box center [176, 509] width 253 height 26
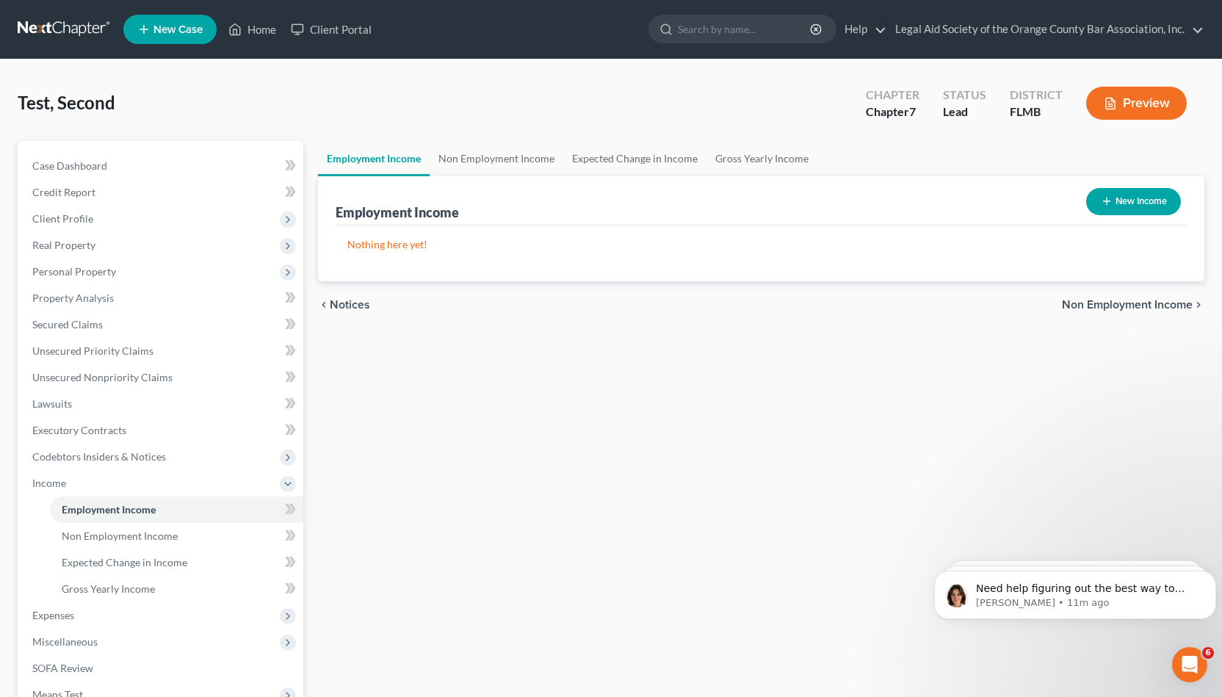
click at [74, 86] on div "Test, Second Upgraded Chapter Chapter 7 Status Lead District FLMB Preview" at bounding box center [611, 109] width 1186 height 64
click at [118, 222] on span "Client Profile" at bounding box center [162, 219] width 283 height 26
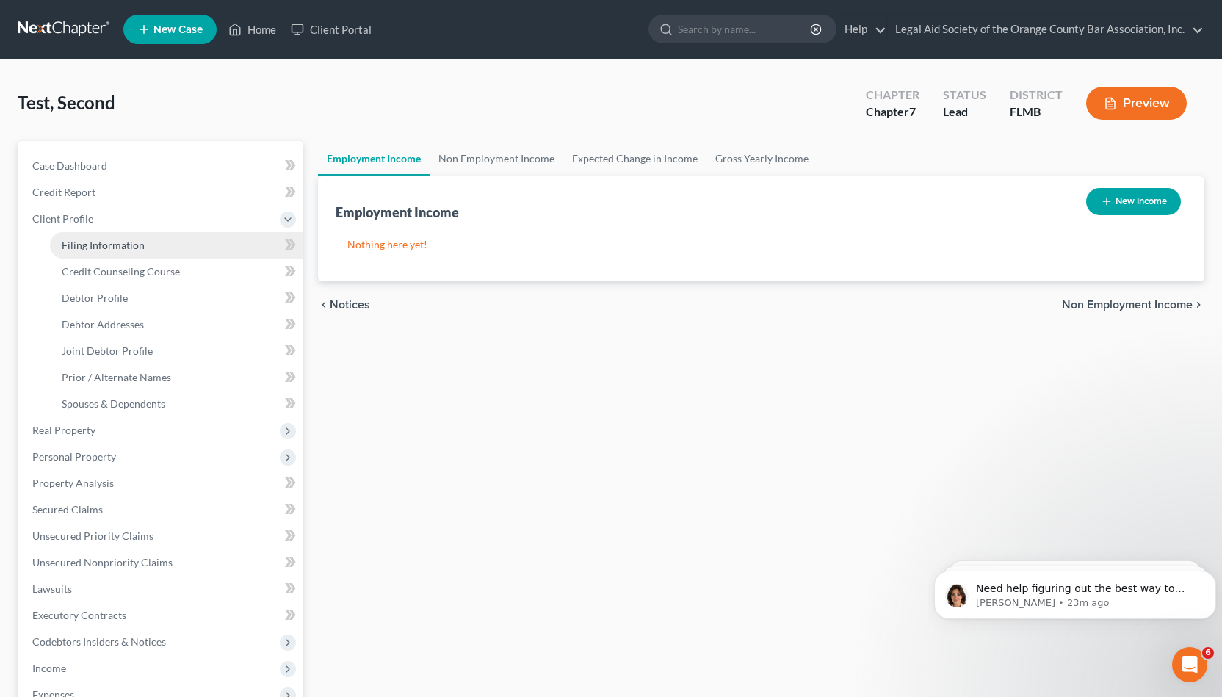
click at [131, 241] on span "Filing Information" at bounding box center [103, 245] width 83 height 12
select select "1"
select select "0"
select select "15"
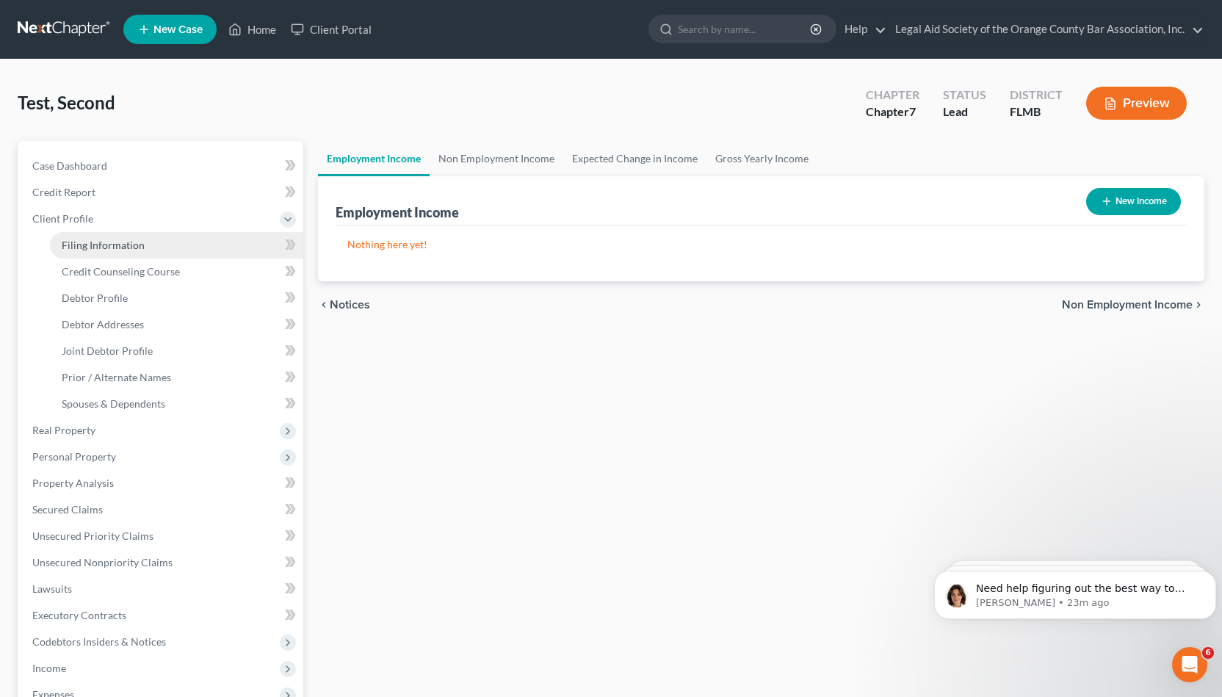
select select "9"
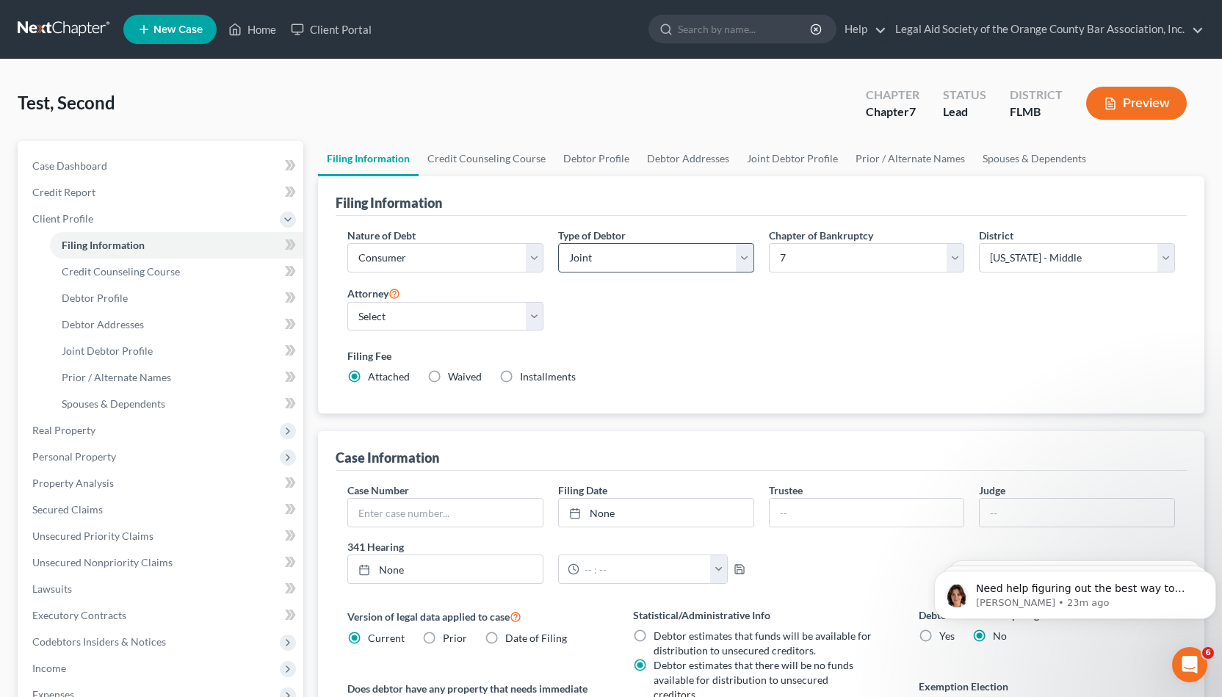
click at [936, 297] on div "Nature of Debt Select Business Consumer Other Nature of Business Select Clearin…" at bounding box center [761, 312] width 842 height 169
click at [148, 208] on span "Client Profile" at bounding box center [162, 219] width 283 height 26
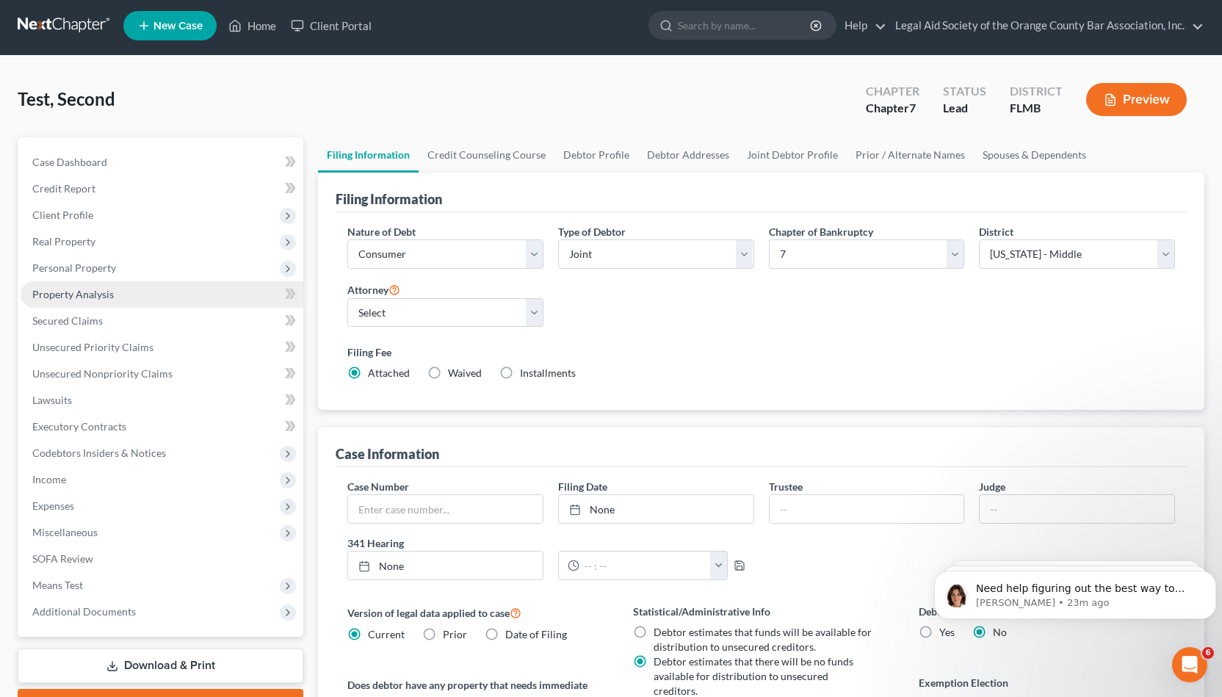
scroll to position [1, 0]
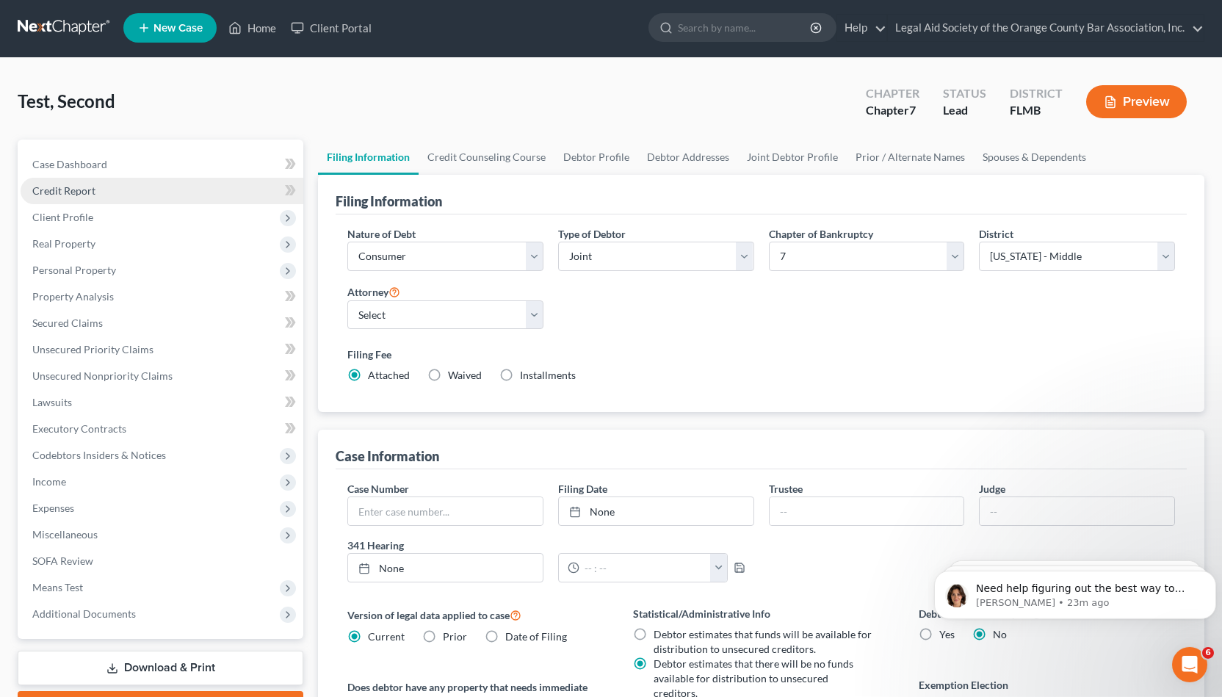
click at [242, 194] on link "Credit Report" at bounding box center [162, 191] width 283 height 26
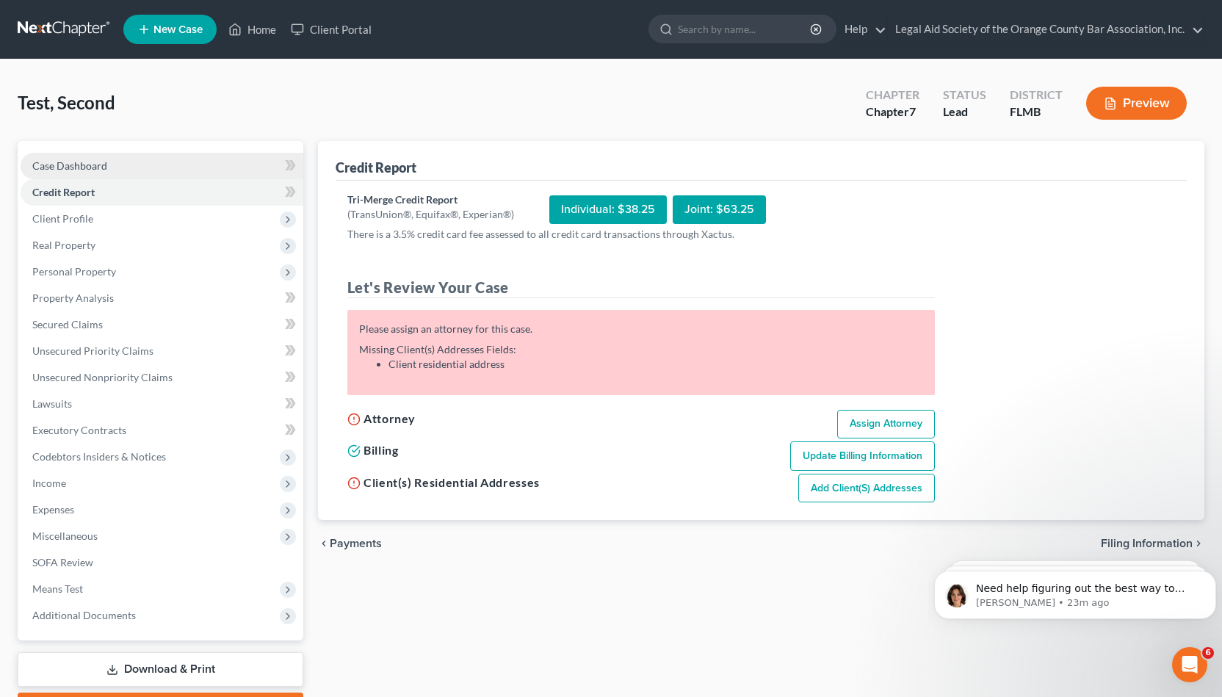
click at [263, 168] on link "Case Dashboard" at bounding box center [162, 166] width 283 height 26
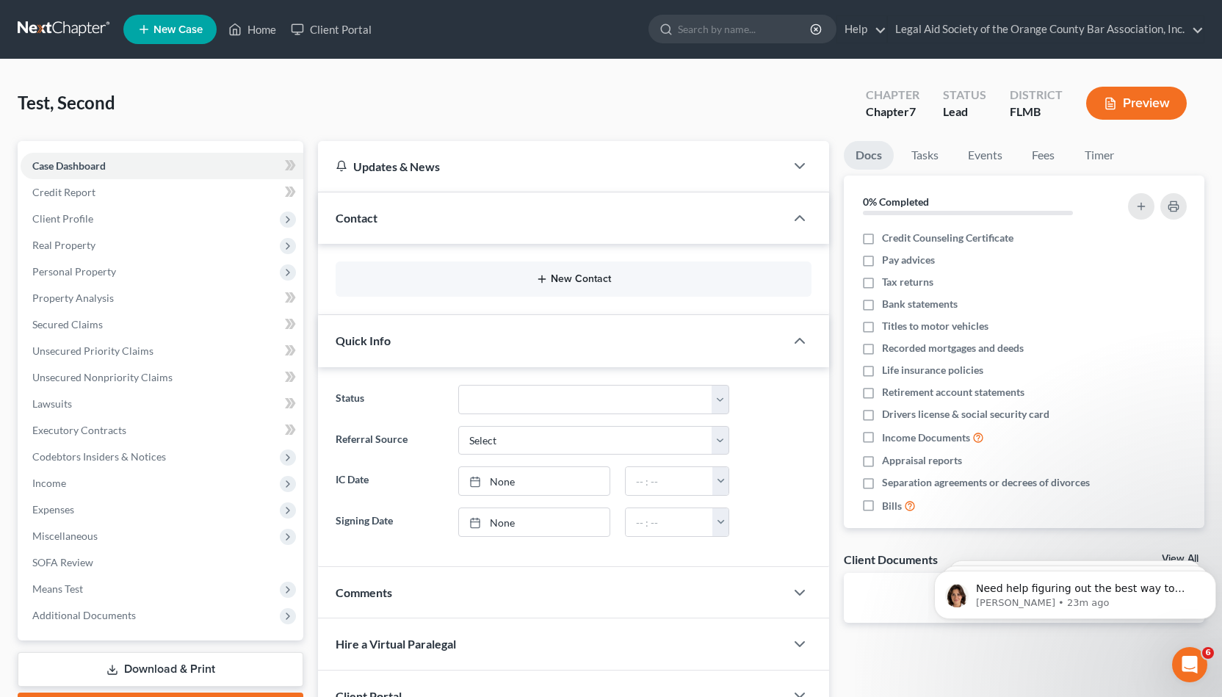
click at [421, 283] on button "New Contact" at bounding box center [573, 279] width 452 height 12
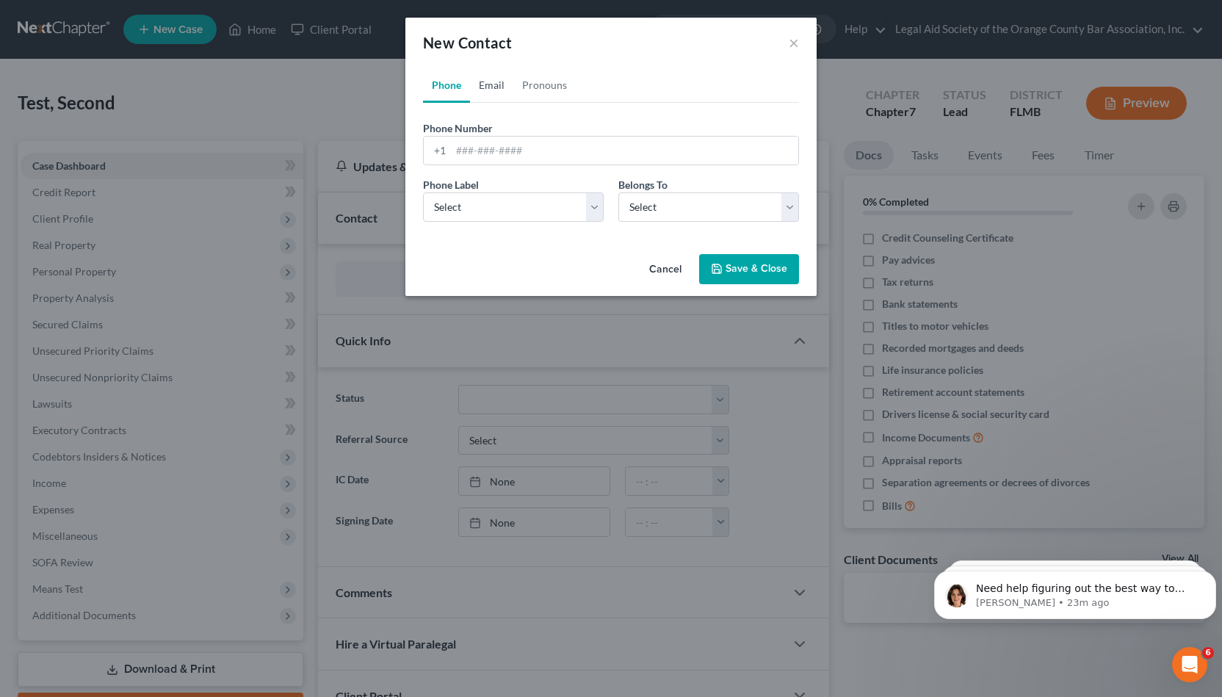
click at [497, 81] on link "Email" at bounding box center [491, 85] width 43 height 35
click at [498, 142] on input "email" at bounding box center [624, 151] width 347 height 28
type input "l"
type input "k"
click at [728, 142] on input "email" at bounding box center [624, 151] width 347 height 28
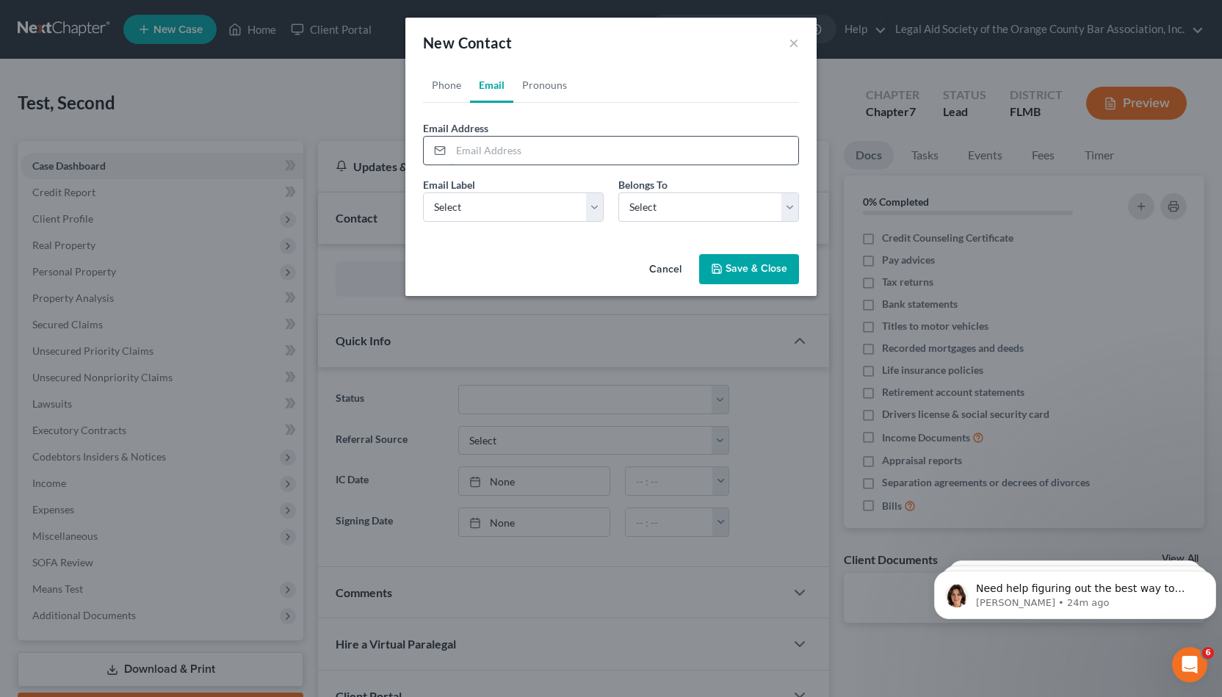
paste input "[EMAIL_ADDRESS][DOMAIN_NAME]"
type input "[EMAIL_ADDRESS][DOMAIN_NAME]"
select select "0"
click option "Client" at bounding box center [0, 0] width 0 height 0
click at [711, 274] on button "Save & Close" at bounding box center [749, 269] width 100 height 31
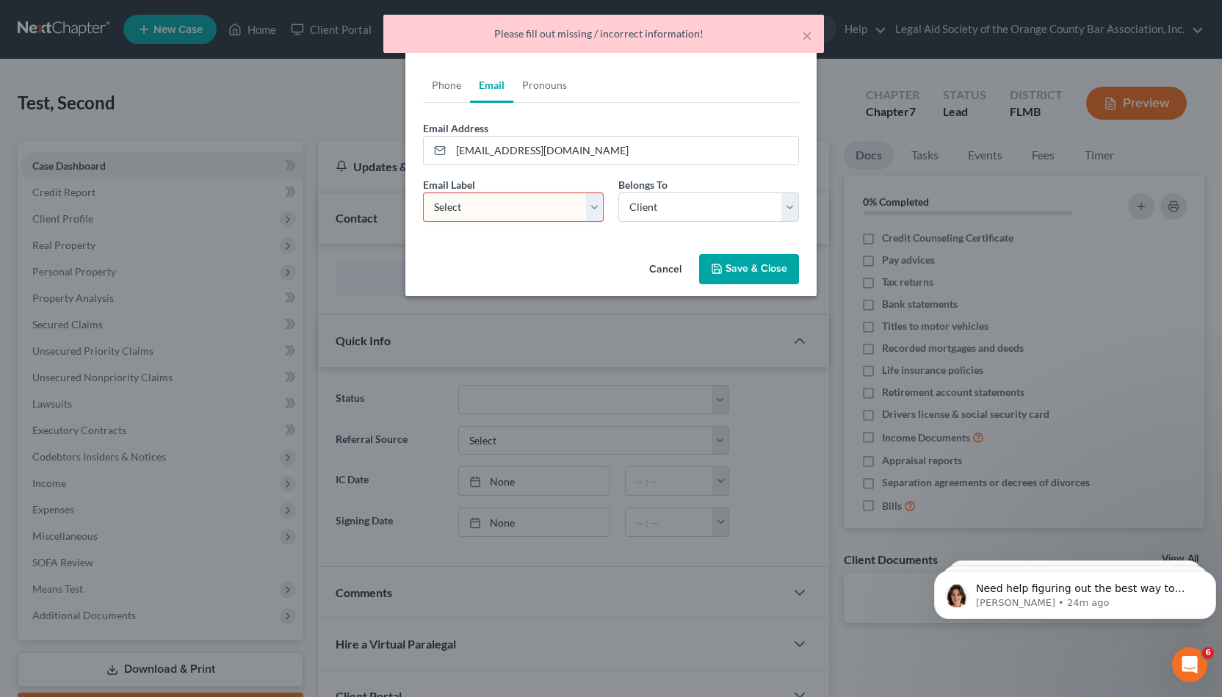
select select "0"
click option "Home" at bounding box center [0, 0] width 0 height 0
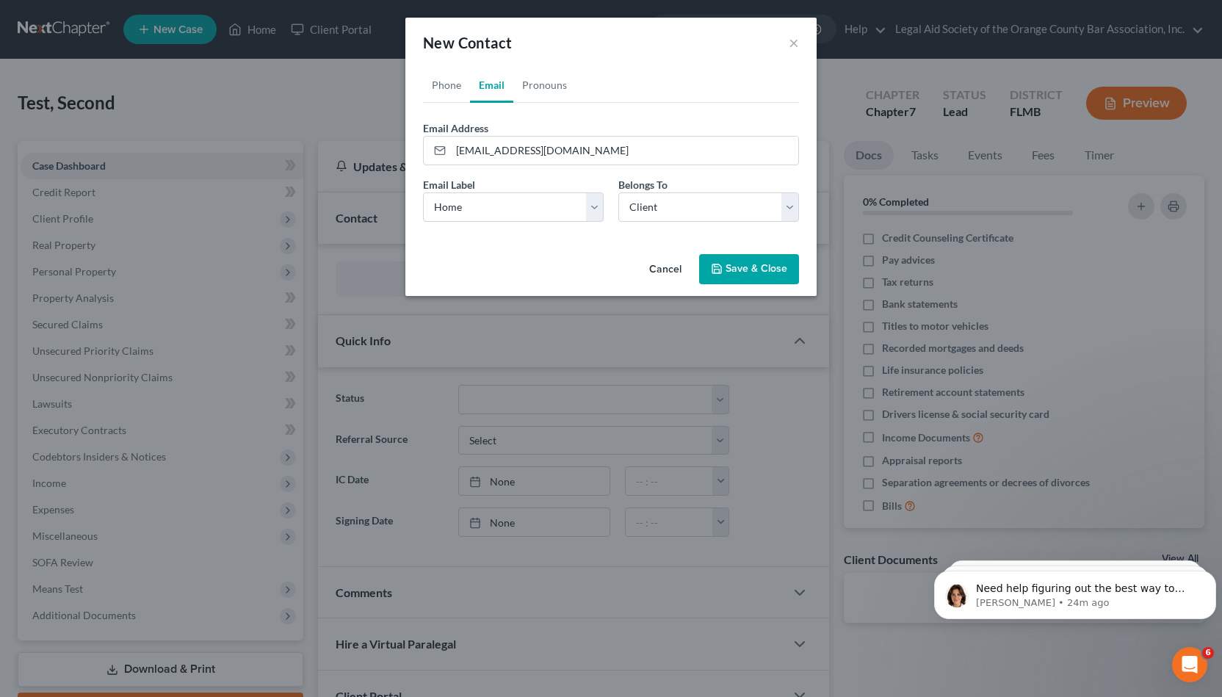
click at [730, 267] on button "Save & Close" at bounding box center [749, 269] width 100 height 31
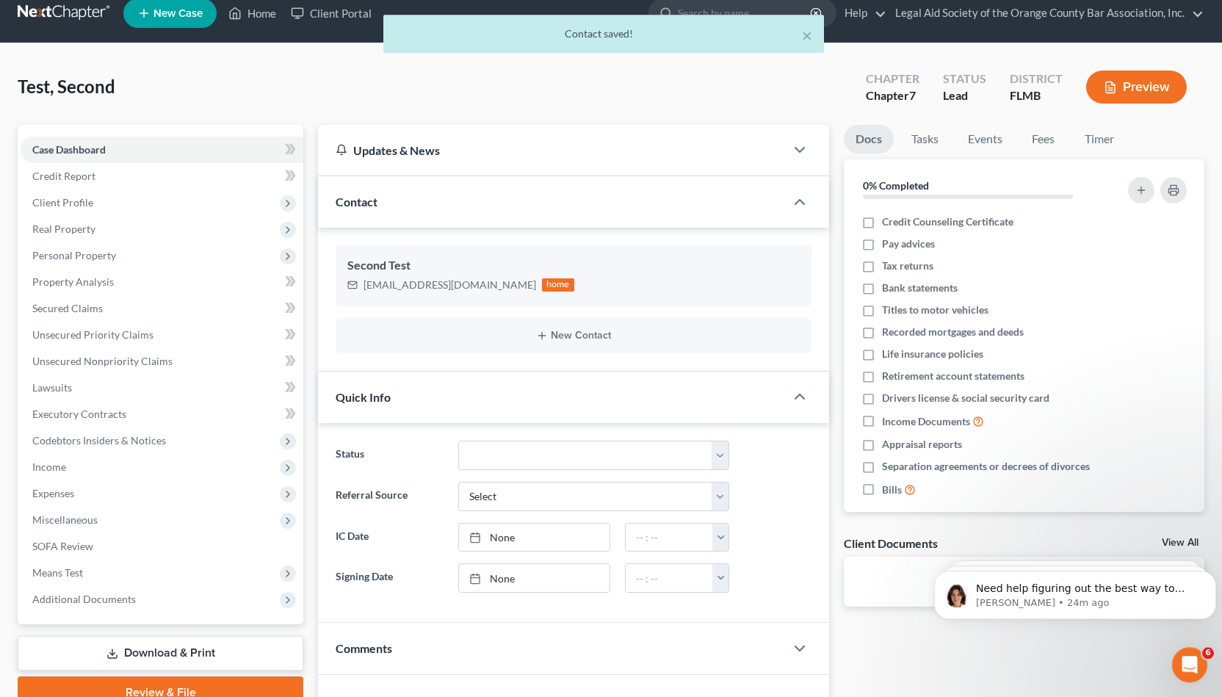
scroll to position [18, 0]
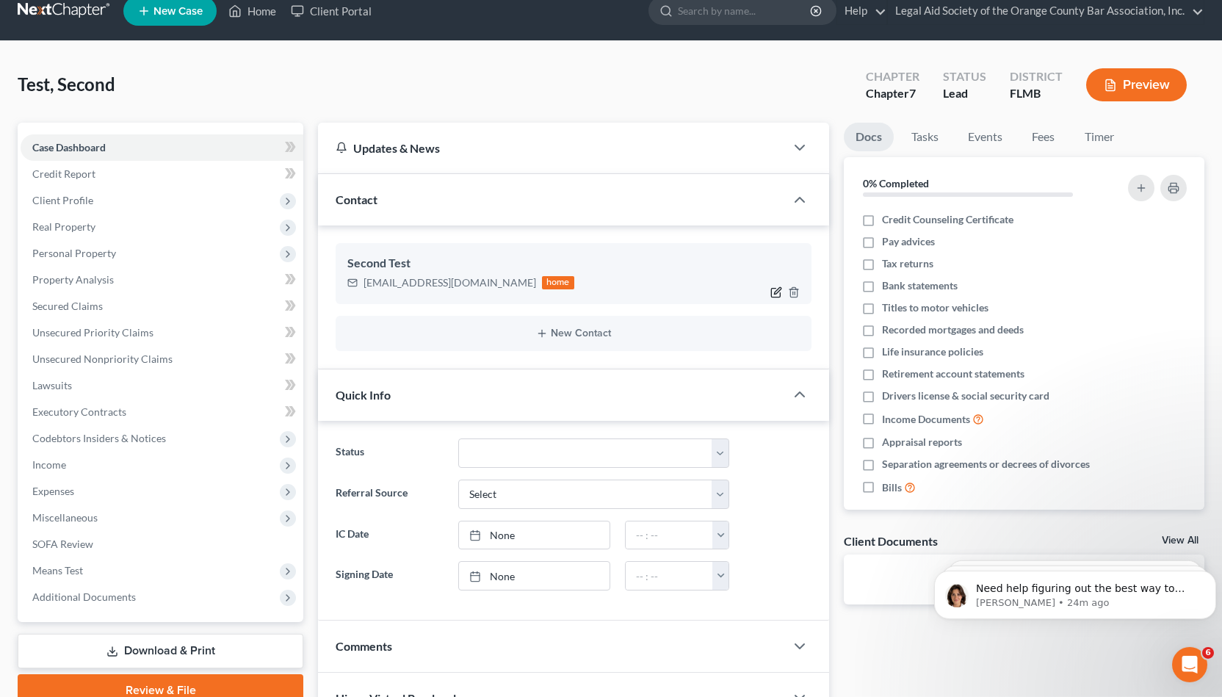
click at [780, 288] on icon "button" at bounding box center [777, 290] width 7 height 7
select select "0"
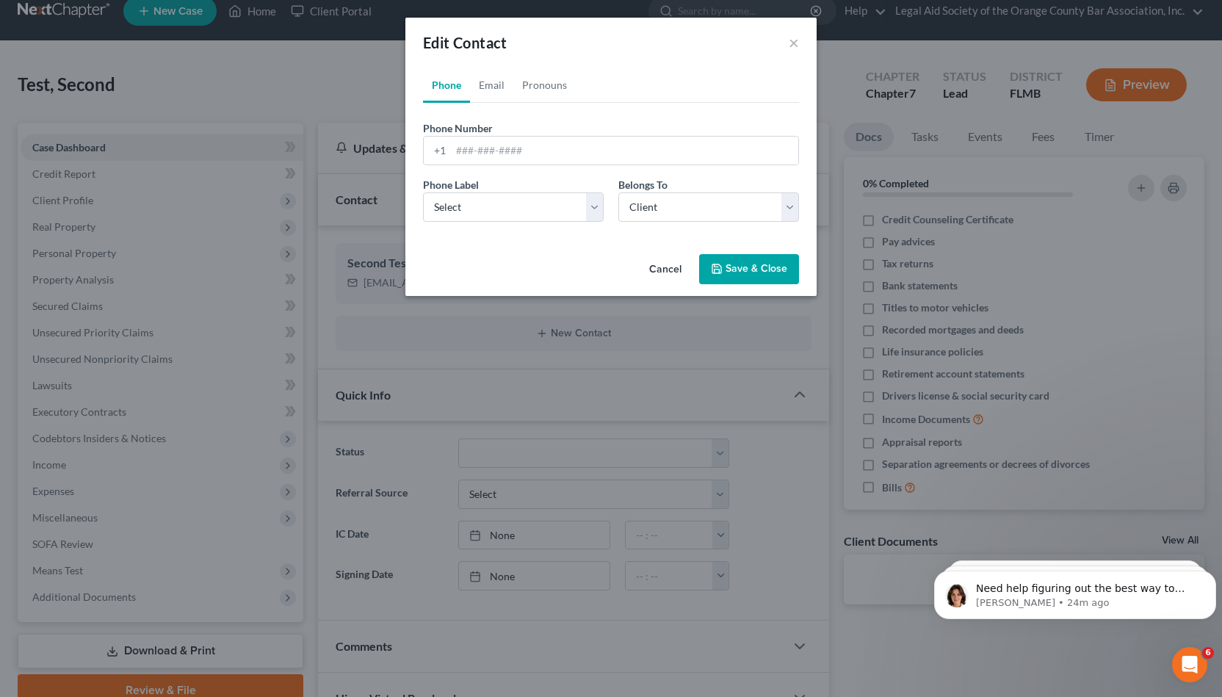
click at [801, 40] on div "Edit Contact ×" at bounding box center [610, 43] width 411 height 50
click at [796, 48] on button "×" at bounding box center [793, 43] width 10 height 18
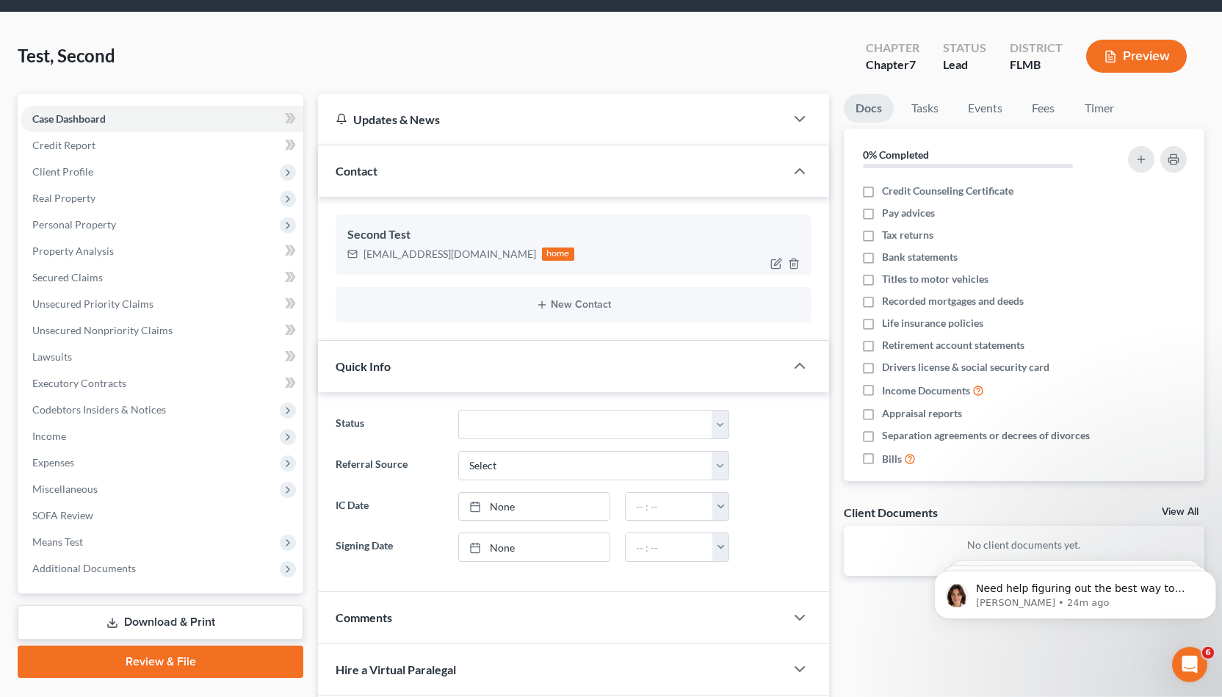
scroll to position [46, 0]
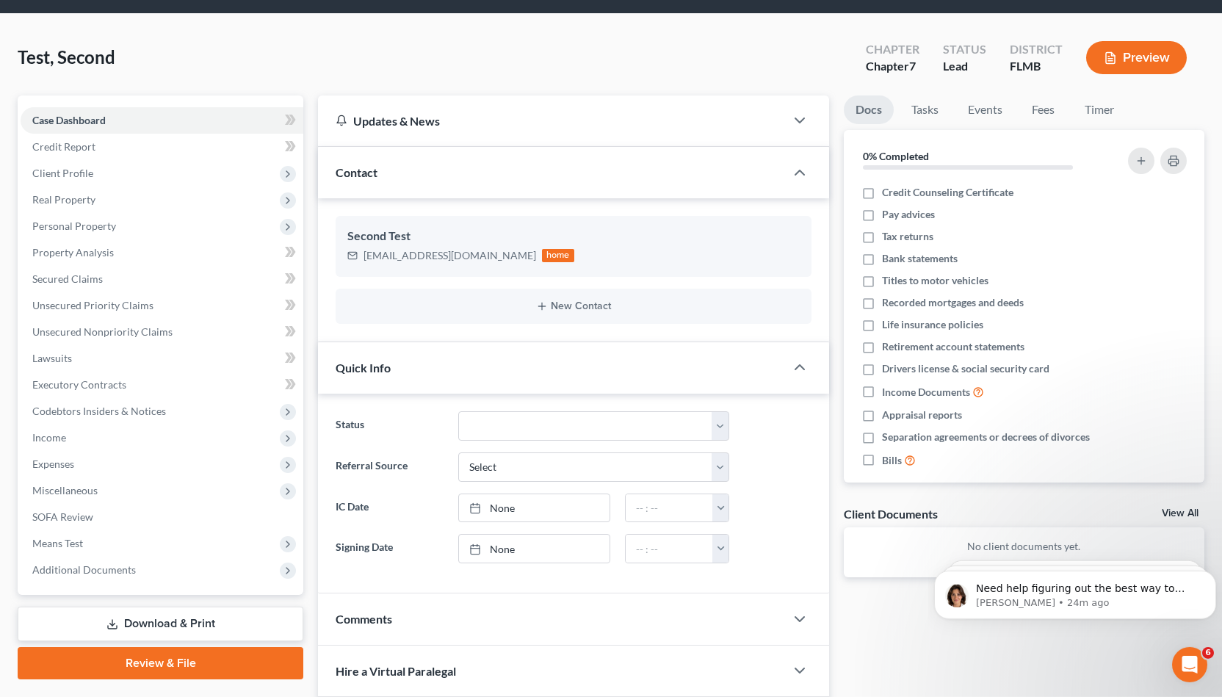
click at [739, 130] on div "Updates & News" at bounding box center [551, 120] width 467 height 51
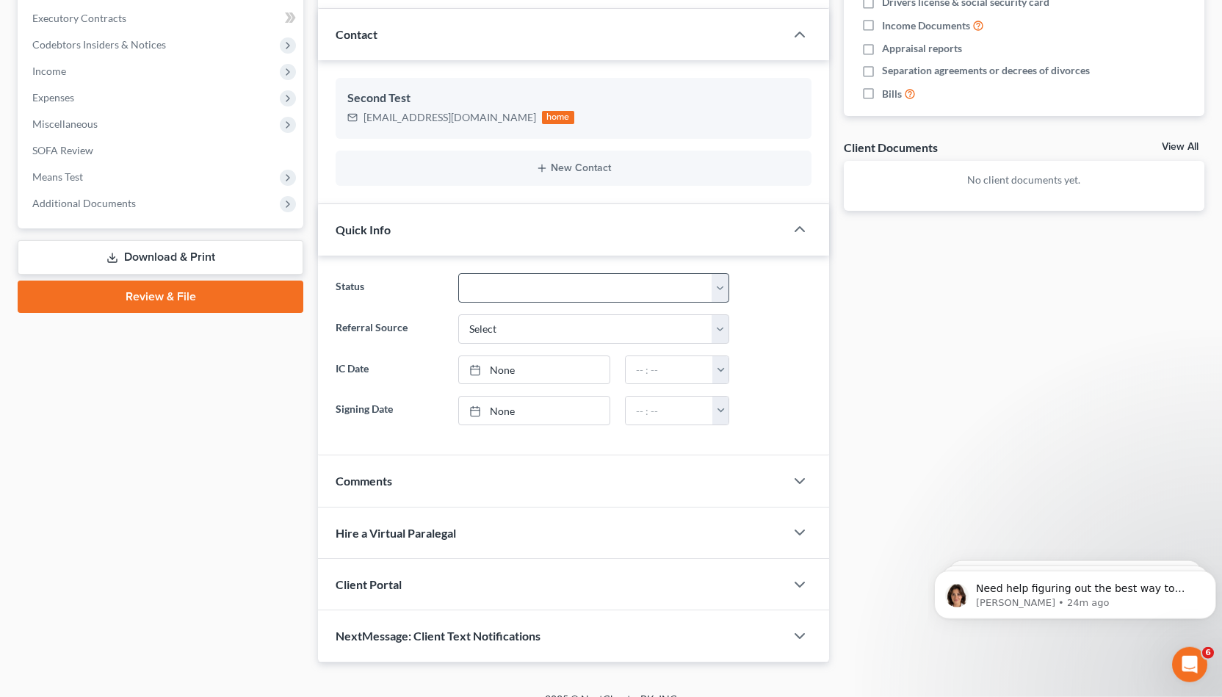
scroll to position [427, 0]
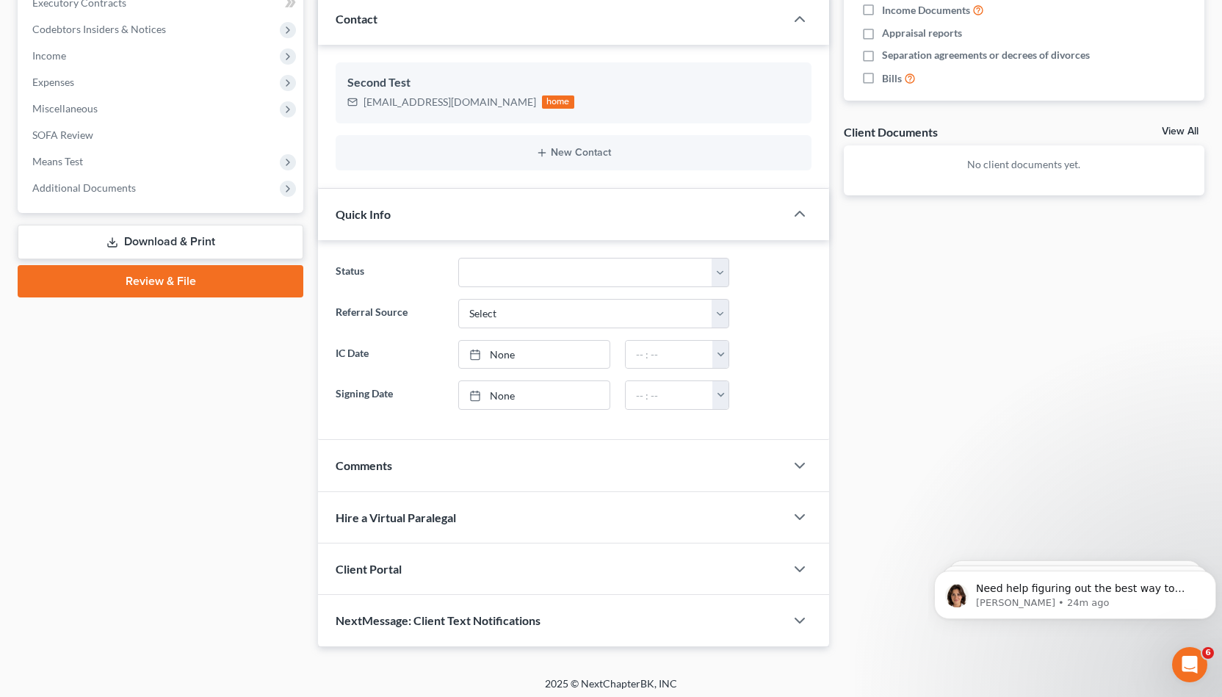
click at [625, 522] on div "Hire a Virtual Paralegal" at bounding box center [551, 517] width 467 height 51
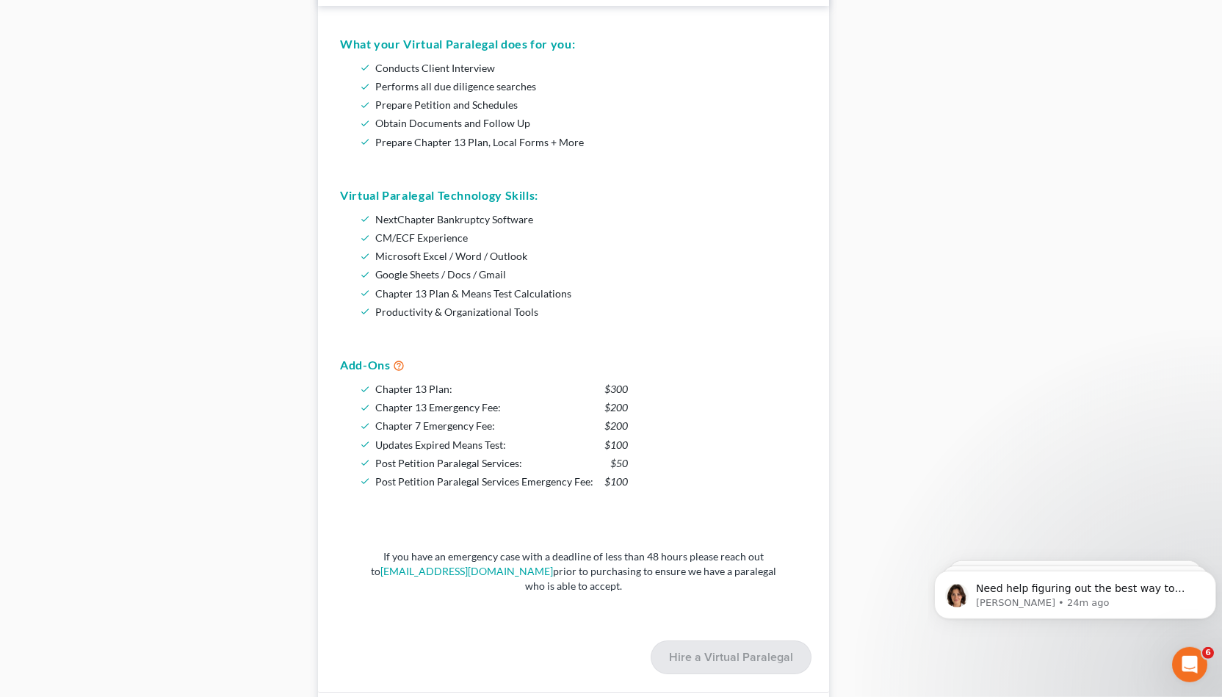
scroll to position [1113, 0]
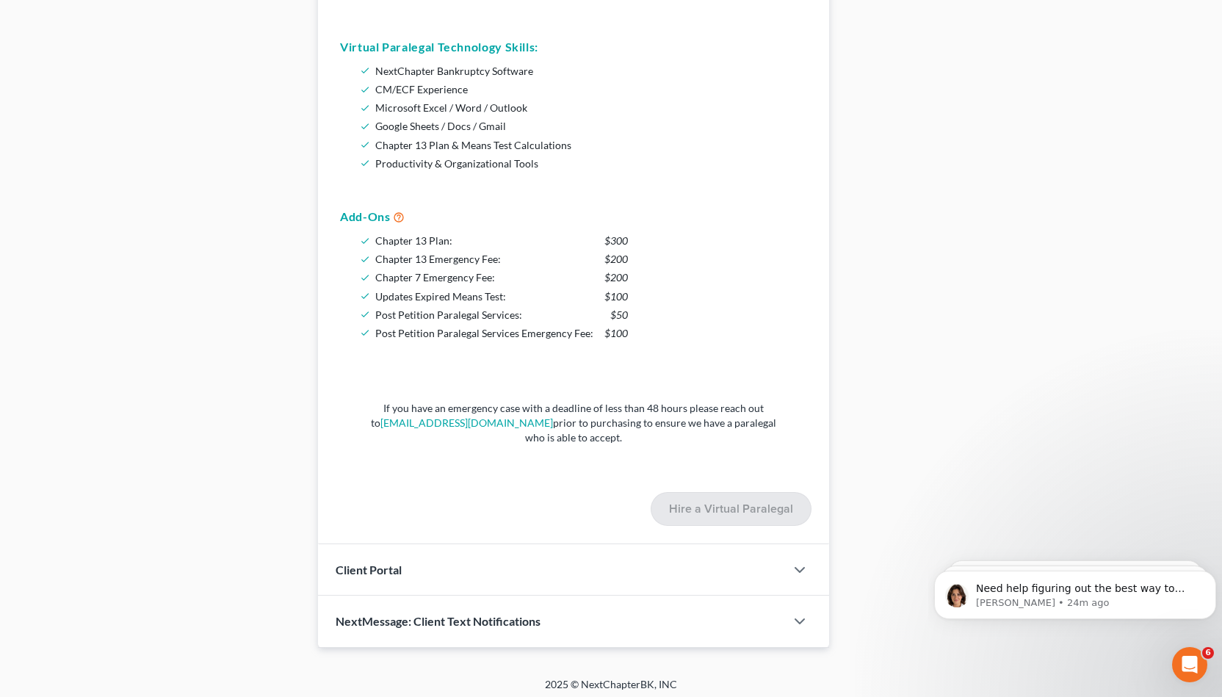
click at [593, 574] on div "Client Portal" at bounding box center [551, 569] width 467 height 51
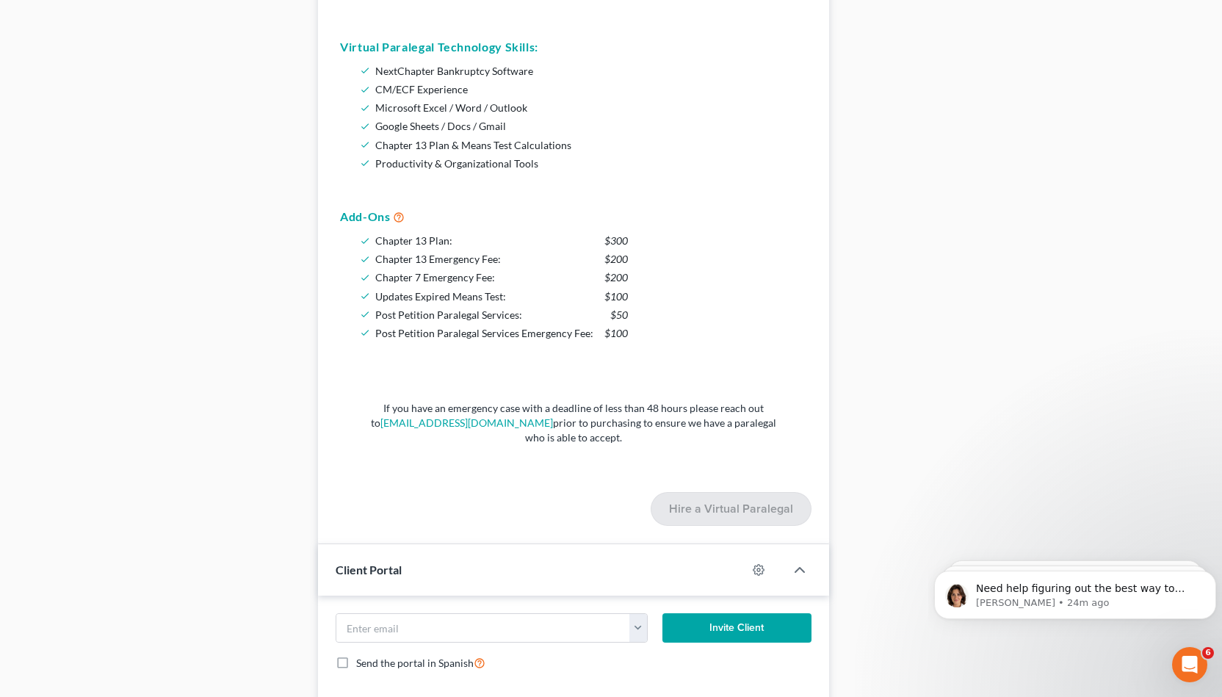
scroll to position [1218, 0]
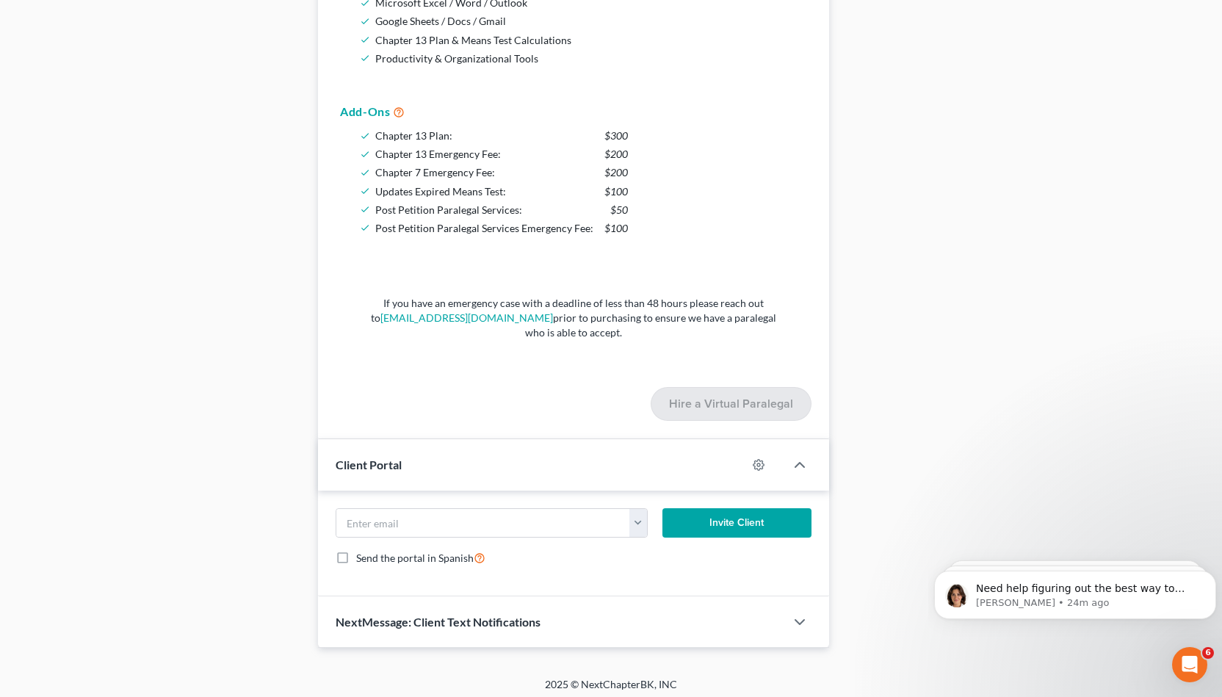
click at [598, 535] on form "krichard@legalaidocba.org Invite Client Send the portal in Spanish" at bounding box center [573, 543] width 490 height 70
click at [598, 529] on input "email" at bounding box center [483, 523] width 294 height 28
paste input "[EMAIL_ADDRESS][DOMAIN_NAME]"
type input "[EMAIL_ADDRESS][DOMAIN_NAME]"
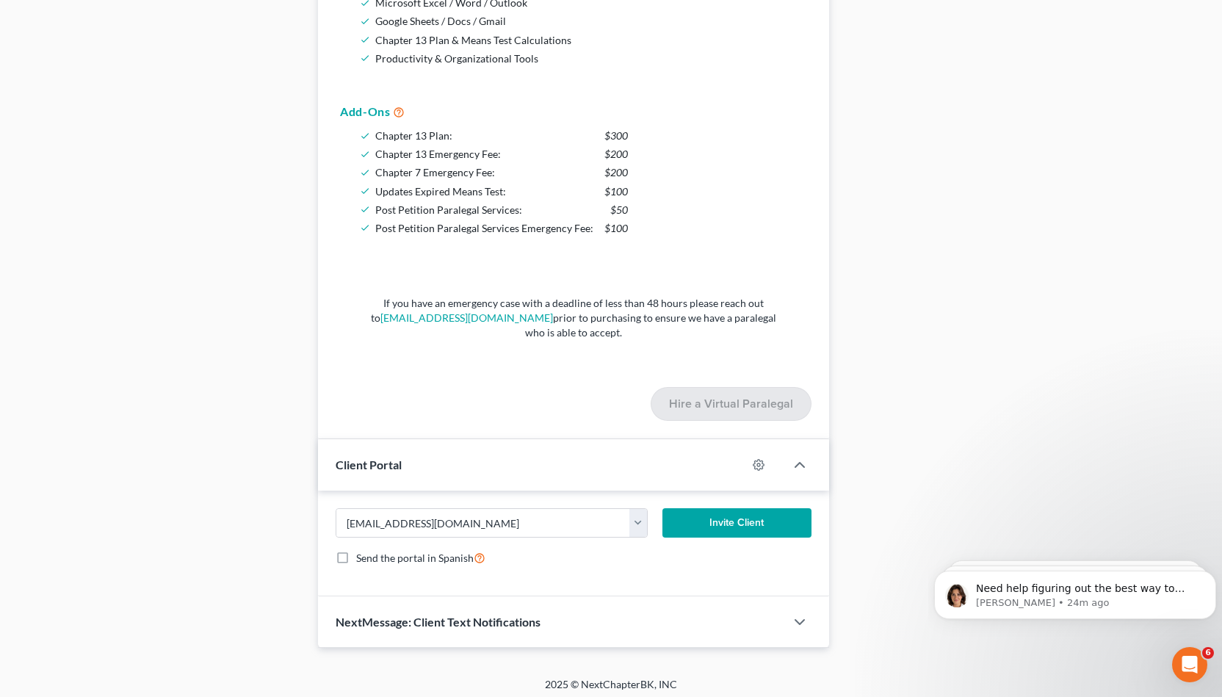
click at [708, 523] on button "Invite Client" at bounding box center [736, 522] width 149 height 29
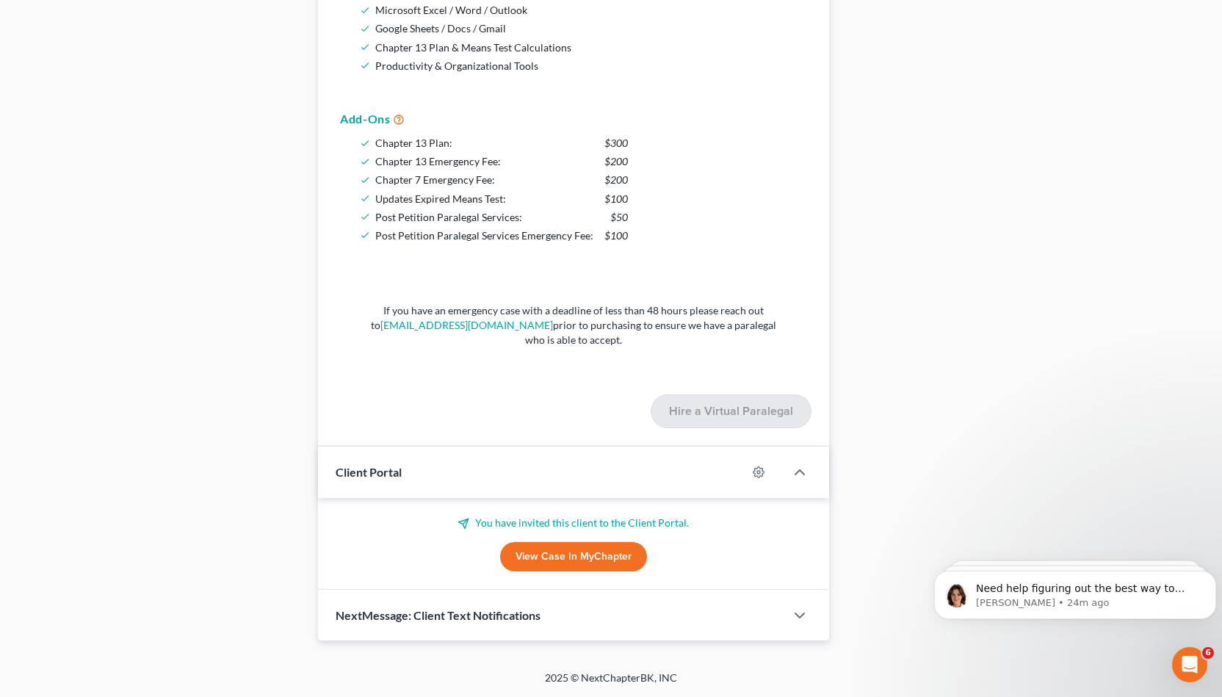
scroll to position [1204, 0]
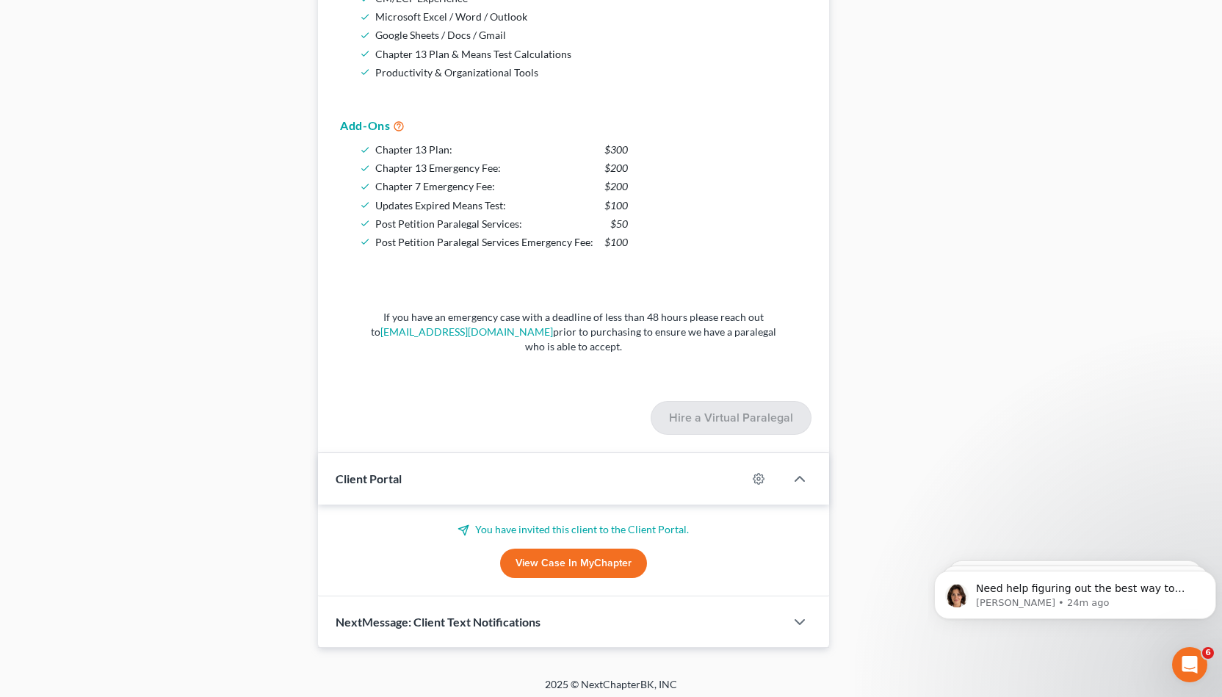
click at [607, 548] on link "View Case in MyChapter" at bounding box center [573, 562] width 147 height 29
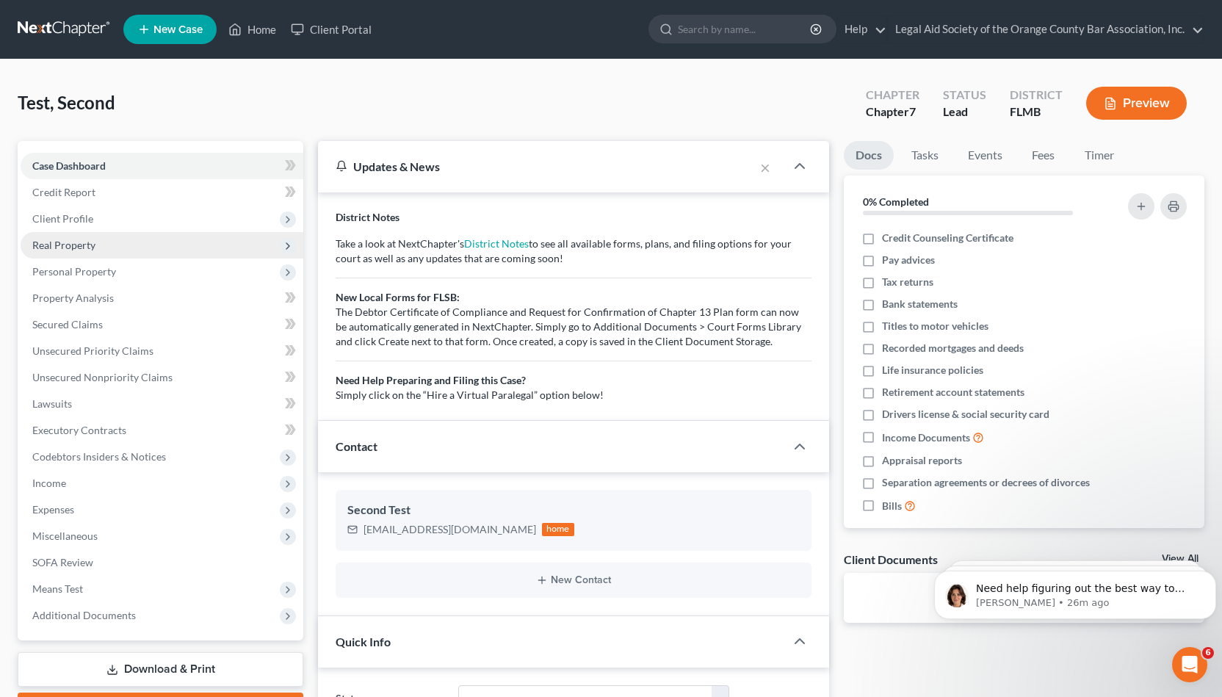
click at [131, 237] on span "Real Property" at bounding box center [162, 245] width 283 height 26
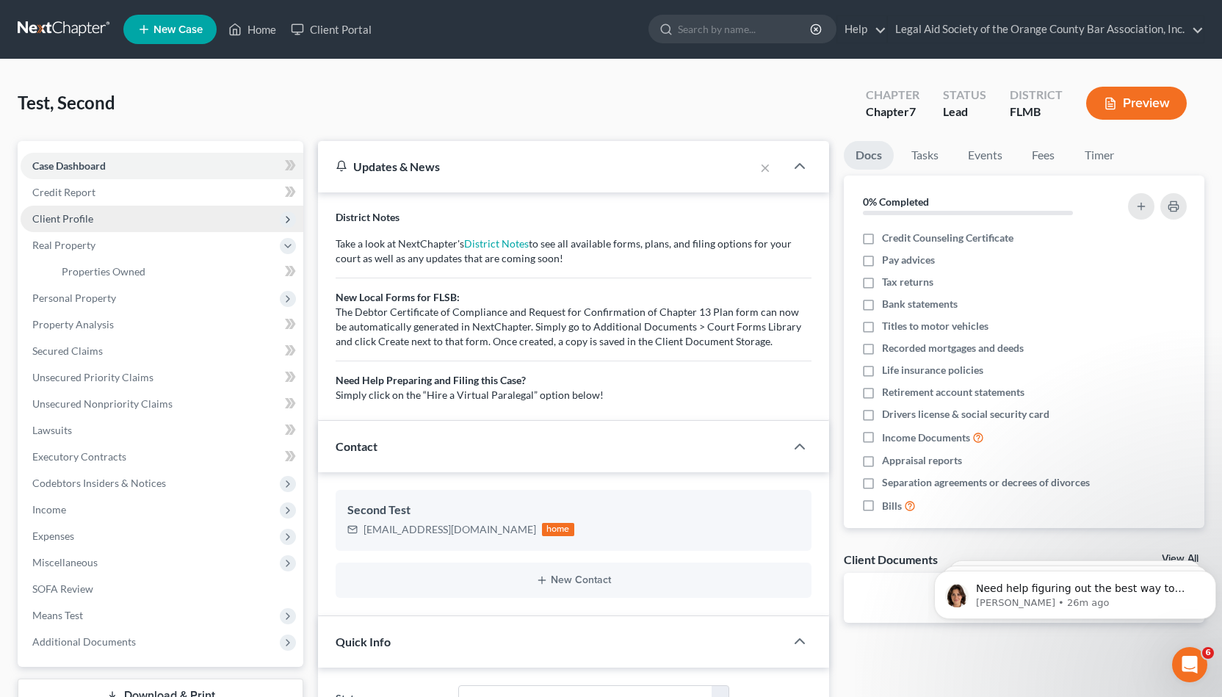
click at [127, 216] on span "Client Profile" at bounding box center [162, 219] width 283 height 26
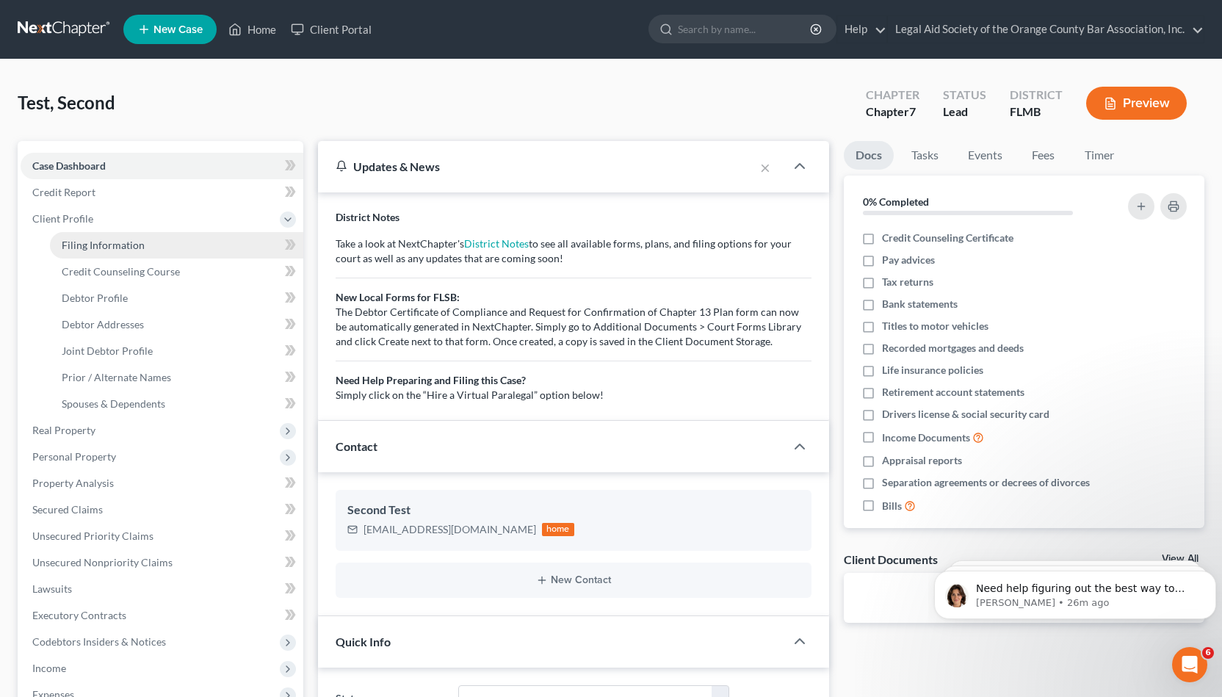
click at [127, 240] on span "Filing Information" at bounding box center [103, 245] width 83 height 12
select select "1"
select select "0"
select select "15"
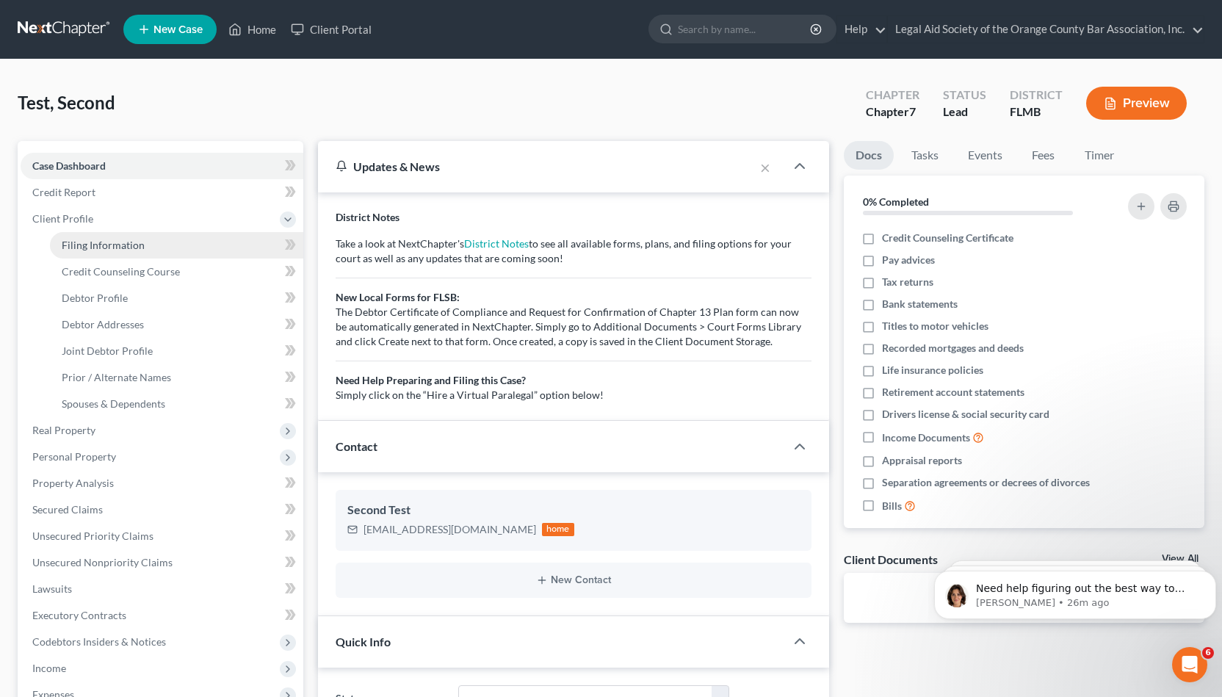
select select "9"
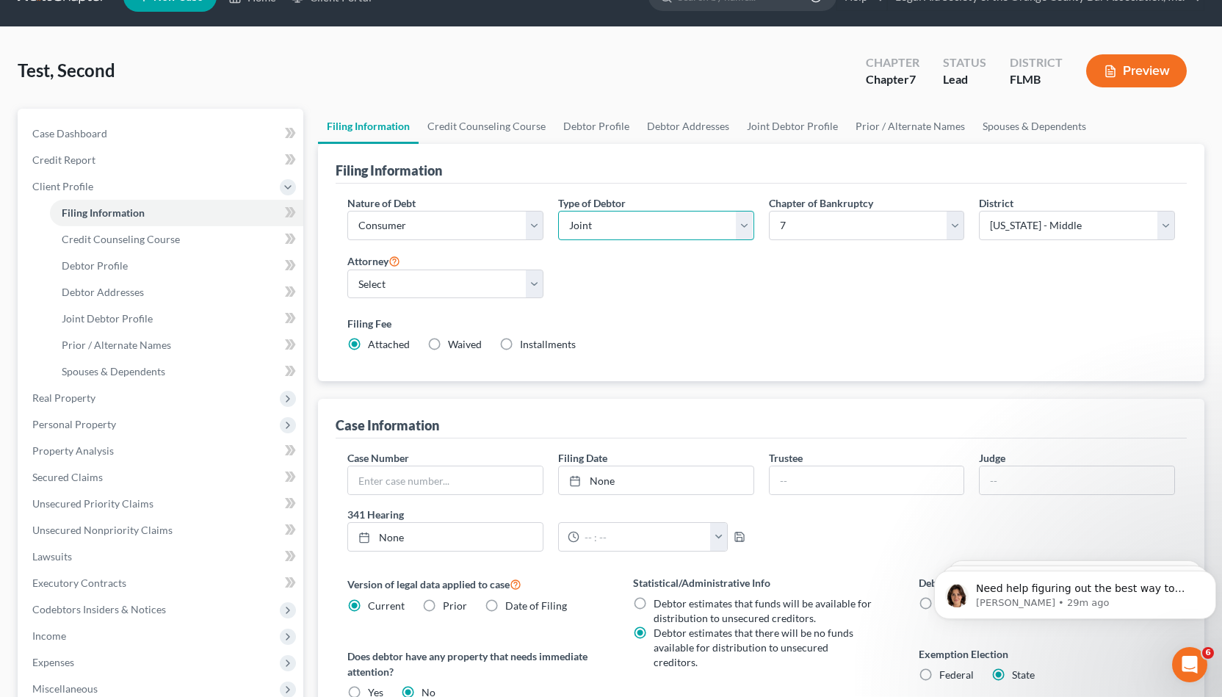
scroll to position [46, 0]
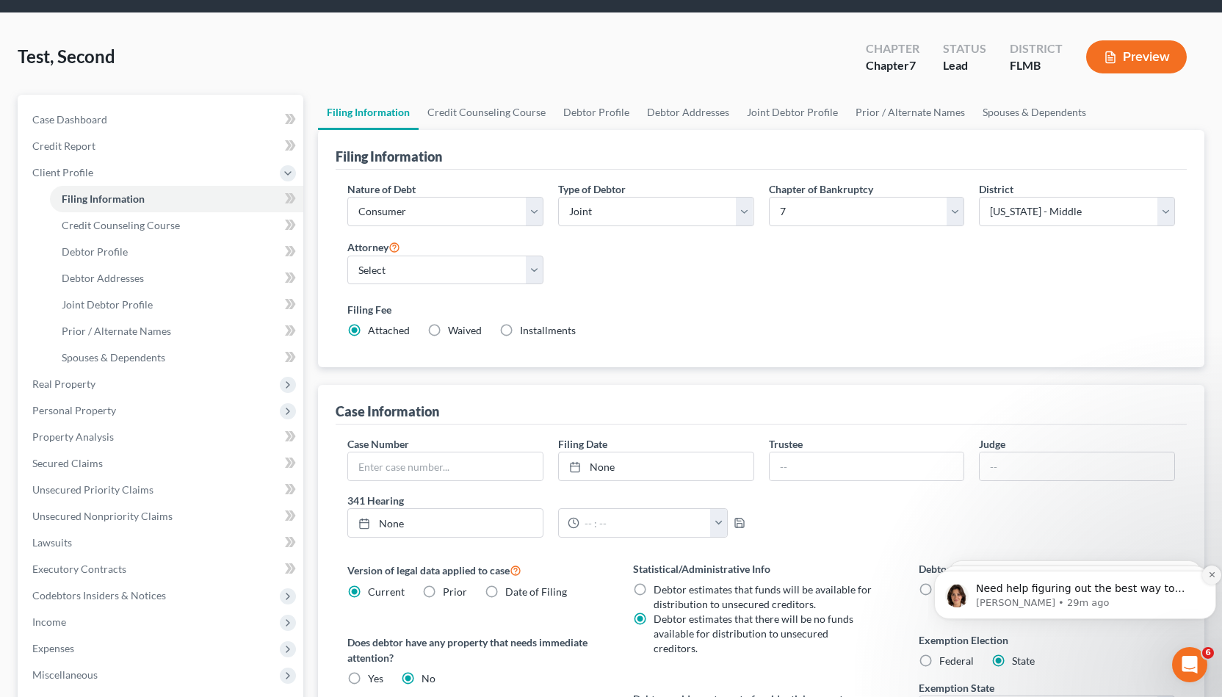
click at [1205, 573] on button "Dismiss notification" at bounding box center [1211, 574] width 19 height 19
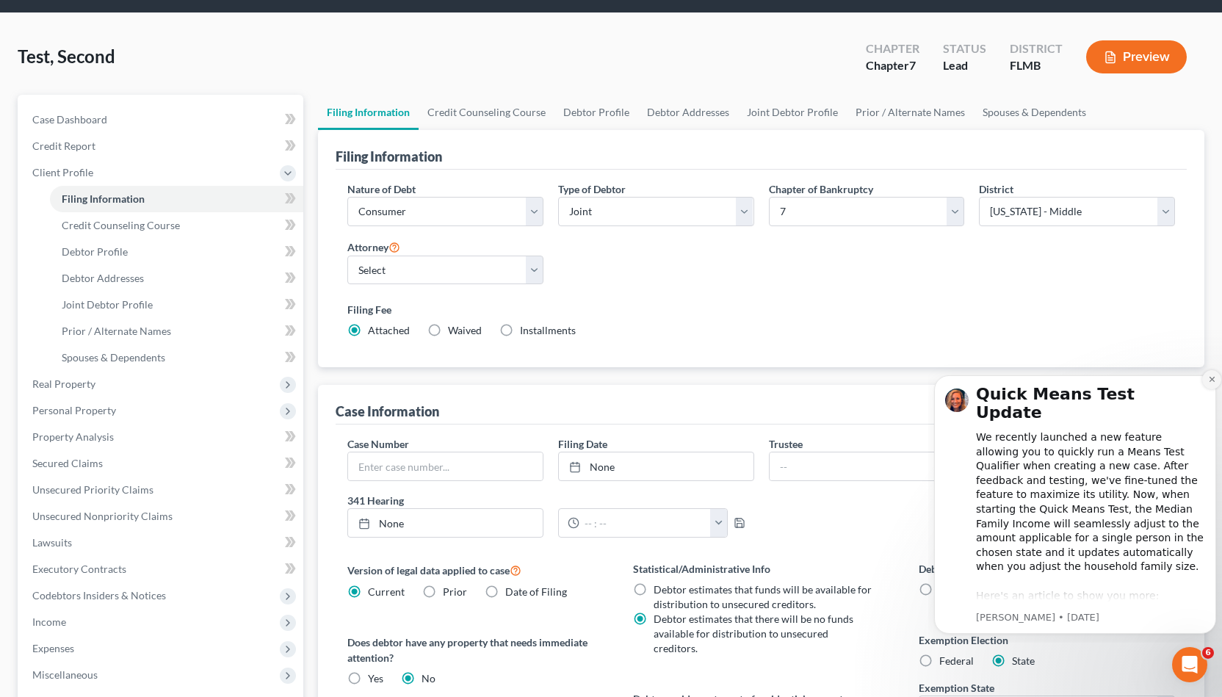
click at [1205, 380] on button "Dismiss notification" at bounding box center [1211, 378] width 19 height 19
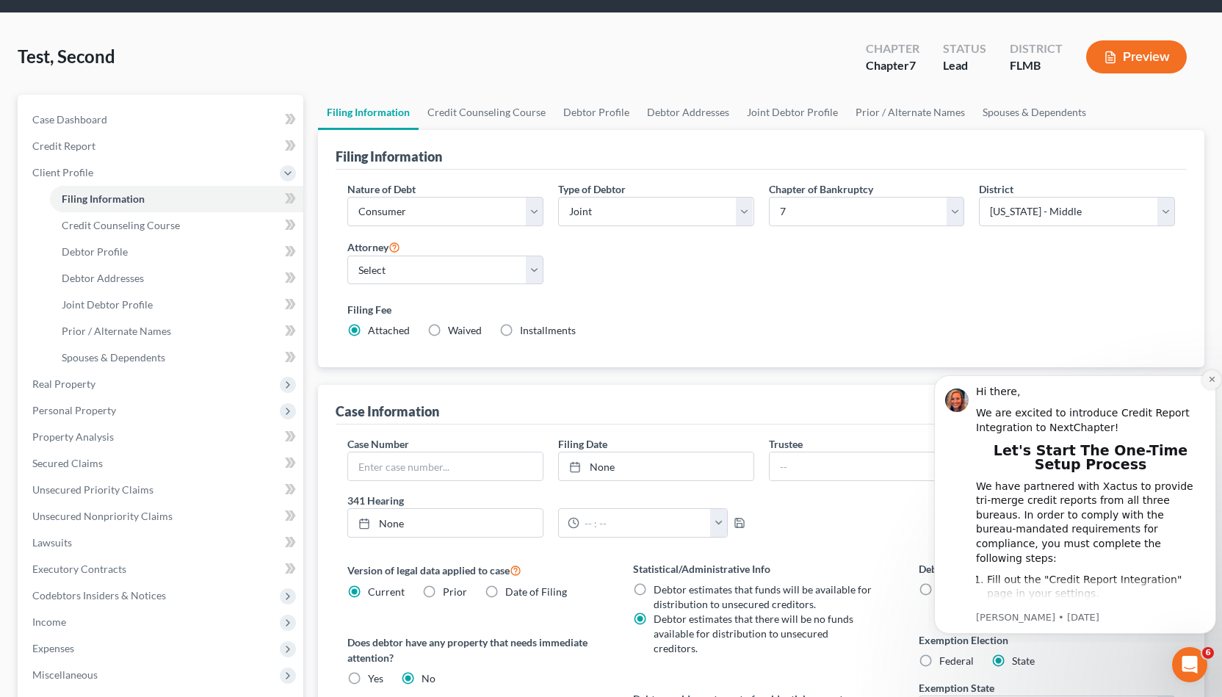
click at [1203, 382] on button "Dismiss notification" at bounding box center [1211, 378] width 19 height 19
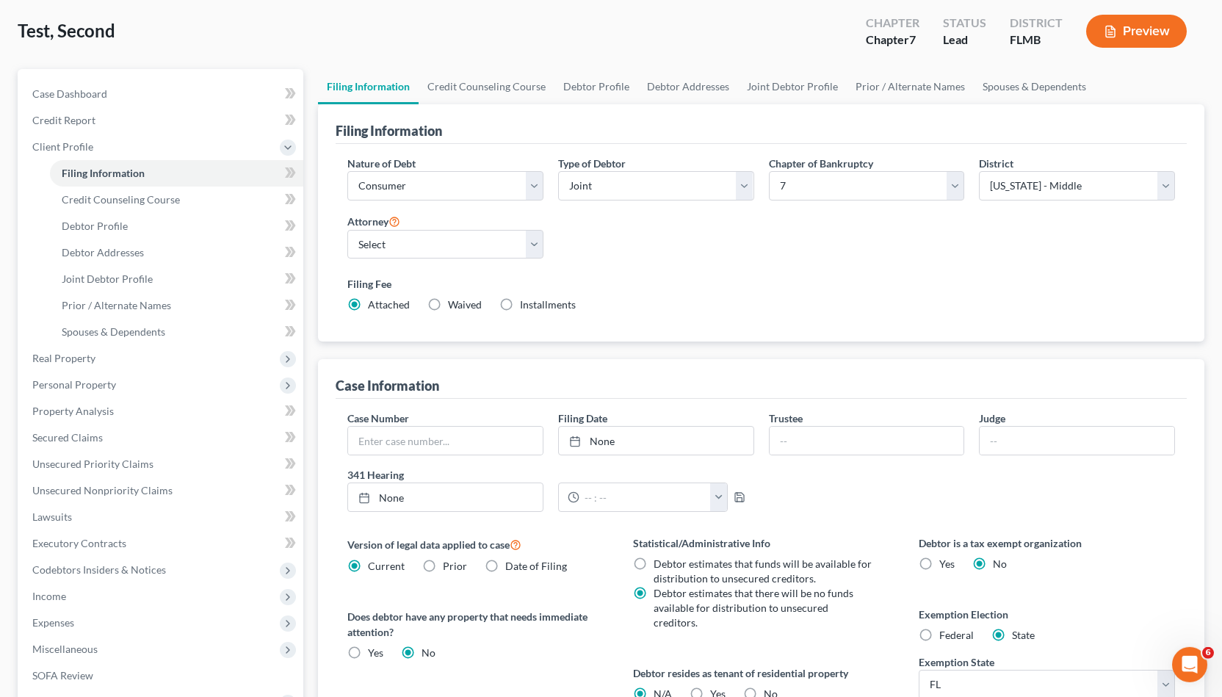
scroll to position [73, 0]
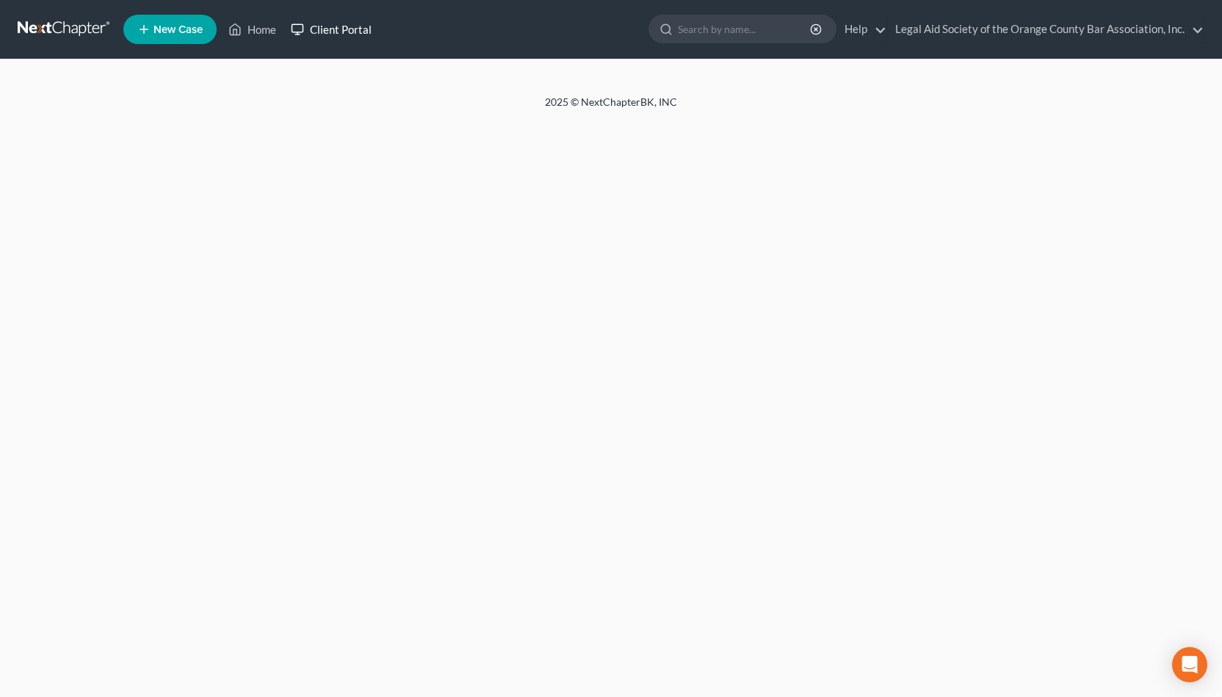
click at [328, 32] on link "Client Portal" at bounding box center [330, 29] width 95 height 26
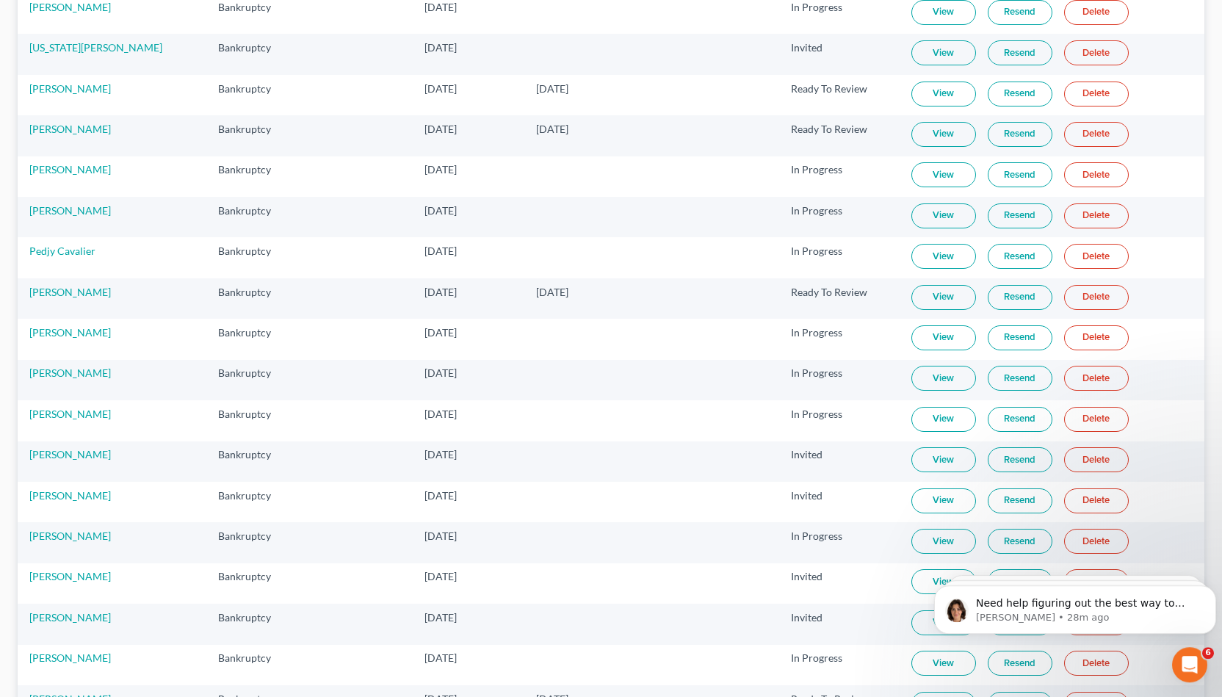
scroll to position [403, 0]
click at [81, 447] on link "[PERSON_NAME]" at bounding box center [69, 453] width 81 height 12
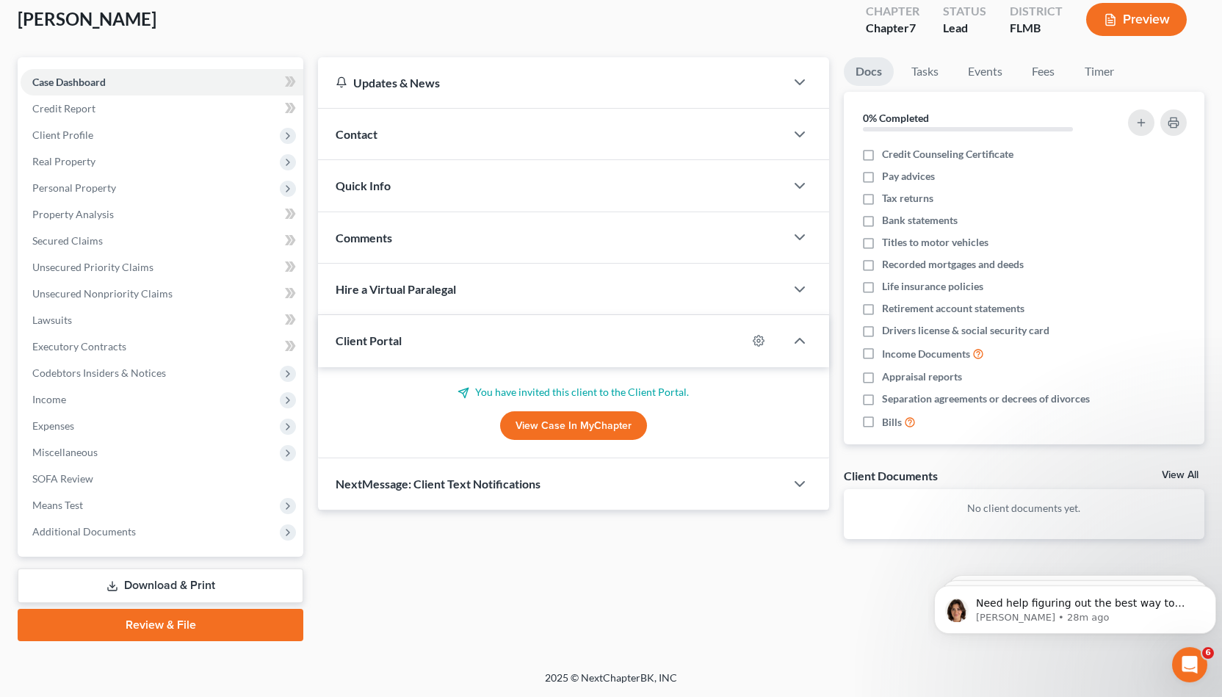
scroll to position [81, 0]
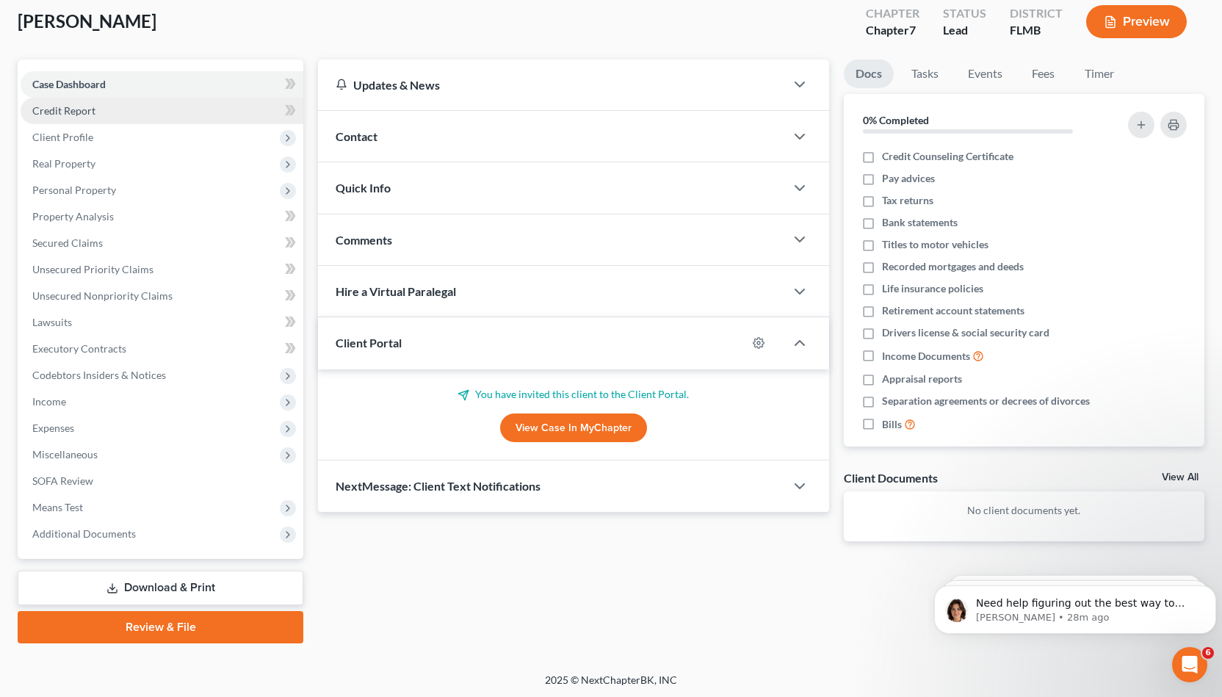
click at [145, 115] on link "Credit Report" at bounding box center [162, 111] width 283 height 26
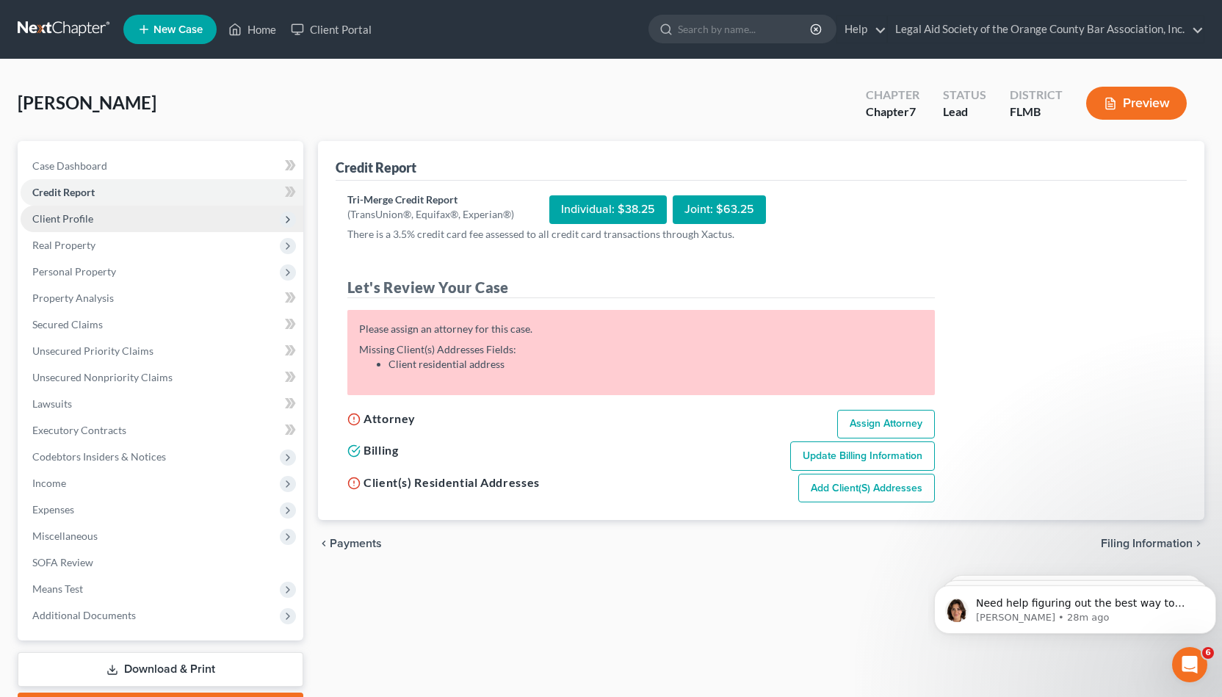
click at [286, 220] on icon at bounding box center [288, 220] width 12 height 12
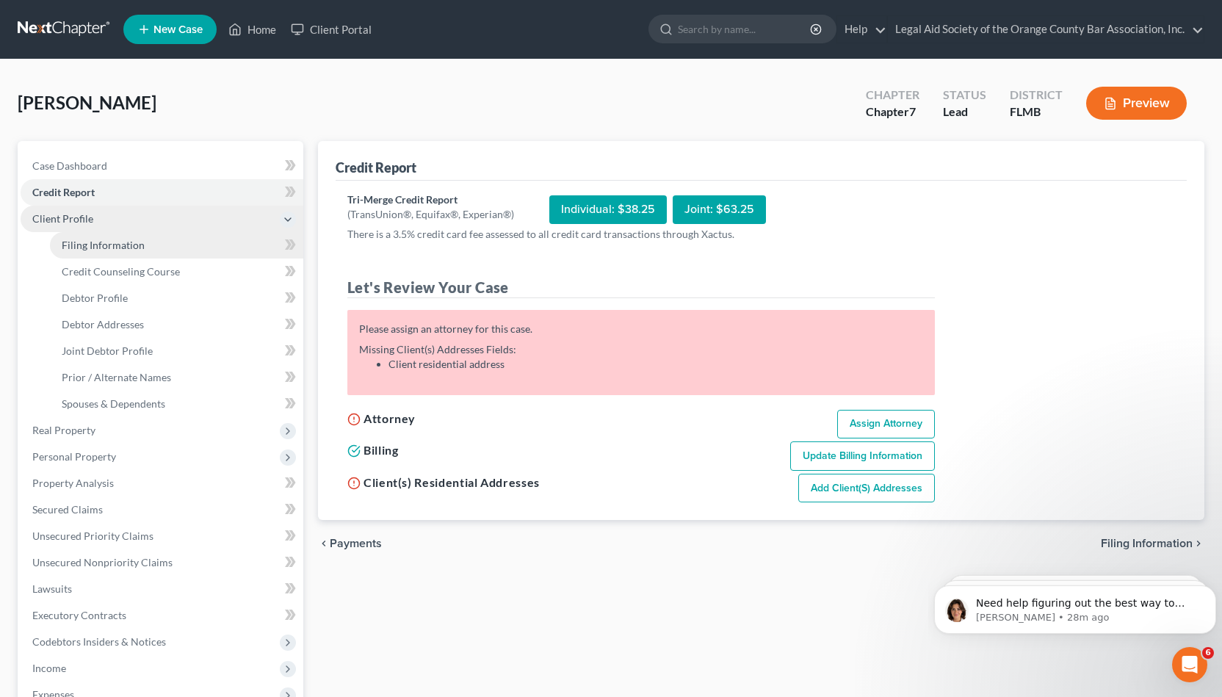
click at [242, 242] on link "Filing Information" at bounding box center [176, 245] width 253 height 26
select select "1"
select select "0"
select select "9"
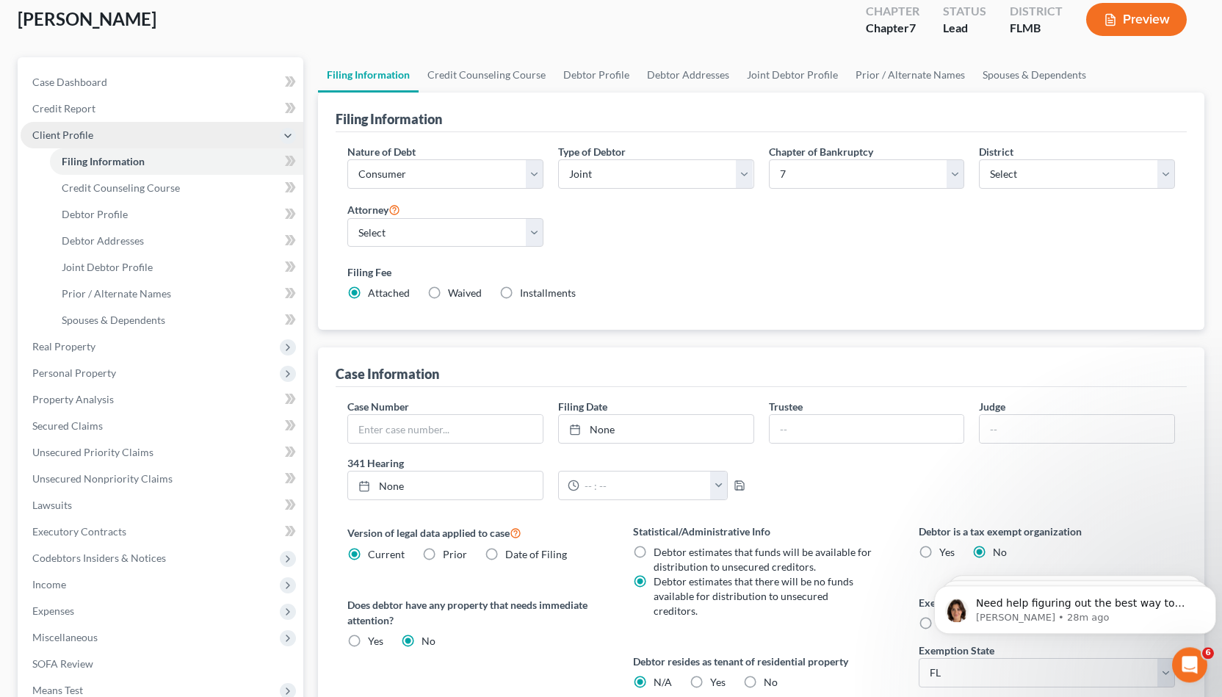
scroll to position [84, 0]
